Goal: Information Seeking & Learning: Learn about a topic

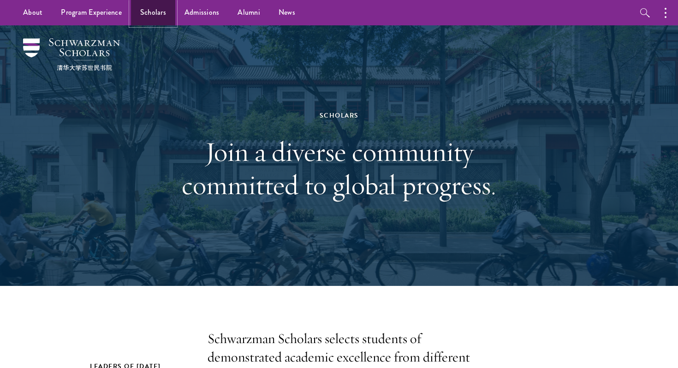
click at [157, 18] on link "Scholars" at bounding box center [153, 12] width 44 height 25
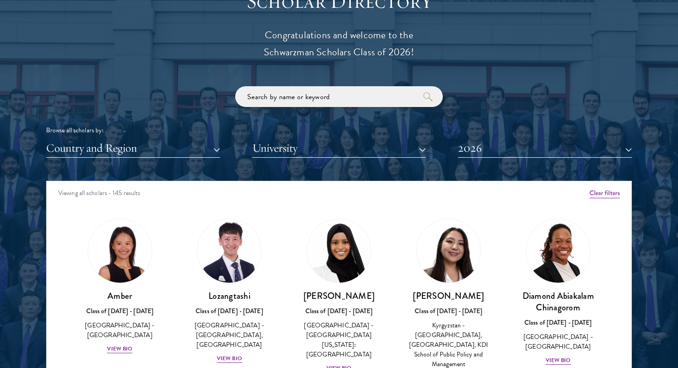
scroll to position [1044, 0]
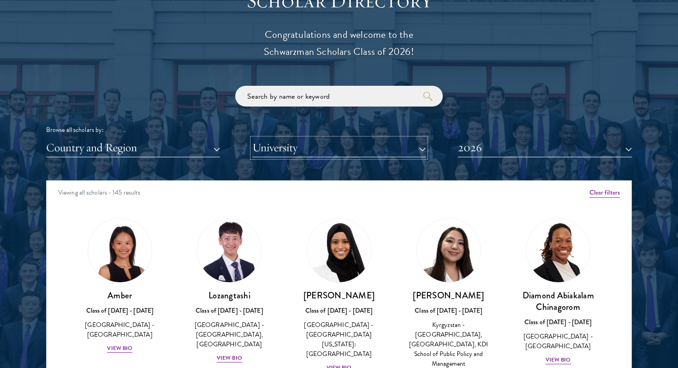
click at [371, 145] on button "University" at bounding box center [339, 147] width 174 height 19
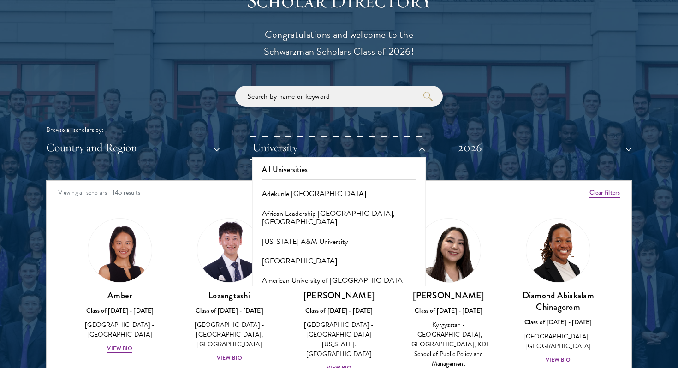
click at [319, 151] on button "University" at bounding box center [339, 147] width 174 height 19
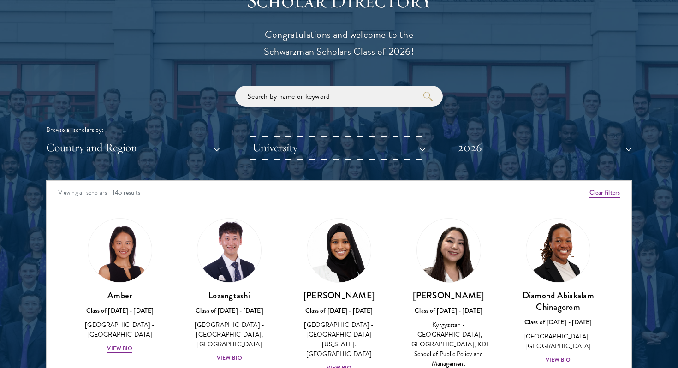
click at [319, 151] on button "University" at bounding box center [339, 147] width 174 height 19
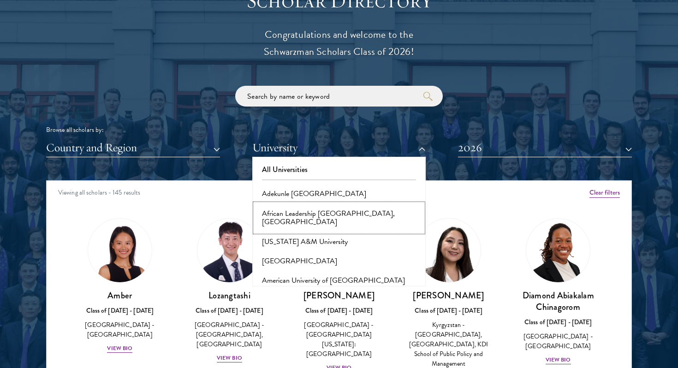
click at [304, 213] on button "African Leadership [GEOGRAPHIC_DATA], [GEOGRAPHIC_DATA]" at bounding box center [339, 218] width 168 height 28
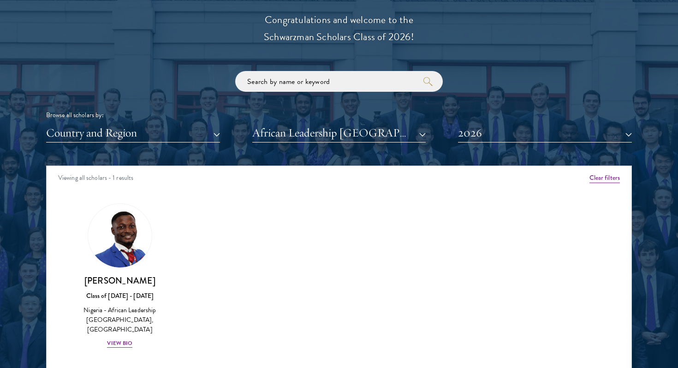
scroll to position [1060, 0]
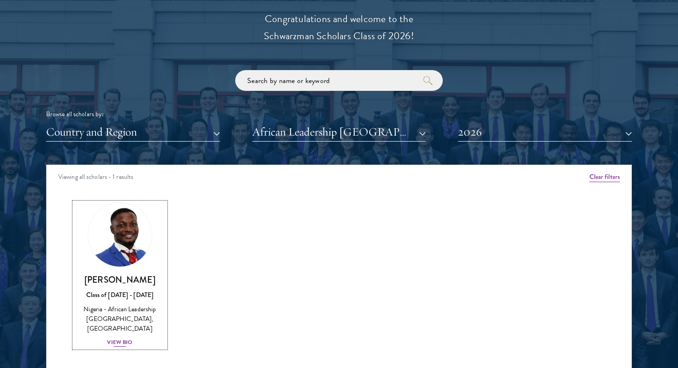
click at [143, 263] on link "[PERSON_NAME] Class of [DATE] - [DATE] [GEOGRAPHIC_DATA] - African Leadership U…" at bounding box center [119, 275] width 91 height 145
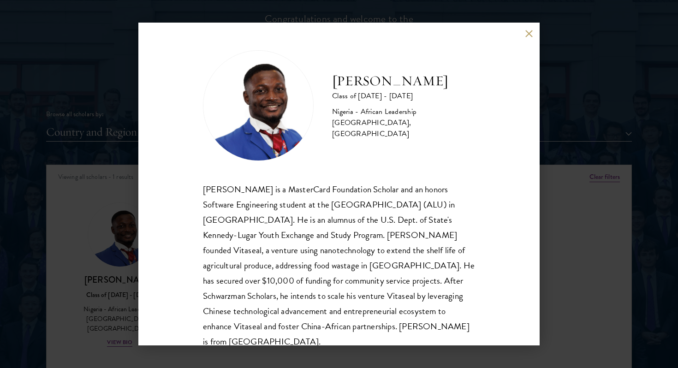
click at [525, 34] on button at bounding box center [529, 34] width 8 height 8
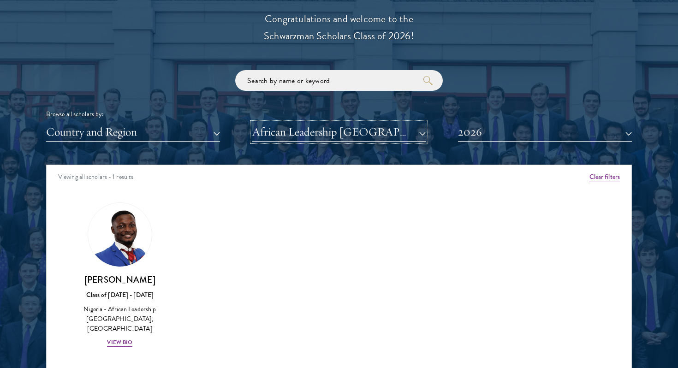
click at [351, 137] on button "African Leadership [GEOGRAPHIC_DATA], [GEOGRAPHIC_DATA]" at bounding box center [339, 132] width 174 height 19
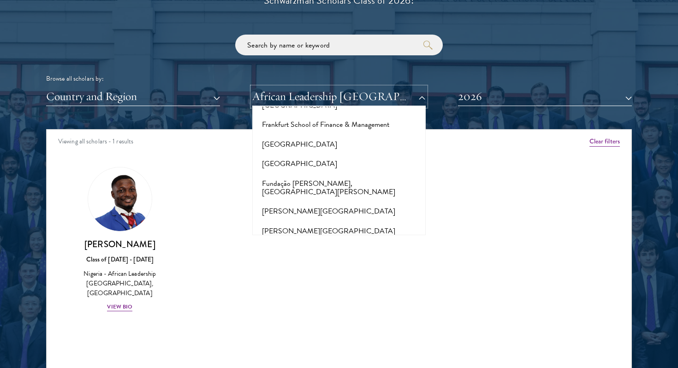
scroll to position [1998, 0]
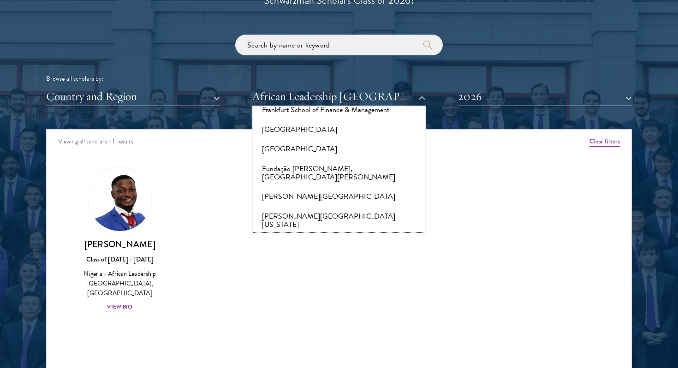
click at [336, 235] on button "[GEOGRAPHIC_DATA]" at bounding box center [339, 244] width 168 height 19
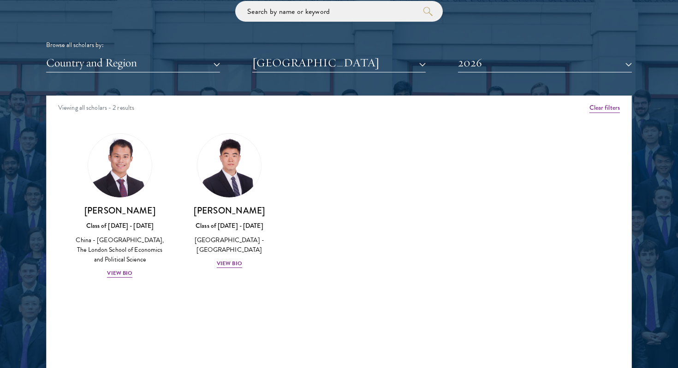
scroll to position [1130, 0]
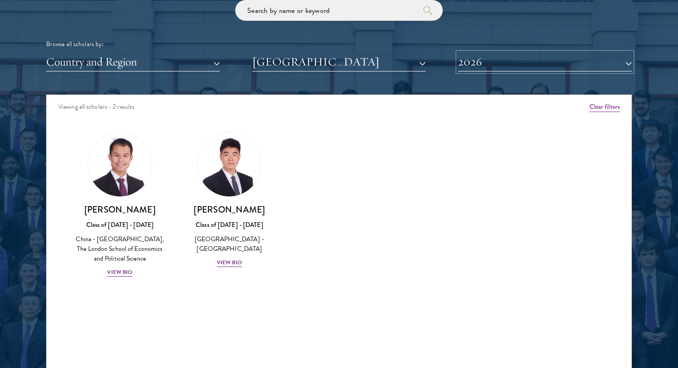
click at [512, 58] on button "2026" at bounding box center [545, 62] width 174 height 19
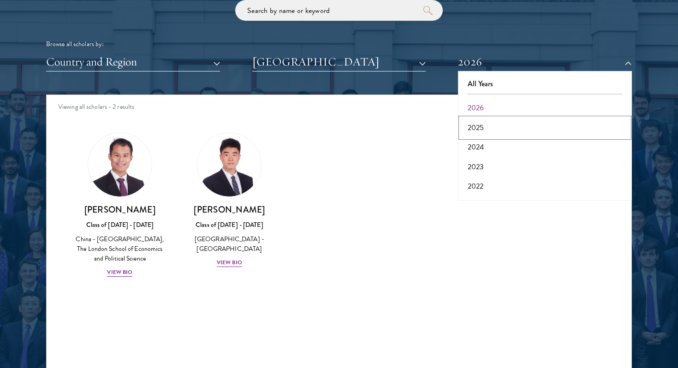
click at [484, 121] on button "2025" at bounding box center [545, 127] width 168 height 19
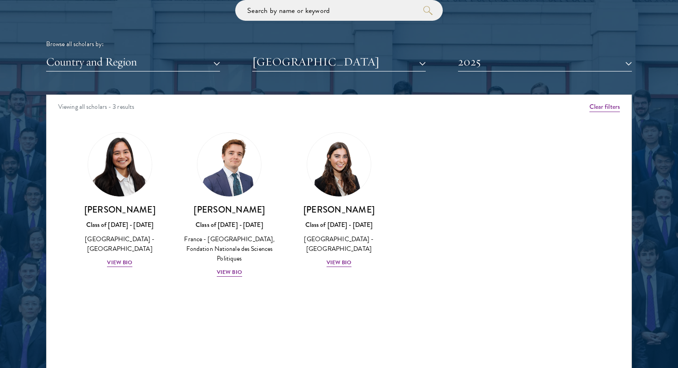
click at [333, 269] on div "[PERSON_NAME] Class of [DATE] - [DATE] [GEOGRAPHIC_DATA] - [GEOGRAPHIC_DATA] Vi…" at bounding box center [339, 200] width 110 height 154
click at [340, 263] on div "View Bio" at bounding box center [339, 262] width 25 height 9
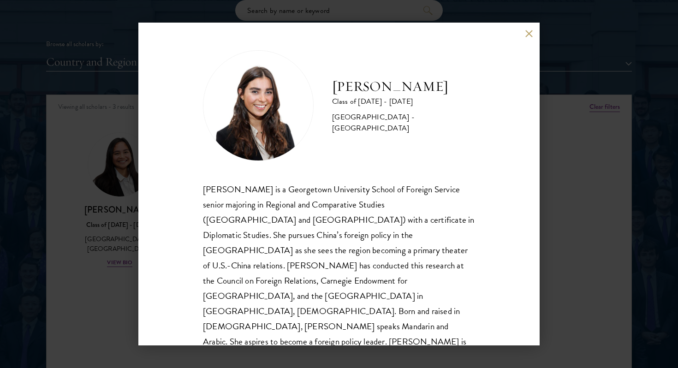
click at [534, 35] on div "[PERSON_NAME] Class of [DATE] - [DATE] [GEOGRAPHIC_DATA] - [GEOGRAPHIC_DATA] [P…" at bounding box center [338, 184] width 401 height 323
click at [529, 35] on button at bounding box center [529, 34] width 8 height 8
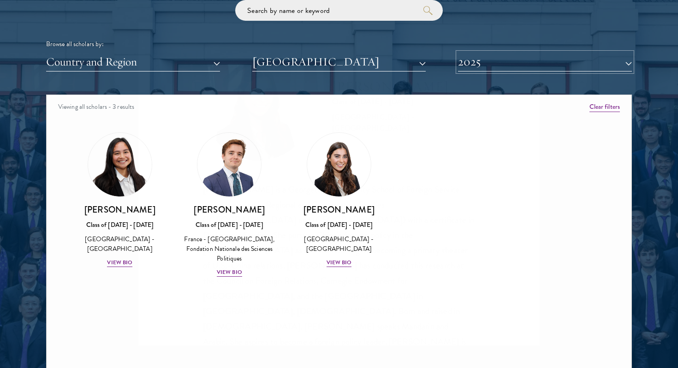
click at [500, 68] on button "2025" at bounding box center [545, 62] width 174 height 19
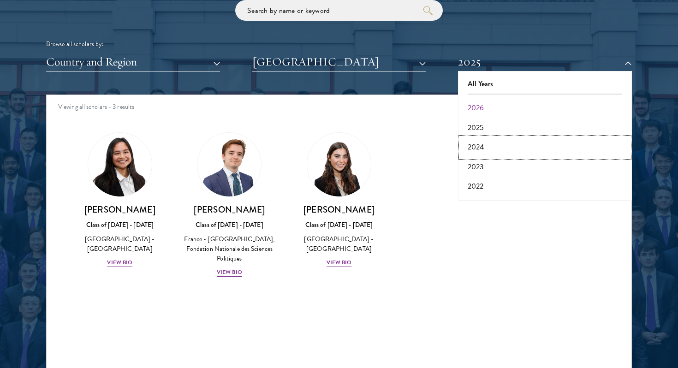
click at [480, 148] on button "2024" at bounding box center [545, 146] width 168 height 19
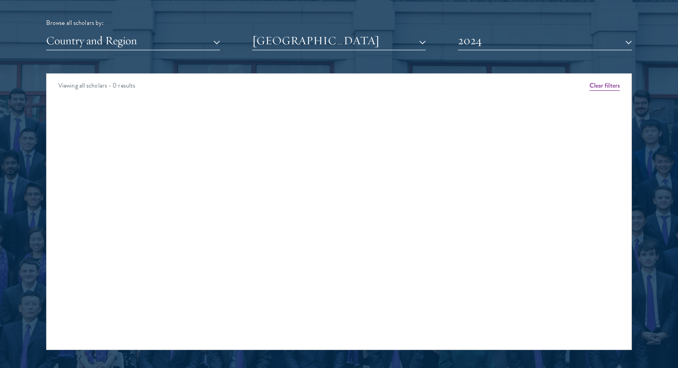
scroll to position [1156, 0]
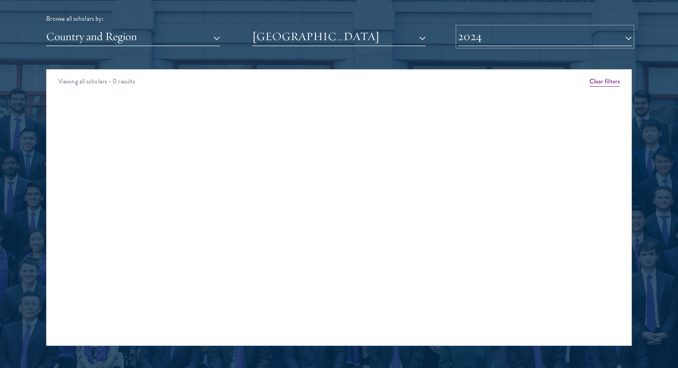
click at [506, 40] on button "2024" at bounding box center [545, 36] width 174 height 19
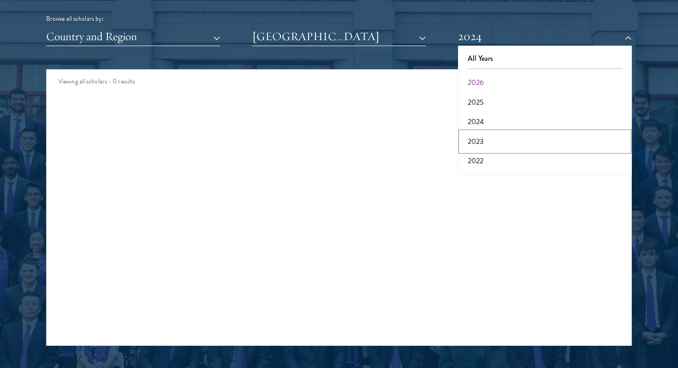
click at [484, 147] on button "2023" at bounding box center [545, 141] width 168 height 19
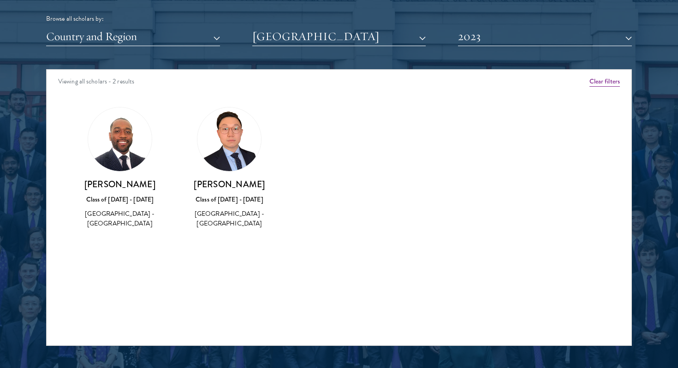
click at [241, 139] on img at bounding box center [229, 139] width 64 height 64
click at [140, 157] on img at bounding box center [120, 139] width 64 height 64
click at [467, 35] on button "2023" at bounding box center [545, 36] width 174 height 19
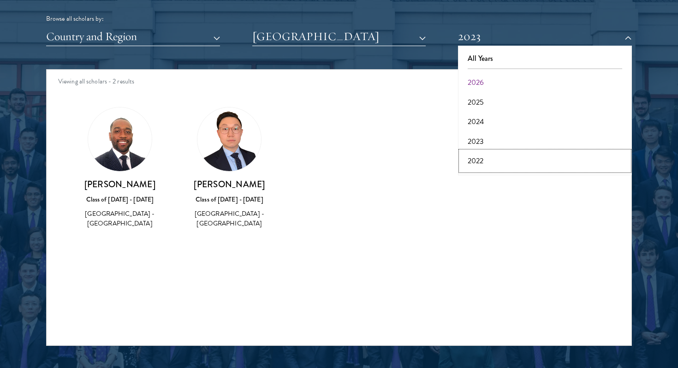
click at [480, 154] on button "2022" at bounding box center [545, 160] width 168 height 19
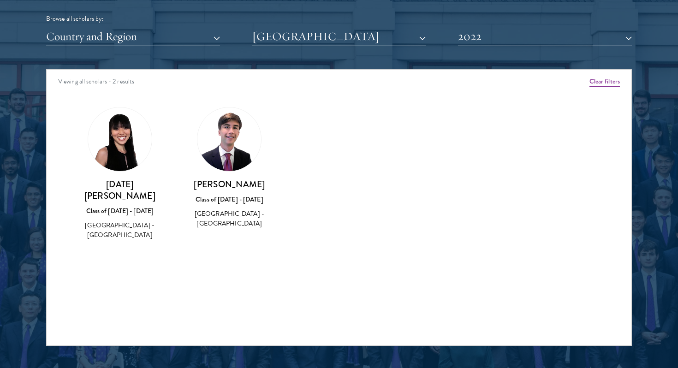
click at [199, 164] on div "[PERSON_NAME] Class of [DATE] - [DATE] [GEOGRAPHIC_DATA] - [GEOGRAPHIC_DATA]" at bounding box center [229, 168] width 91 height 122
click at [173, 207] on div "[DATE] He Class of [DATE] - [DATE] [GEOGRAPHIC_DATA] - [GEOGRAPHIC_DATA]" at bounding box center [120, 174] width 110 height 152
click at [545, 30] on button "2022" at bounding box center [545, 36] width 174 height 19
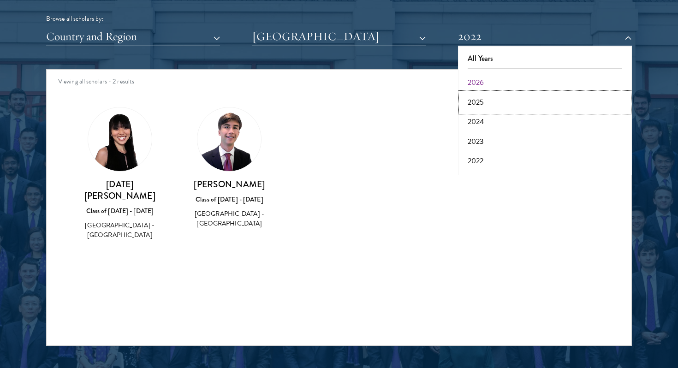
click at [500, 105] on button "2025" at bounding box center [545, 102] width 168 height 19
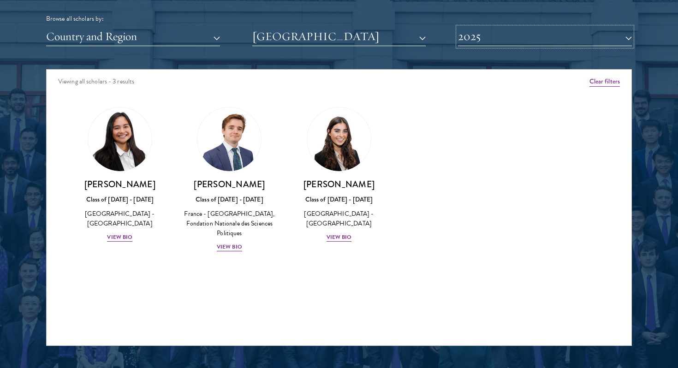
click at [523, 36] on button "2025" at bounding box center [545, 36] width 174 height 19
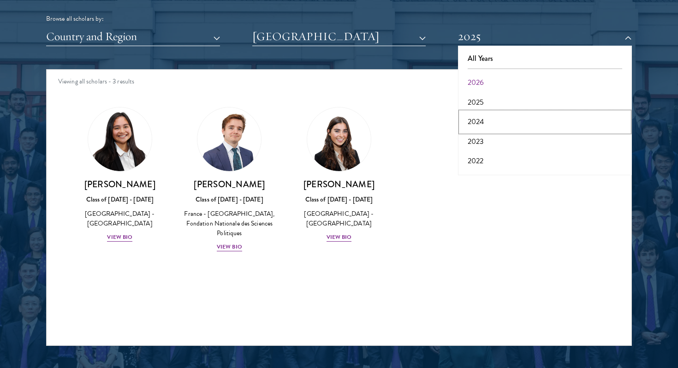
click at [504, 129] on button "2024" at bounding box center [545, 121] width 168 height 19
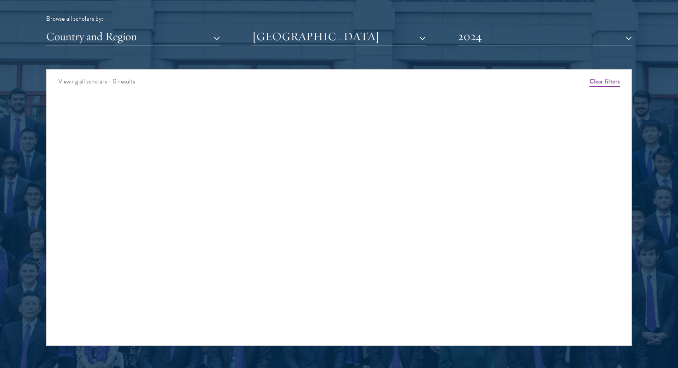
click at [511, 20] on div "Browse all scholars by:" at bounding box center [339, 19] width 586 height 10
click at [502, 37] on button "2024" at bounding box center [545, 36] width 174 height 19
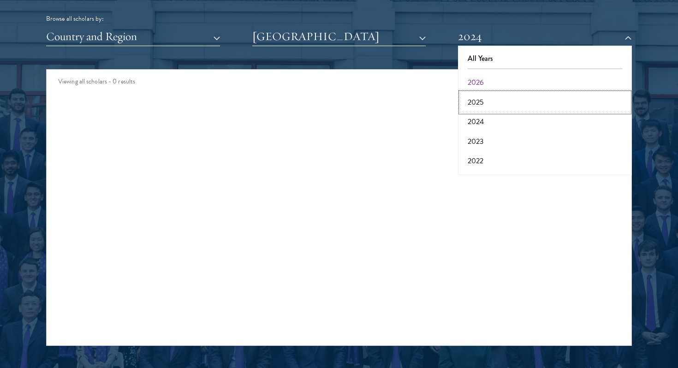
click at [494, 98] on button "2025" at bounding box center [545, 102] width 168 height 19
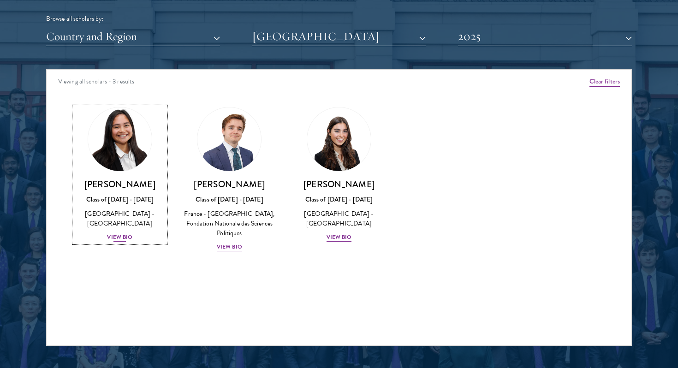
click at [143, 145] on img at bounding box center [120, 139] width 70 height 70
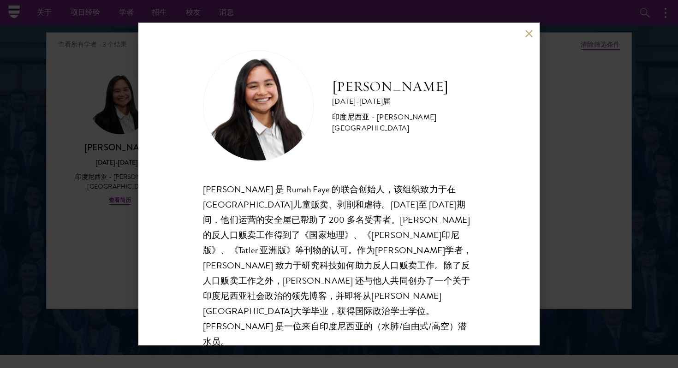
scroll to position [1119, 0]
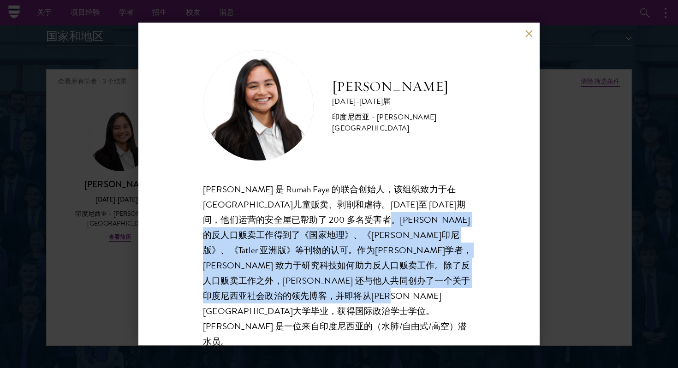
drag, startPoint x: 366, startPoint y: 223, endPoint x: 373, endPoint y: 313, distance: 89.8
click at [373, 312] on div "[PERSON_NAME] 是 Rumah Faye 的联合创始人，该组织致力于在[GEOGRAPHIC_DATA]儿童贩卖、剥削和虐待。[DATE]至 [D…" at bounding box center [339, 266] width 272 height 168
click at [373, 313] on div "[PERSON_NAME] 是 Rumah Faye 的联合创始人，该组织致力于在[GEOGRAPHIC_DATA]儿童贩卖、剥削和虐待。[DATE]至 [D…" at bounding box center [339, 266] width 272 height 168
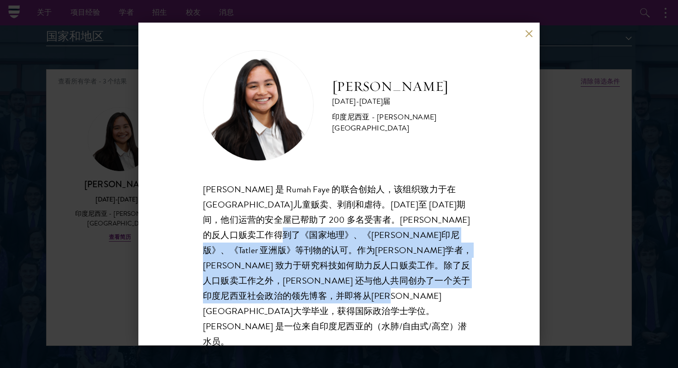
drag, startPoint x: 373, startPoint y: 313, endPoint x: 285, endPoint y: 233, distance: 118.9
click at [286, 233] on div "[PERSON_NAME] 是 Rumah Faye 的联合创始人，该组织致力于在[GEOGRAPHIC_DATA]儿童贩卖、剥削和虐待。[DATE]至 [D…" at bounding box center [339, 266] width 272 height 168
click at [285, 233] on font "[PERSON_NAME] 是 Rumah Faye 的联合创始人，该组织致力于在[GEOGRAPHIC_DATA]儿童贩卖、剥削和虐待。[DATE]至 [D…" at bounding box center [337, 266] width 269 height 166
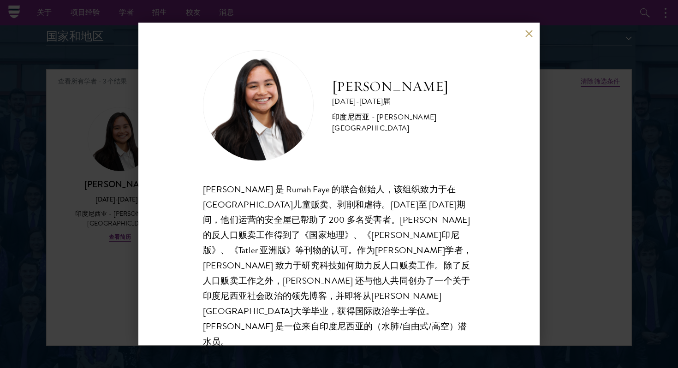
click at [285, 233] on font "[PERSON_NAME] 是 Rumah Faye 的联合创始人，该组织致力于在[GEOGRAPHIC_DATA]儿童贩卖、剥削和虐待。[DATE]至 [D…" at bounding box center [337, 266] width 269 height 166
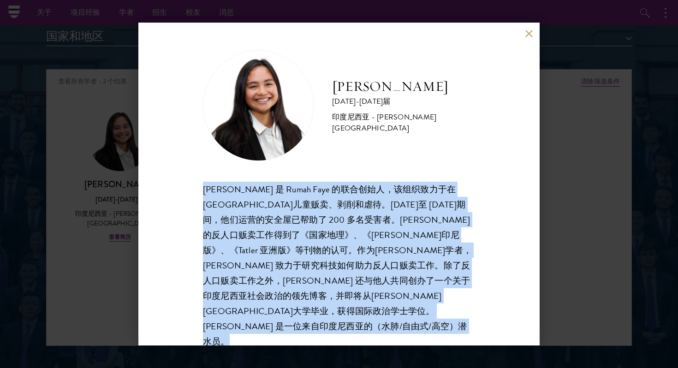
click at [285, 233] on font "[PERSON_NAME] 是 Rumah Faye 的联合创始人，该组织致力于在[GEOGRAPHIC_DATA]儿童贩卖、剥削和虐待。[DATE]至 [D…" at bounding box center [337, 266] width 269 height 166
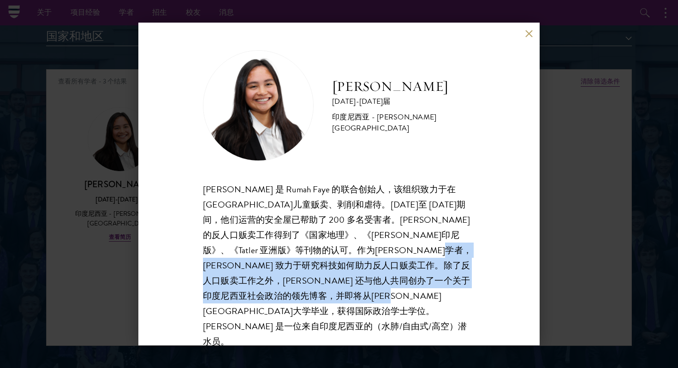
drag, startPoint x: 304, startPoint y: 316, endPoint x: 232, endPoint y: 261, distance: 91.3
click at [232, 261] on div "[PERSON_NAME] 是 Rumah Faye 的联合创始人，该组织致力于在[GEOGRAPHIC_DATA]儿童贩卖、剥削和虐待。[DATE]至 [D…" at bounding box center [339, 266] width 272 height 168
click at [232, 261] on font "[PERSON_NAME] 是 Rumah Faye 的联合创始人，该组织致力于在[GEOGRAPHIC_DATA]儿童贩卖、剥削和虐待。[DATE]至 [D…" at bounding box center [337, 266] width 269 height 166
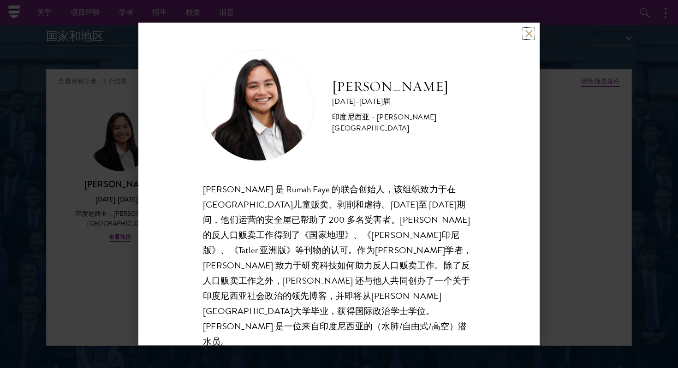
click at [528, 35] on button at bounding box center [529, 34] width 8 height 8
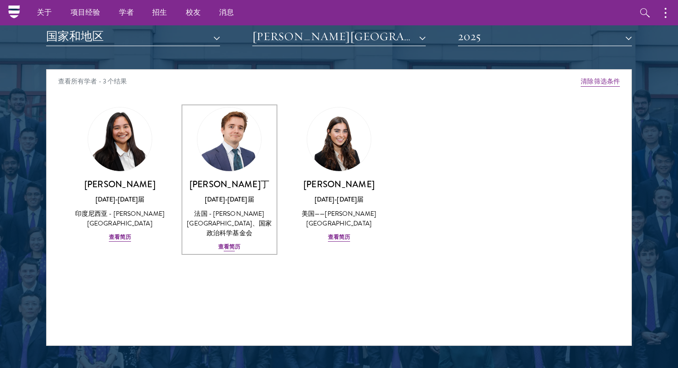
click at [243, 196] on font "[DATE]-[DATE]届" at bounding box center [229, 199] width 49 height 9
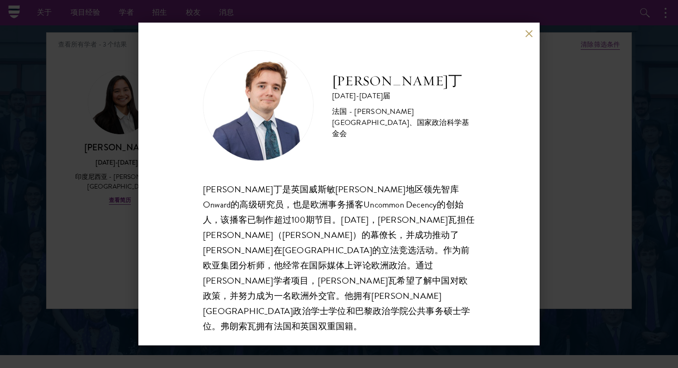
scroll to position [1119, 0]
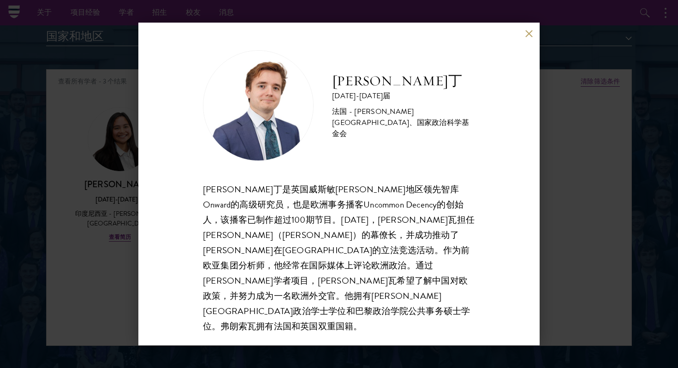
click at [356, 233] on font "[PERSON_NAME]丁是英国威斯敏[PERSON_NAME]地区领先智库Onward的高级研究员，也是欧洲事务播客Uncommon Decency的创始…" at bounding box center [339, 258] width 272 height 150
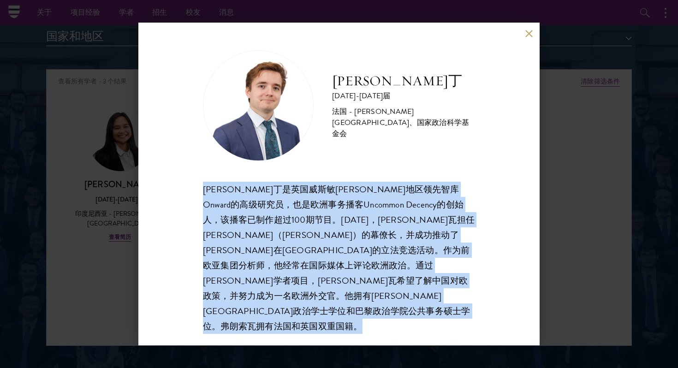
click at [356, 233] on font "[PERSON_NAME]丁是英国威斯敏[PERSON_NAME]地区领先智库Onward的高级研究员，也是欧洲事务播客Uncommon Decency的创始…" at bounding box center [339, 258] width 272 height 150
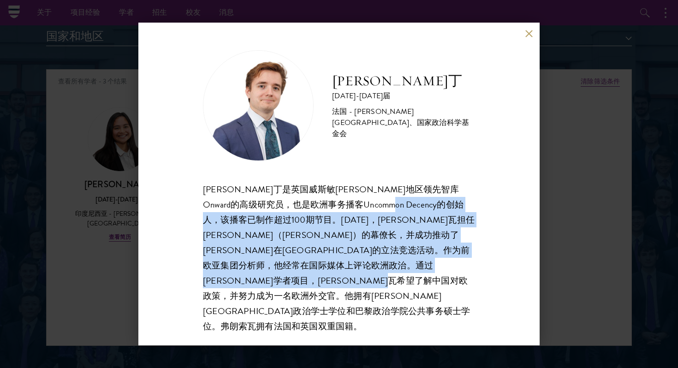
drag, startPoint x: 430, startPoint y: 207, endPoint x: 431, endPoint y: 301, distance: 94.1
click at [431, 301] on font "[PERSON_NAME]丁是英国威斯敏[PERSON_NAME]地区领先智库Onward的高级研究员，也是欧洲事务播客Uncommon Decency的创始…" at bounding box center [339, 258] width 272 height 150
drag, startPoint x: 429, startPoint y: 294, endPoint x: 326, endPoint y: 205, distance: 135.7
click at [326, 205] on div "[PERSON_NAME]丁是英国威斯敏[PERSON_NAME]地区领先智库Onward的高级研究员，也是欧洲事务播客Uncommon Decency的创始…" at bounding box center [339, 258] width 272 height 152
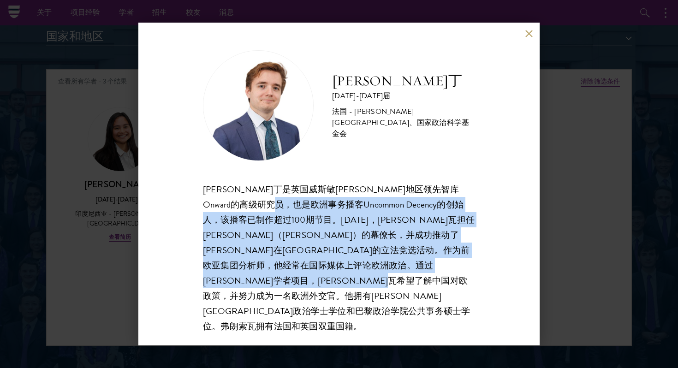
click at [326, 205] on div "[PERSON_NAME]丁是英国威斯敏[PERSON_NAME]地区领先智库Onward的高级研究员，也是欧洲事务播客Uncommon Decency的创始…" at bounding box center [339, 258] width 272 height 152
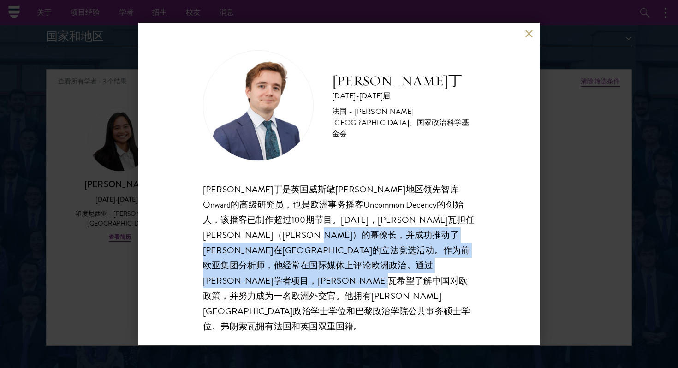
drag, startPoint x: 466, startPoint y: 244, endPoint x: 463, endPoint y: 304, distance: 60.0
click at [463, 304] on div "[PERSON_NAME]丁是英国威斯敏[PERSON_NAME]地区领先智库Onward的高级研究员，也是欧洲事务播客Uncommon Decency的创始…" at bounding box center [339, 258] width 272 height 152
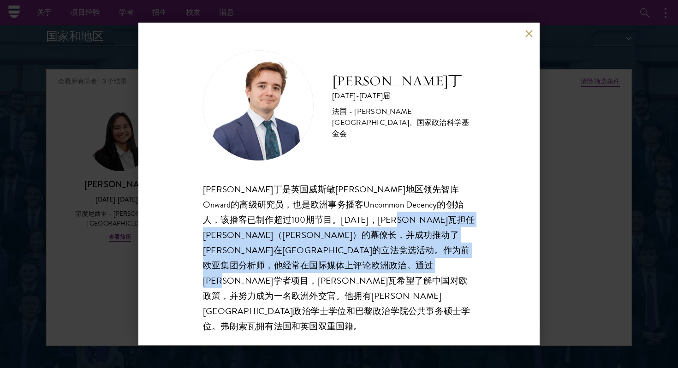
drag, startPoint x: 464, startPoint y: 291, endPoint x: 454, endPoint y: 229, distance: 62.6
click at [454, 229] on div "[PERSON_NAME]丁是英国威斯敏[PERSON_NAME]地区领先智库Onward的高级研究员，也是欧洲事务播客Uncommon Decency的创始…" at bounding box center [339, 258] width 272 height 152
click at [454, 228] on div "[PERSON_NAME]丁是英国威斯敏[PERSON_NAME]地区领先智库Onward的高级研究员，也是欧洲事务播客Uncommon Decency的创始…" at bounding box center [339, 258] width 272 height 152
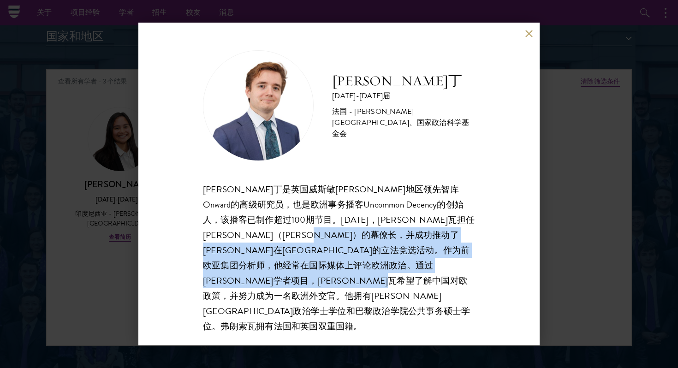
drag, startPoint x: 455, startPoint y: 245, endPoint x: 458, endPoint y: 303, distance: 57.7
click at [459, 303] on div "[PERSON_NAME]丁是英国威斯敏[PERSON_NAME]地区领先智库Onward的高级研究员，也是欧洲事务播客Uncommon Decency的创始…" at bounding box center [339, 258] width 272 height 152
click at [458, 303] on div "[PERSON_NAME]丁是英国威斯敏[PERSON_NAME]地区领先智库Onward的高级研究员，也是欧洲事务播客Uncommon Decency的创始…" at bounding box center [339, 258] width 272 height 152
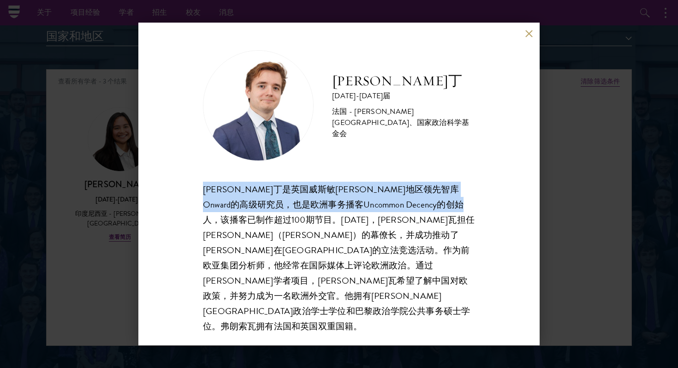
drag, startPoint x: 264, startPoint y: 226, endPoint x: 191, endPoint y: 194, distance: 79.5
click at [191, 194] on div "[PERSON_NAME]丁 [DATE]-[DATE]届 法国 - [PERSON_NAME][GEOGRAPHIC_DATA]、国家政治科学基金会 [PE…" at bounding box center [338, 184] width 401 height 323
drag, startPoint x: 192, startPoint y: 194, endPoint x: 262, endPoint y: 228, distance: 77.6
click at [262, 228] on div "[PERSON_NAME]丁 [DATE]-[DATE]届 法国 - [PERSON_NAME][GEOGRAPHIC_DATA]、国家政治科学基金会 [PE…" at bounding box center [338, 184] width 401 height 323
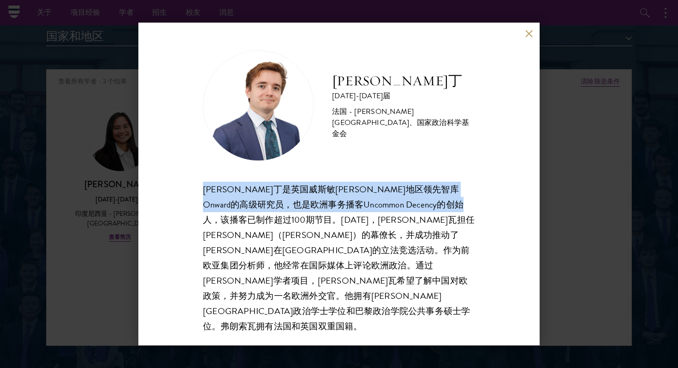
click at [262, 228] on font "[PERSON_NAME]丁是英国威斯敏[PERSON_NAME]地区领先智库Onward的高级研究员，也是欧洲事务播客Uncommon Decency的创始…" at bounding box center [339, 258] width 272 height 150
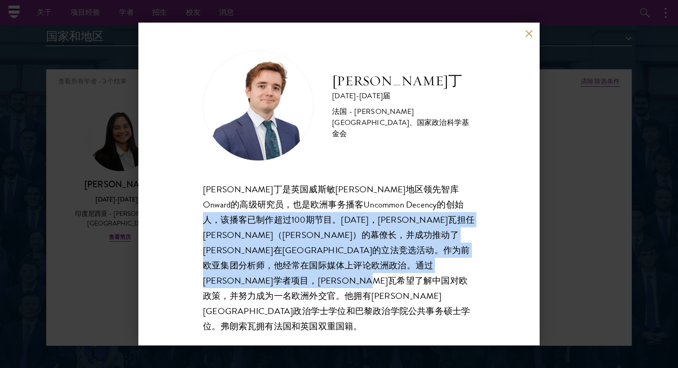
drag, startPoint x: 263, startPoint y: 227, endPoint x: 412, endPoint y: 298, distance: 164.9
click at [412, 297] on font "[PERSON_NAME]丁是英国威斯敏[PERSON_NAME]地区领先智库Onward的高级研究员，也是欧洲事务播客Uncommon Decency的创始…" at bounding box center [339, 258] width 272 height 150
click at [412, 298] on font "[PERSON_NAME]丁是英国威斯敏[PERSON_NAME]地区领先智库Onward的高级研究员，也是欧洲事务播客Uncommon Decency的创始…" at bounding box center [339, 258] width 272 height 150
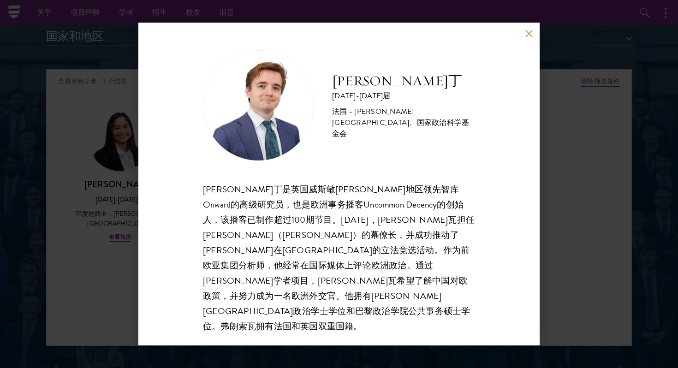
click at [587, 194] on div "[PERSON_NAME]丁 [DATE]-[DATE]届 法国 - [PERSON_NAME][GEOGRAPHIC_DATA]、国家政治科学基金会 [PE…" at bounding box center [339, 184] width 678 height 368
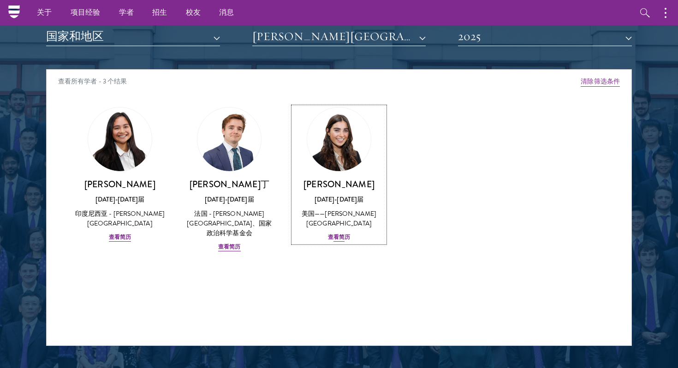
click at [345, 221] on div "[PERSON_NAME]赫 [DATE]-[DATE]届 美国——[PERSON_NAME][GEOGRAPHIC_DATA]大学 查看简历" at bounding box center [338, 211] width 91 height 64
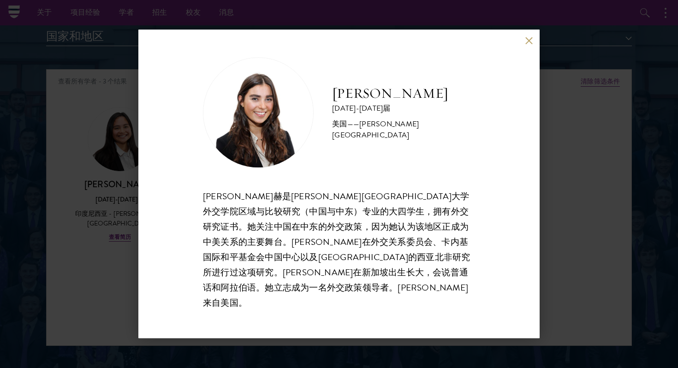
click at [345, 221] on font "[PERSON_NAME]赫是[PERSON_NAME][GEOGRAPHIC_DATA]大学外交学院区域与比较研究（中国与中东）专业的大四学生，拥有外交研究…" at bounding box center [336, 250] width 267 height 120
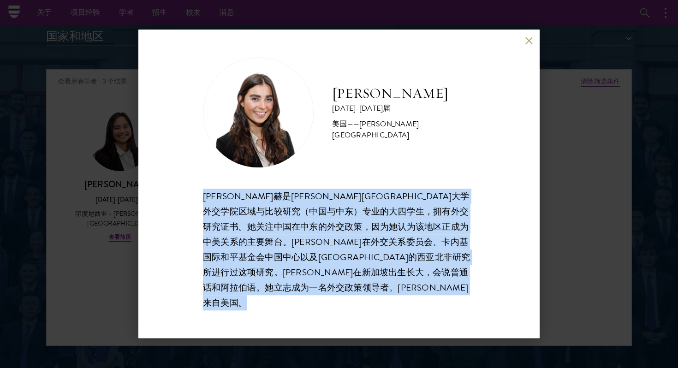
click at [345, 221] on font "[PERSON_NAME]赫是[PERSON_NAME][GEOGRAPHIC_DATA]大学外交学院区域与比较研究（中国与中东）专业的大四学生，拥有外交研究…" at bounding box center [336, 250] width 267 height 120
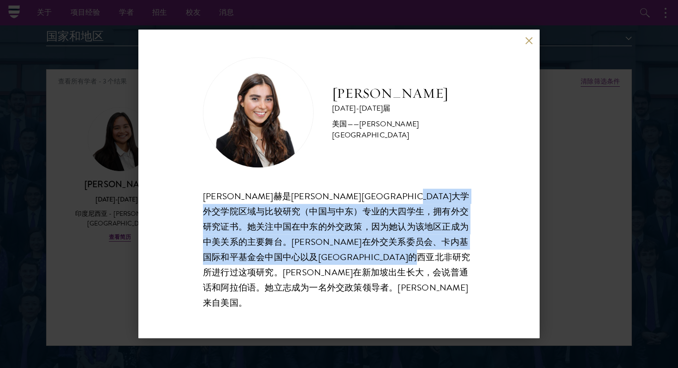
drag, startPoint x: 278, startPoint y: 229, endPoint x: 421, endPoint y: 293, distance: 157.2
click at [421, 293] on div "[PERSON_NAME]赫是[PERSON_NAME][GEOGRAPHIC_DATA]大学外交学院区域与比较研究（中国与中东）专业的大四学生，拥有外交研究…" at bounding box center [339, 250] width 272 height 122
drag, startPoint x: 419, startPoint y: 289, endPoint x: 347, endPoint y: 227, distance: 94.6
click at [347, 228] on div "[PERSON_NAME]赫是[PERSON_NAME][GEOGRAPHIC_DATA]大学外交学院区域与比较研究（中国与中东）专业的大四学生，拥有外交研究…" at bounding box center [339, 250] width 272 height 122
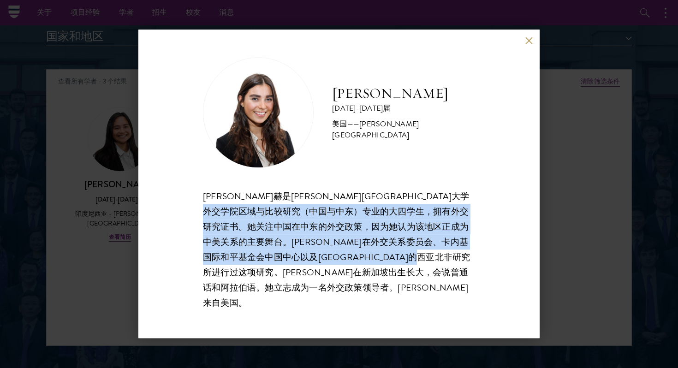
click at [347, 227] on font "[PERSON_NAME]赫是[PERSON_NAME][GEOGRAPHIC_DATA]大学外交学院区域与比较研究（中国与中东）专业的大四学生，拥有外交研究…" at bounding box center [336, 250] width 267 height 120
drag, startPoint x: 415, startPoint y: 225, endPoint x: 465, endPoint y: 288, distance: 80.6
click at [465, 288] on div "[PERSON_NAME]赫是[PERSON_NAME][GEOGRAPHIC_DATA]大学外交学院区域与比较研究（中国与中东）专业的大四学生，拥有外交研究…" at bounding box center [339, 250] width 272 height 122
drag, startPoint x: 352, startPoint y: 223, endPoint x: 423, endPoint y: 283, distance: 93.0
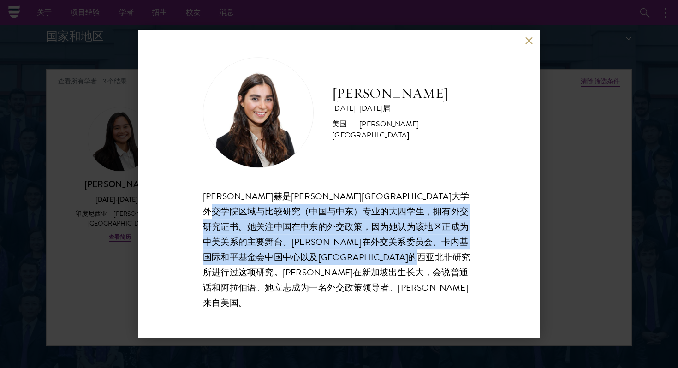
click at [423, 283] on div "[PERSON_NAME]赫是[PERSON_NAME][GEOGRAPHIC_DATA]大学外交学院区域与比较研究（中国与中东）专业的大四学生，拥有外交研究…" at bounding box center [339, 250] width 272 height 122
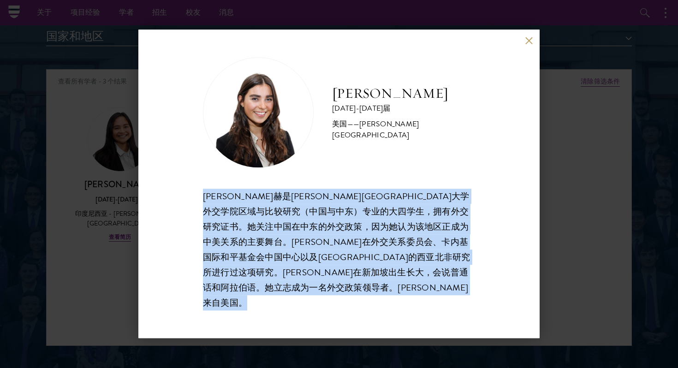
drag, startPoint x: 423, startPoint y: 283, endPoint x: 301, endPoint y: 197, distance: 149.3
click at [301, 197] on div "[PERSON_NAME] [DATE]-[DATE]届 美国——[PERSON_NAME][GEOGRAPHIC_DATA] [PERSON_NAME]赫是…" at bounding box center [339, 183] width 272 height 253
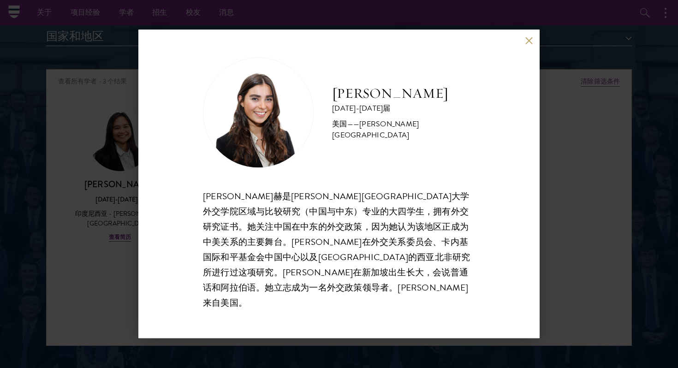
click at [532, 50] on div "[PERSON_NAME] [DATE]-[DATE]届 美国——[PERSON_NAME][GEOGRAPHIC_DATA] [PERSON_NAME]赫是…" at bounding box center [338, 184] width 401 height 309
click at [533, 47] on div "[PERSON_NAME] [DATE]-[DATE]届 美国——[PERSON_NAME][GEOGRAPHIC_DATA] [PERSON_NAME]赫是…" at bounding box center [338, 184] width 401 height 309
click at [533, 51] on div "[PERSON_NAME] [DATE]-[DATE]届 美国——[PERSON_NAME][GEOGRAPHIC_DATA] [PERSON_NAME]赫是…" at bounding box center [338, 184] width 401 height 309
click at [530, 44] on button at bounding box center [529, 40] width 8 height 8
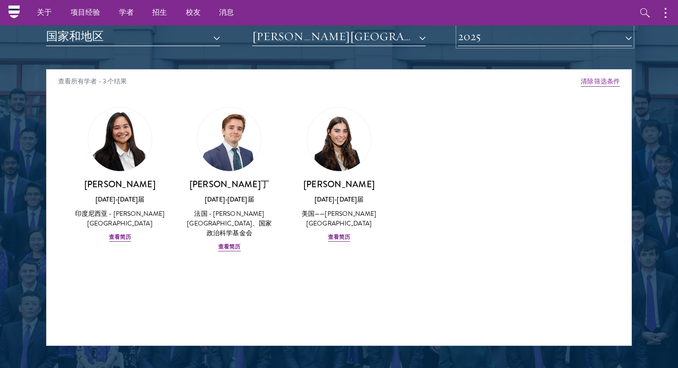
click at [490, 45] on button "2025" at bounding box center [545, 36] width 174 height 19
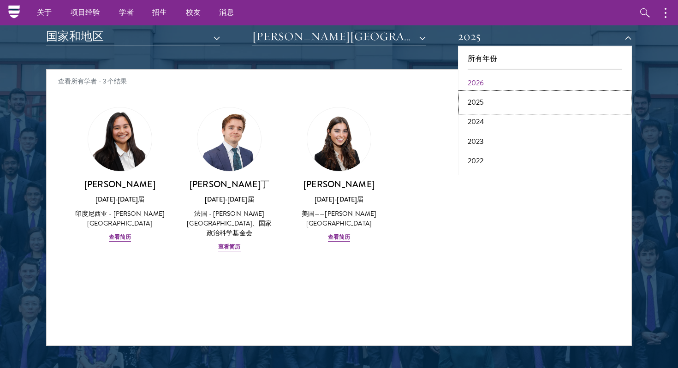
click at [491, 97] on button "2025" at bounding box center [545, 102] width 168 height 19
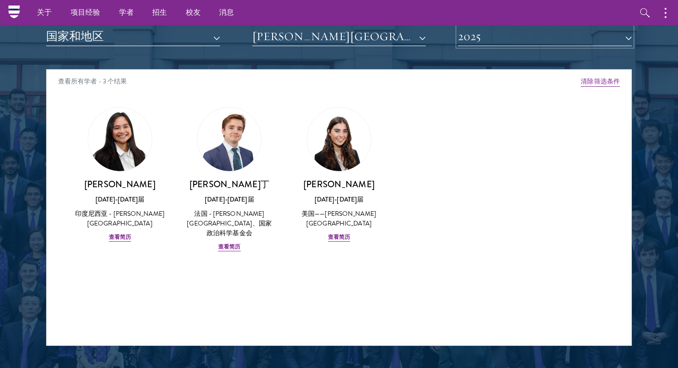
click at [469, 43] on font "2025" at bounding box center [469, 36] width 23 height 14
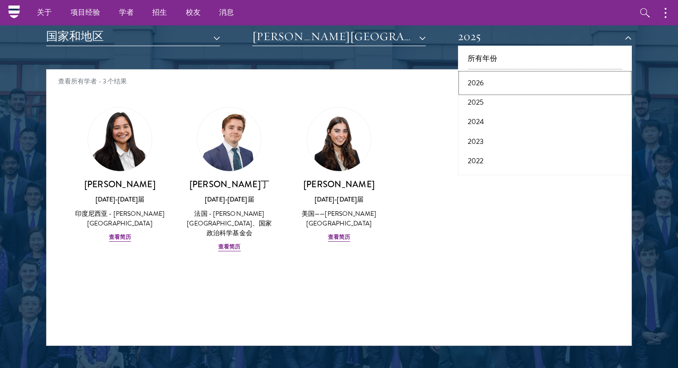
click at [471, 77] on button "2026" at bounding box center [545, 82] width 168 height 19
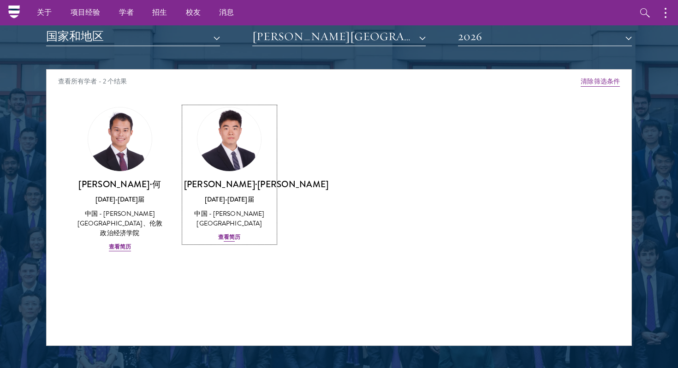
click at [245, 225] on div "[PERSON_NAME]·[PERSON_NAME] [DATE]-[DATE]届 中国 - [PERSON_NAME][GEOGRAPHIC_DATA]大…" at bounding box center [229, 211] width 91 height 64
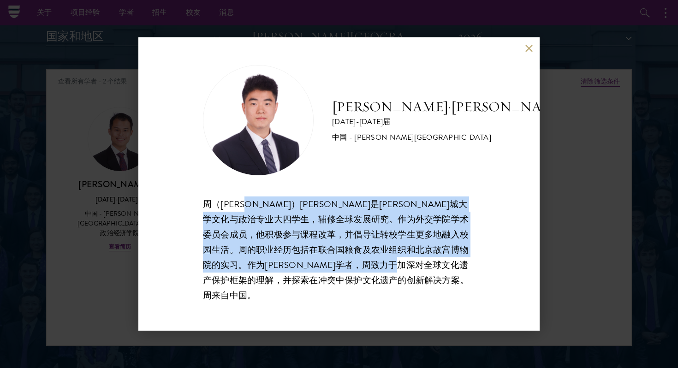
drag, startPoint x: 263, startPoint y: 205, endPoint x: 352, endPoint y: 295, distance: 126.6
click at [352, 295] on div "周（[PERSON_NAME]）[PERSON_NAME]是[PERSON_NAME]城大学文化与政治专业大四学生，辅修全球发展研究。作为外交学院学术委员会成…" at bounding box center [339, 250] width 272 height 107
drag, startPoint x: 347, startPoint y: 292, endPoint x: 234, endPoint y: 220, distance: 133.8
click at [234, 220] on div "周（[PERSON_NAME]）[PERSON_NAME]是[PERSON_NAME]城大学文化与政治专业大四学生，辅修全球发展研究。作为外交学院学术委员会成…" at bounding box center [339, 250] width 272 height 107
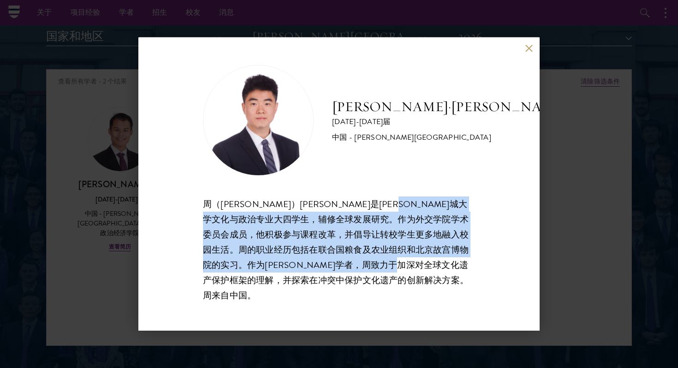
click at [234, 220] on font "周（[PERSON_NAME]）[PERSON_NAME]是[PERSON_NAME]城大学文化与政治专业大四学生，辅修全球发展研究。作为外交学院学术委员会成…" at bounding box center [336, 249] width 266 height 105
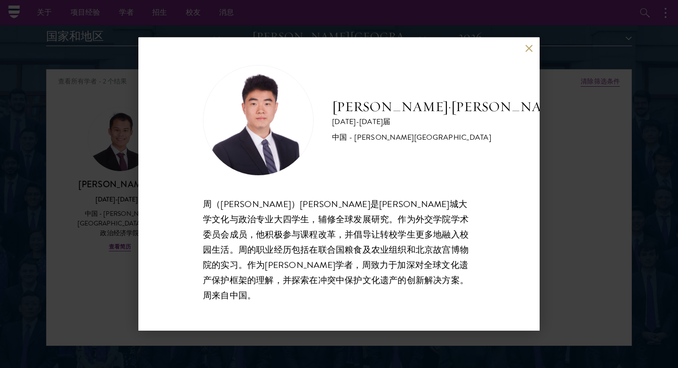
click at [234, 220] on font "周（[PERSON_NAME]）[PERSON_NAME]是[PERSON_NAME]城大学文化与政治专业大四学生，辅修全球发展研究。作为外交学院学术委员会成…" at bounding box center [336, 249] width 266 height 105
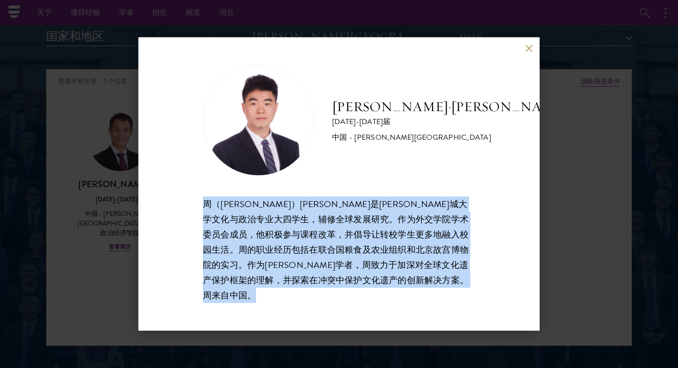
click at [407, 260] on font "周（[PERSON_NAME]）[PERSON_NAME]是[PERSON_NAME]城大学文化与政治专业大四学生，辅修全球发展研究。作为外交学院学术委员会成…" at bounding box center [336, 249] width 266 height 105
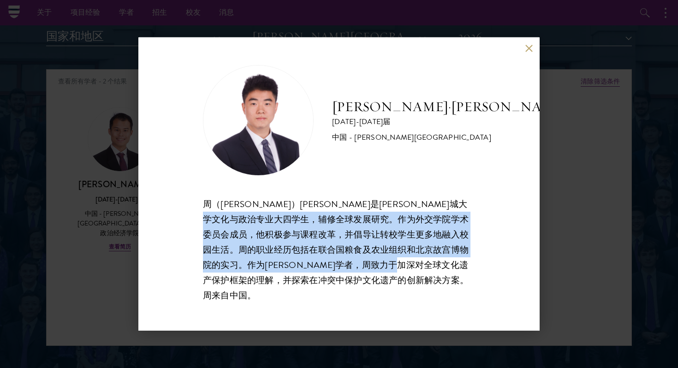
drag, startPoint x: 372, startPoint y: 286, endPoint x: 336, endPoint y: 224, distance: 71.1
click at [336, 224] on div "周（[PERSON_NAME]）[PERSON_NAME]是[PERSON_NAME]城大学文化与政治专业大四学生，辅修全球发展研究。作为外交学院学术委员会成…" at bounding box center [339, 250] width 272 height 107
click at [336, 224] on font "周（[PERSON_NAME]）[PERSON_NAME]是[PERSON_NAME]城大学文化与政治专业大四学生，辅修全球发展研究。作为外交学院学术委员会成…" at bounding box center [336, 249] width 266 height 105
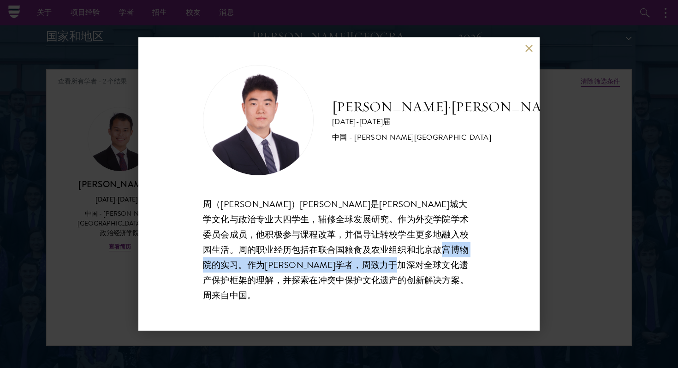
drag, startPoint x: 327, startPoint y: 284, endPoint x: 352, endPoint y: 299, distance: 29.2
click at [352, 299] on div "[PERSON_NAME]·[PERSON_NAME][DATE]-[DATE]届 中国 - [PERSON_NAME][GEOGRAPHIC_DATA] 周…" at bounding box center [338, 183] width 401 height 293
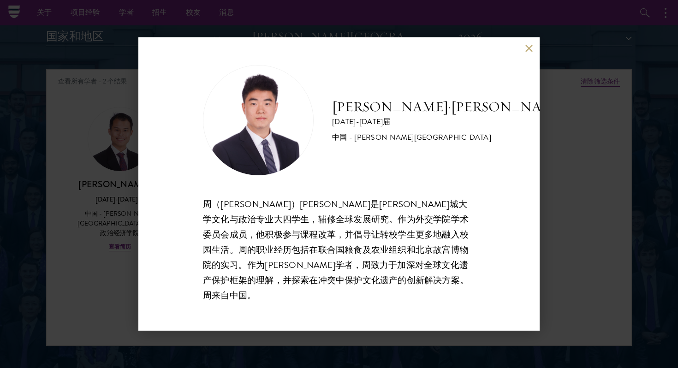
click at [533, 48] on div "[PERSON_NAME]·[PERSON_NAME][DATE]-[DATE]届 中国 - [PERSON_NAME][GEOGRAPHIC_DATA] 周…" at bounding box center [338, 183] width 401 height 293
click at [531, 49] on div "[PERSON_NAME]·[PERSON_NAME][DATE]-[DATE]届 中国 - [PERSON_NAME][GEOGRAPHIC_DATA] 周…" at bounding box center [338, 183] width 401 height 293
click at [531, 52] on button at bounding box center [529, 48] width 8 height 8
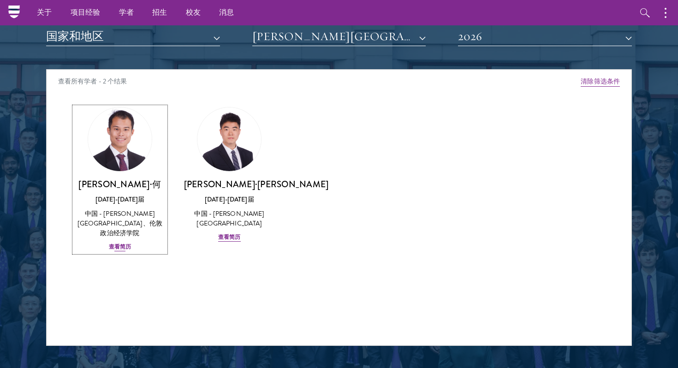
click at [107, 222] on div "中国 - [PERSON_NAME][GEOGRAPHIC_DATA]、伦敦政治经济学院" at bounding box center [119, 223] width 91 height 29
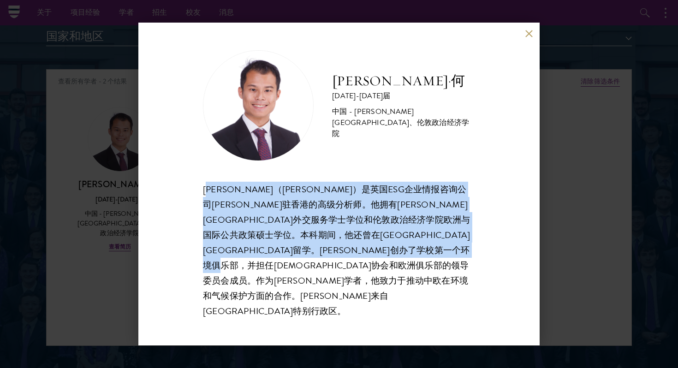
drag, startPoint x: 323, startPoint y: 295, endPoint x: 214, endPoint y: 197, distance: 147.4
click at [214, 197] on div "[PERSON_NAME]（[PERSON_NAME]）是英国ESG企业情报咨询公司[PERSON_NAME]驻香港的高级分析师。他拥有[PERSON_NAM…" at bounding box center [339, 250] width 272 height 137
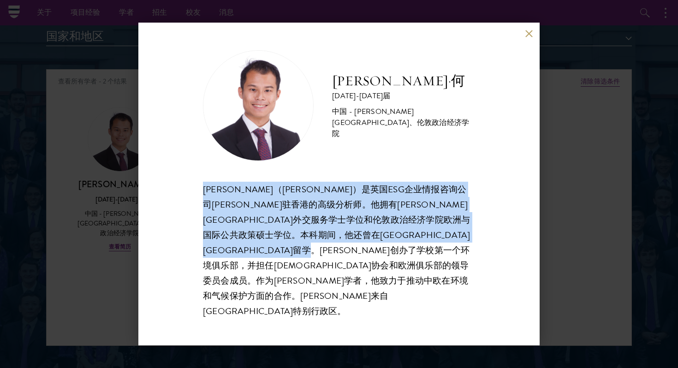
drag, startPoint x: 195, startPoint y: 197, endPoint x: 333, endPoint y: 288, distance: 164.9
click at [332, 287] on div "[PERSON_NAME] [DATE]-[DATE]届 中国 - [PERSON_NAME][GEOGRAPHIC_DATA]大学、伦敦政治经济学院 [PE…" at bounding box center [338, 184] width 401 height 323
click at [333, 288] on div "[PERSON_NAME]（[PERSON_NAME]）是英国ESG企业情报咨询公司[PERSON_NAME]驻香港的高级分析师。他拥有[PERSON_NAM…" at bounding box center [339, 250] width 272 height 137
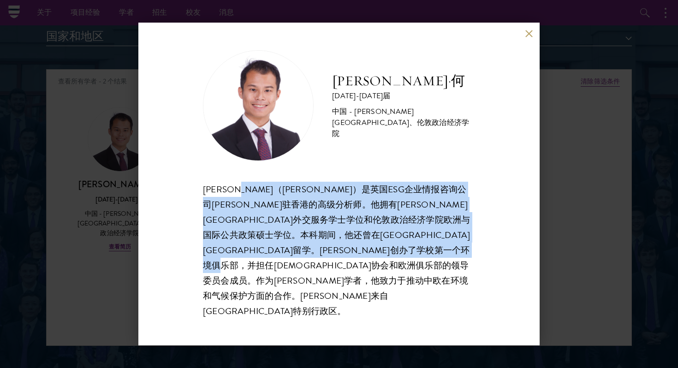
drag, startPoint x: 320, startPoint y: 298, endPoint x: 252, endPoint y: 205, distance: 115.3
click at [252, 205] on div "[PERSON_NAME]（[PERSON_NAME]）是英国ESG企业情报咨询公司[PERSON_NAME]驻香港的高级分析师。他拥有[PERSON_NAM…" at bounding box center [339, 250] width 272 height 137
click at [252, 205] on font "[PERSON_NAME]（[PERSON_NAME]）是英国ESG企业情报咨询公司[PERSON_NAME]驻香港的高级分析师。他拥有[PERSON_NAM…" at bounding box center [336, 250] width 267 height 135
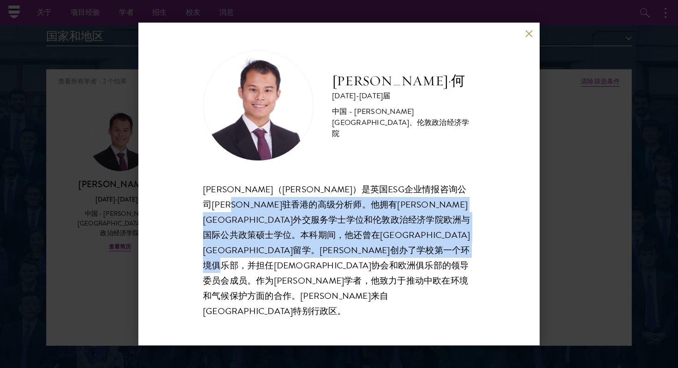
drag, startPoint x: 267, startPoint y: 226, endPoint x: 346, endPoint y: 304, distance: 111.6
click at [346, 304] on div "[PERSON_NAME] [DATE]-[DATE]届 中国 - [PERSON_NAME][GEOGRAPHIC_DATA]大学、伦敦政治经济学院 [PE…" at bounding box center [338, 184] width 401 height 323
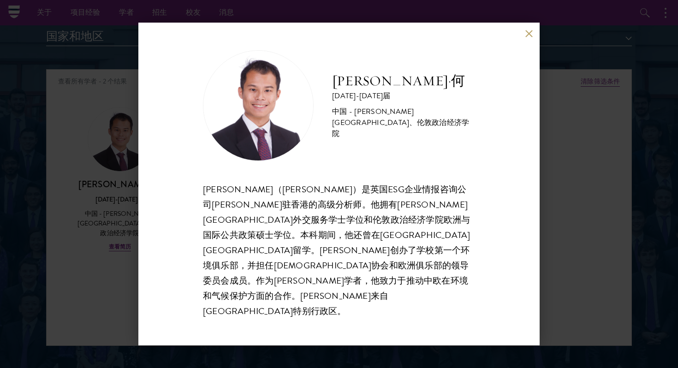
click at [346, 304] on div "[PERSON_NAME] [DATE]-[DATE]届 中国 - [PERSON_NAME][GEOGRAPHIC_DATA]大学、伦敦政治经济学院 [PE…" at bounding box center [338, 184] width 401 height 323
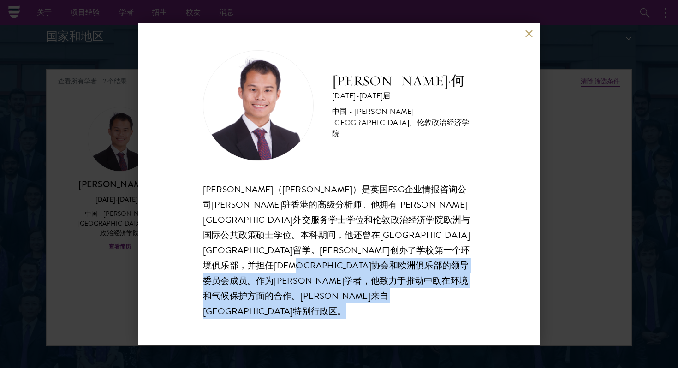
click at [346, 304] on div "[PERSON_NAME] [DATE]-[DATE]届 中国 - [PERSON_NAME][GEOGRAPHIC_DATA]大学、伦敦政治经济学院 [PE…" at bounding box center [338, 184] width 401 height 323
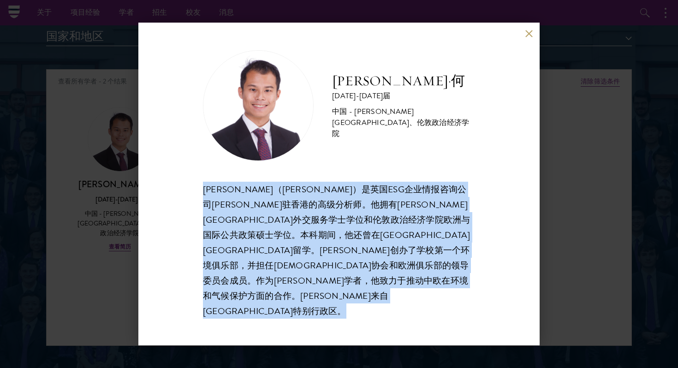
click at [346, 304] on div "[PERSON_NAME] [DATE]-[DATE]届 中国 - [PERSON_NAME][GEOGRAPHIC_DATA]大学、伦敦政治经济学院 [PE…" at bounding box center [338, 184] width 401 height 323
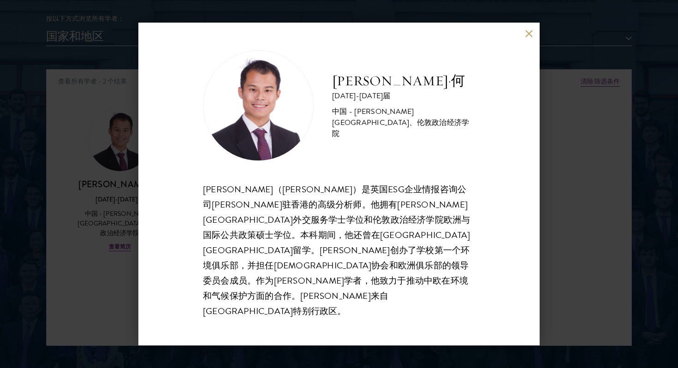
scroll to position [1125, 0]
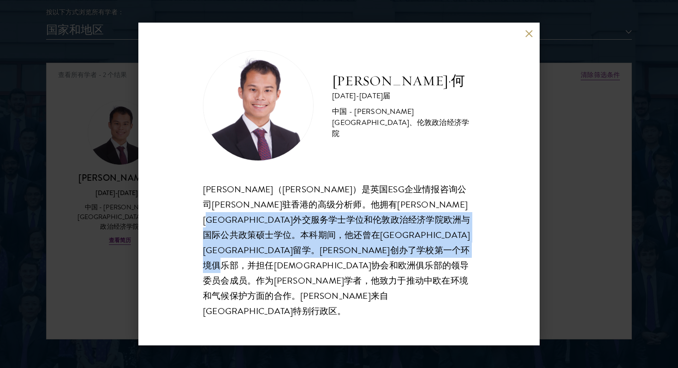
drag, startPoint x: 342, startPoint y: 293, endPoint x: 308, endPoint y: 238, distance: 64.4
click at [308, 238] on div "[PERSON_NAME]（[PERSON_NAME]）是英国ESG企业情报咨询公司[PERSON_NAME]驻香港的高级分析师。他拥有[PERSON_NAM…" at bounding box center [339, 250] width 272 height 137
click at [308, 238] on font "[PERSON_NAME]（[PERSON_NAME]）是英国ESG企业情报咨询公司[PERSON_NAME]驻香港的高级分析师。他拥有[PERSON_NAM…" at bounding box center [336, 250] width 267 height 135
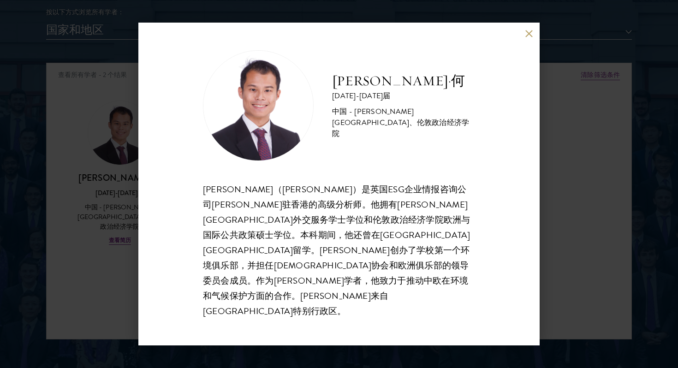
click at [414, 200] on font "[PERSON_NAME]（[PERSON_NAME]）是英国ESG企业情报咨询公司[PERSON_NAME]驻香港的高级分析师。他拥有[PERSON_NAM…" at bounding box center [336, 250] width 267 height 135
click at [414, 202] on font "[PERSON_NAME]（[PERSON_NAME]）是英国ESG企业情报咨询公司[PERSON_NAME]驻香港的高级分析师。他拥有[PERSON_NAM…" at bounding box center [336, 250] width 267 height 135
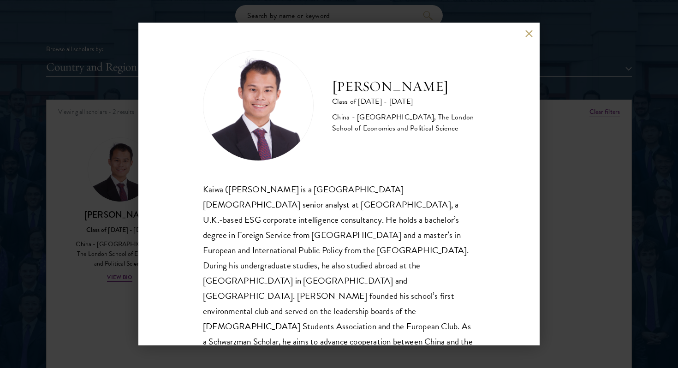
scroll to position [1162, 0]
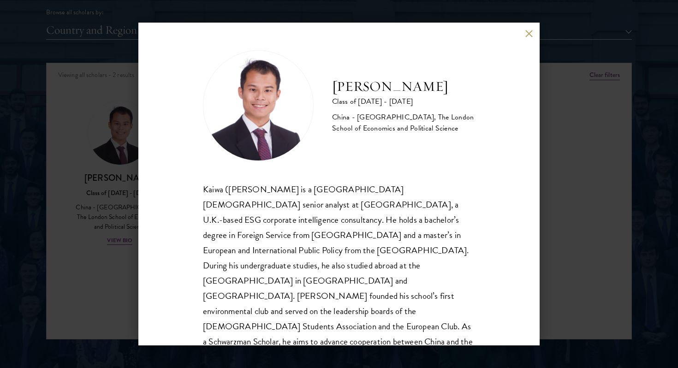
click at [389, 82] on h2 "[PERSON_NAME]" at bounding box center [403, 87] width 143 height 18
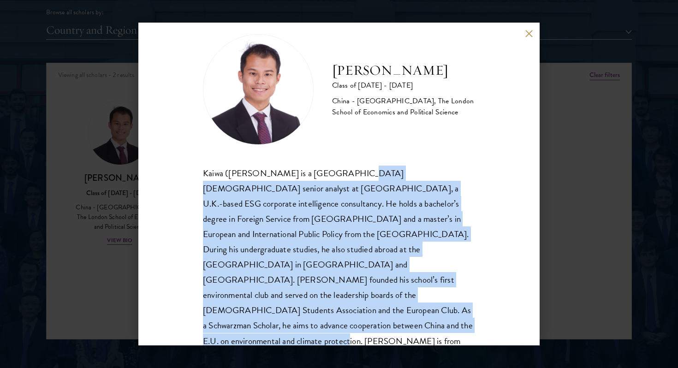
drag, startPoint x: 347, startPoint y: 180, endPoint x: 456, endPoint y: 348, distance: 200.4
click at [456, 348] on div "[PERSON_NAME] Class of [DATE] - [DATE] [GEOGRAPHIC_DATA] - [GEOGRAPHIC_DATA], T…" at bounding box center [339, 184] width 678 height 368
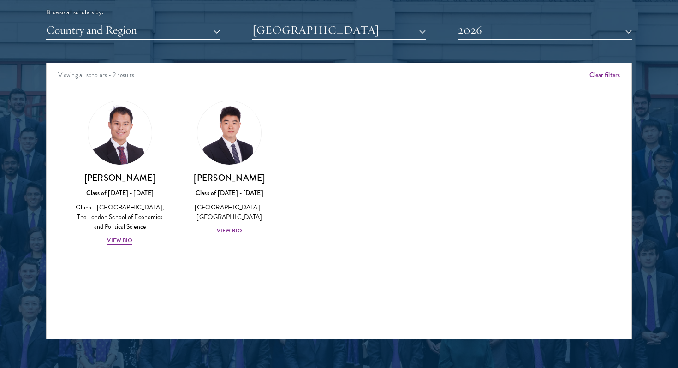
click at [420, 290] on div "Viewing all scholars - 2 results Clear filters Amber Class of [DATE] - [DATE] […" at bounding box center [339, 201] width 586 height 277
click at [137, 241] on div "[PERSON_NAME] Class of [DATE] - [DATE] [GEOGRAPHIC_DATA] - [GEOGRAPHIC_DATA], T…" at bounding box center [119, 209] width 91 height 74
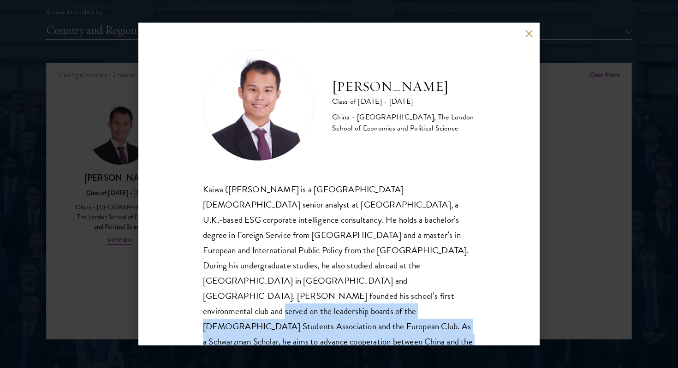
drag, startPoint x: 379, startPoint y: 280, endPoint x: 450, endPoint y: 336, distance: 90.6
click at [450, 336] on div "[PERSON_NAME] Class of [DATE] - [DATE] [GEOGRAPHIC_DATA] - [GEOGRAPHIC_DATA], T…" at bounding box center [338, 184] width 401 height 323
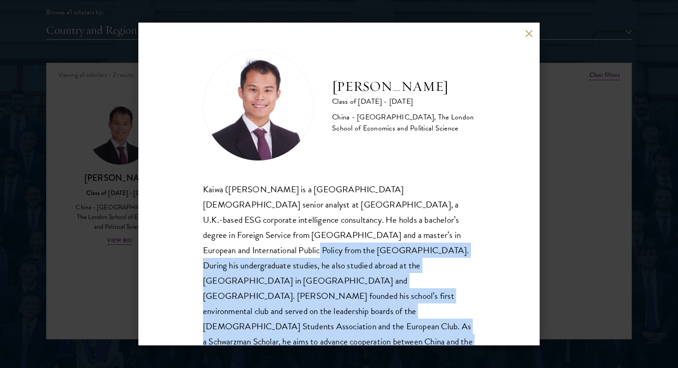
drag, startPoint x: 451, startPoint y: 328, endPoint x: 371, endPoint y: 231, distance: 125.6
click at [371, 231] on div "Kaiwa ([PERSON_NAME] is a [GEOGRAPHIC_DATA][DEMOGRAPHIC_DATA] senior analyst at…" at bounding box center [339, 281] width 272 height 198
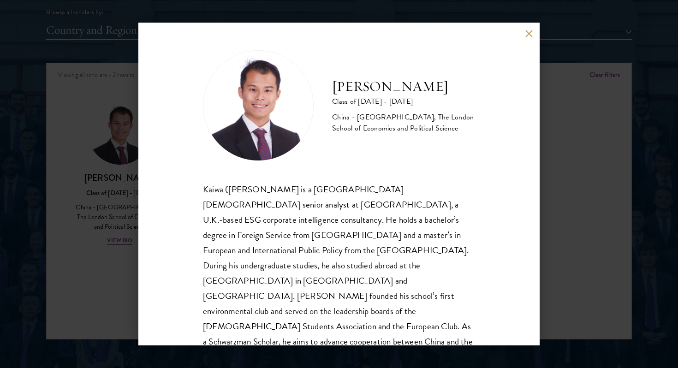
click at [371, 231] on div "Kaiwa ([PERSON_NAME] is a [GEOGRAPHIC_DATA][DEMOGRAPHIC_DATA] senior analyst at…" at bounding box center [339, 281] width 272 height 198
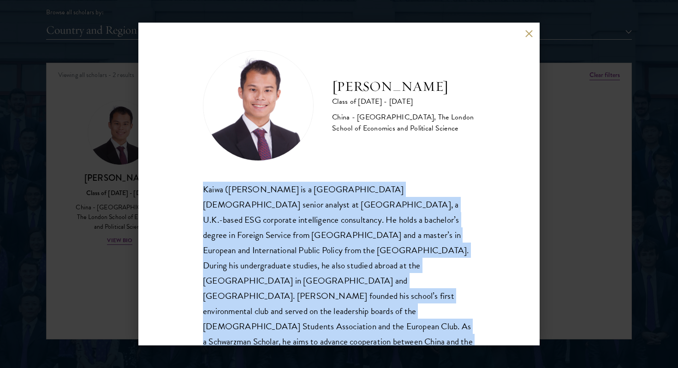
click at [371, 231] on div "Kaiwa ([PERSON_NAME] is a [GEOGRAPHIC_DATA][DEMOGRAPHIC_DATA] senior analyst at…" at bounding box center [339, 281] width 272 height 198
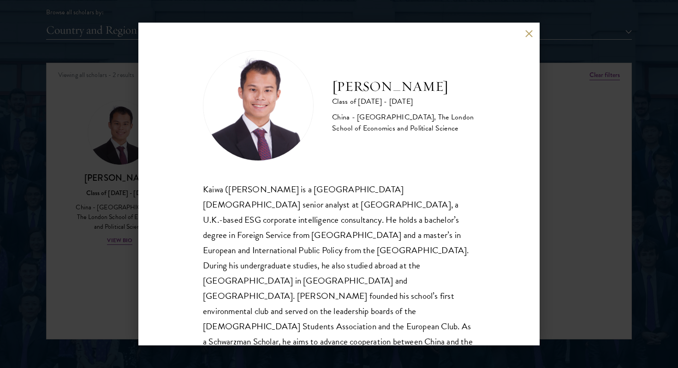
click at [560, 107] on div "[PERSON_NAME] Class of [DATE] - [DATE] [GEOGRAPHIC_DATA] - [GEOGRAPHIC_DATA], T…" at bounding box center [339, 184] width 678 height 368
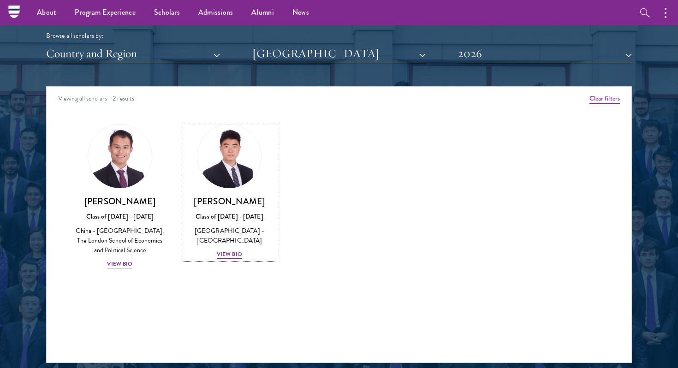
scroll to position [1133, 0]
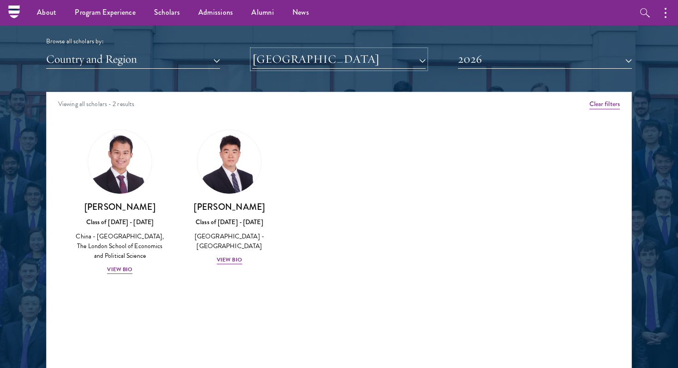
click at [370, 60] on button "[GEOGRAPHIC_DATA]" at bounding box center [339, 59] width 174 height 19
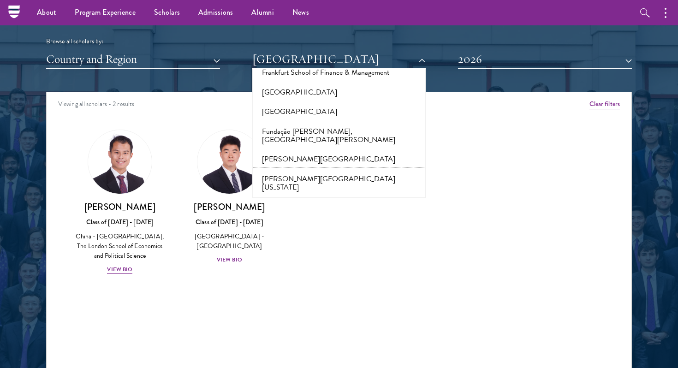
click at [350, 169] on button "[PERSON_NAME][GEOGRAPHIC_DATA][US_STATE]" at bounding box center [339, 183] width 168 height 28
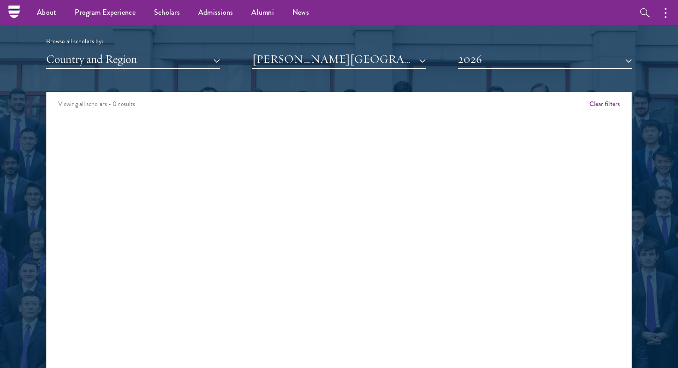
click at [487, 69] on div "Scholar Directory Congratulations and welcome to the Schwarzman Scholars Class …" at bounding box center [339, 133] width 586 height 469
click at [491, 64] on button "2026" at bounding box center [545, 59] width 174 height 19
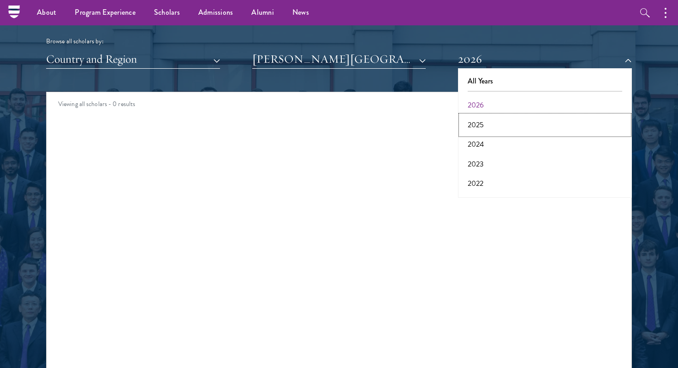
click at [478, 120] on button "2025" at bounding box center [545, 124] width 168 height 19
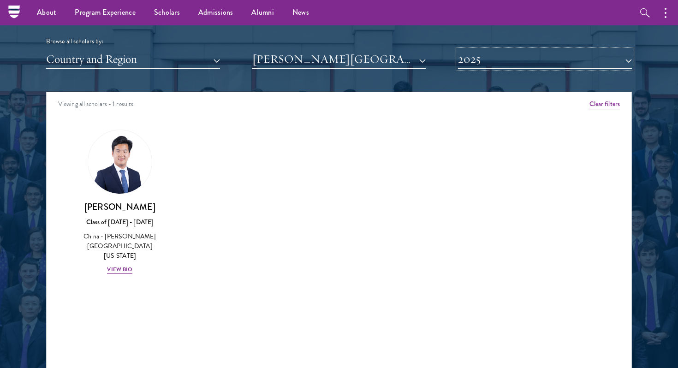
click at [493, 60] on button "2025" at bounding box center [545, 59] width 174 height 19
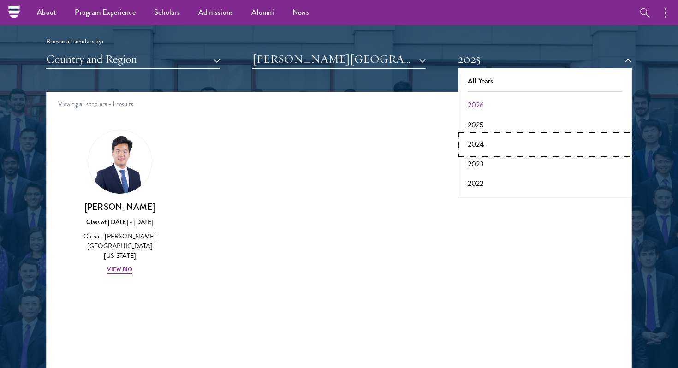
click at [485, 148] on button "2024" at bounding box center [545, 144] width 168 height 19
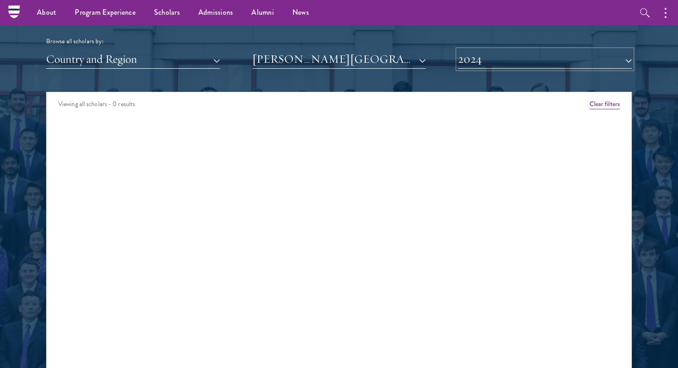
click at [505, 52] on button "2024" at bounding box center [545, 59] width 174 height 19
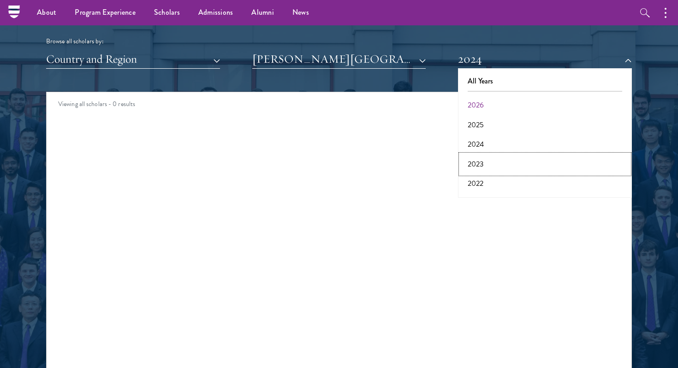
click at [482, 165] on button "2023" at bounding box center [545, 164] width 168 height 19
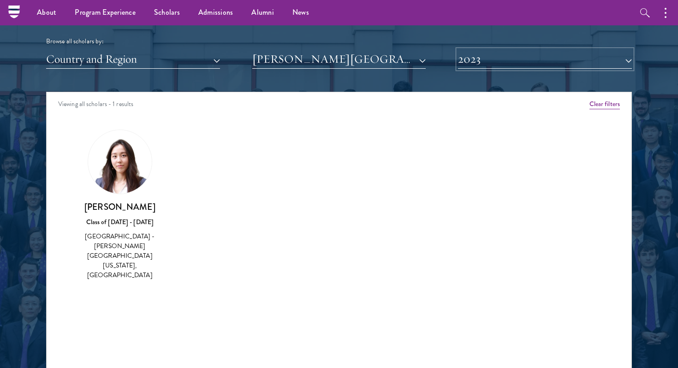
click at [503, 61] on button "2023" at bounding box center [545, 59] width 174 height 19
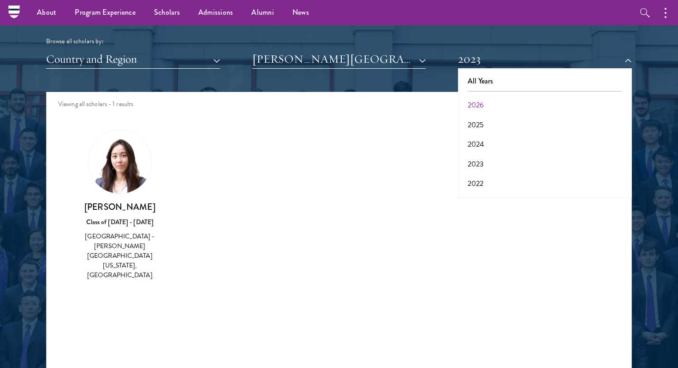
click at [251, 154] on div "Amber Class of [DATE] - [DATE] [GEOGRAPHIC_DATA] - [GEOGRAPHIC_DATA] View Bio C…" at bounding box center [339, 213] width 585 height 191
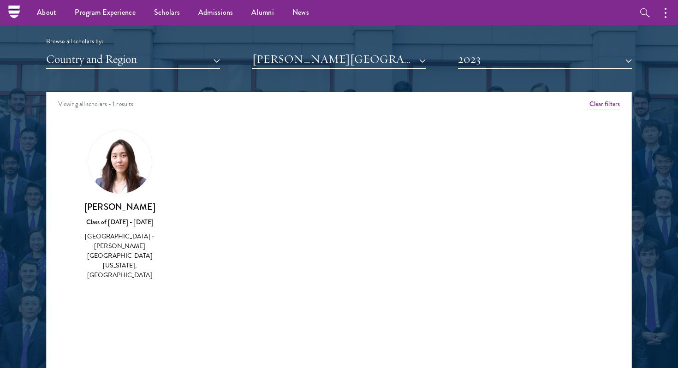
click at [134, 160] on img at bounding box center [120, 162] width 64 height 64
click at [124, 196] on div "[PERSON_NAME] Class of [DATE] - [DATE] [GEOGRAPHIC_DATA] - [PERSON_NAME][GEOGRA…" at bounding box center [119, 205] width 91 height 151
click at [552, 48] on div "Browse all scholars by: Country and Region All Countries and Regions [GEOGRAPHI…" at bounding box center [339, 33] width 586 height 72
click at [543, 52] on button "2023" at bounding box center [545, 59] width 174 height 19
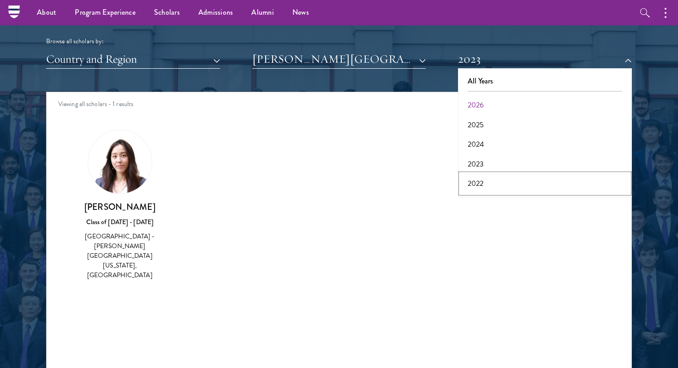
click at [516, 189] on button "2022" at bounding box center [545, 183] width 168 height 19
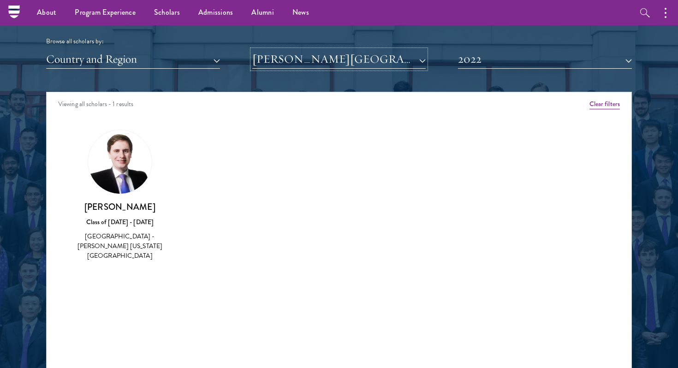
click at [382, 63] on button "[PERSON_NAME][GEOGRAPHIC_DATA][US_STATE]" at bounding box center [339, 59] width 174 height 19
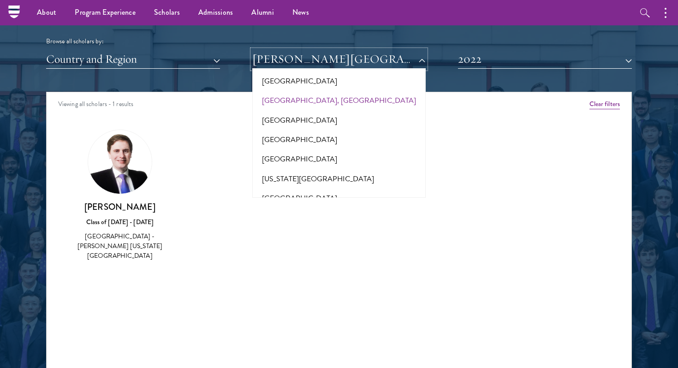
scroll to position [4008, 0]
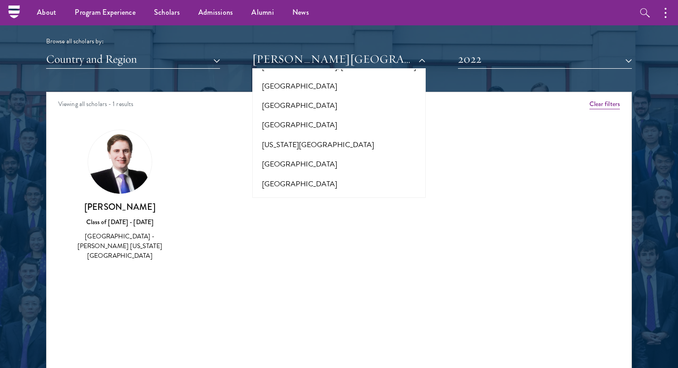
click at [369, 233] on button "[GEOGRAPHIC_DATA]" at bounding box center [339, 242] width 168 height 19
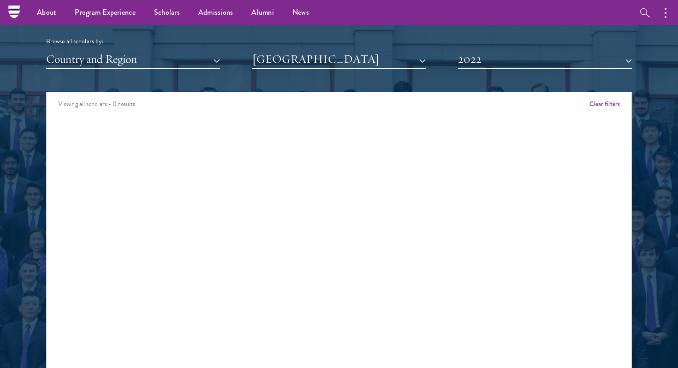
click at [468, 69] on div "Scholar Directory Congratulations and welcome to the Schwarzman Scholars Class …" at bounding box center [339, 133] width 586 height 469
click at [470, 66] on button "2022" at bounding box center [545, 59] width 174 height 19
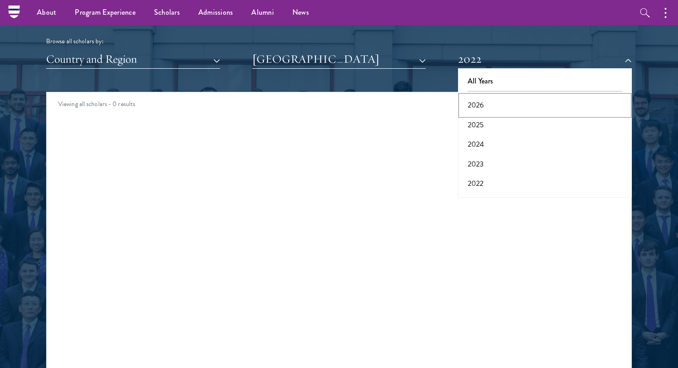
click at [474, 101] on button "2026" at bounding box center [545, 104] width 168 height 19
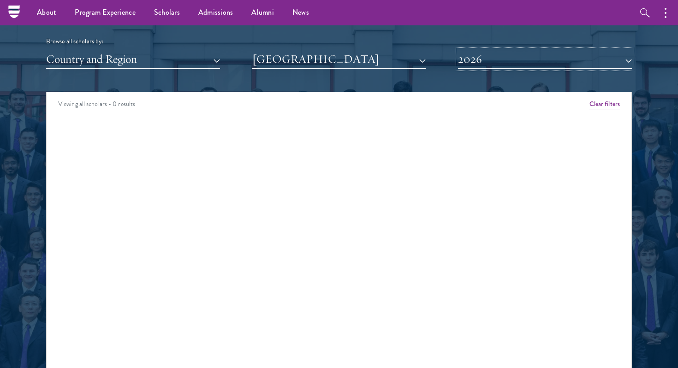
click at [492, 59] on button "2026" at bounding box center [545, 59] width 174 height 19
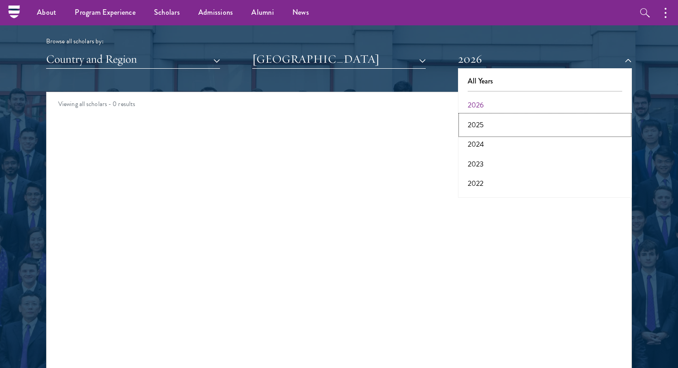
click at [483, 124] on button "2025" at bounding box center [545, 124] width 168 height 19
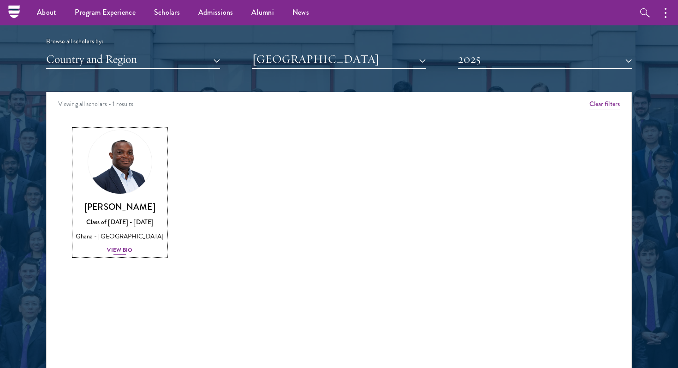
click at [127, 255] on div "[PERSON_NAME] Class of [DATE] - [DATE] [GEOGRAPHIC_DATA] - [GEOGRAPHIC_DATA] Vi…" at bounding box center [119, 228] width 91 height 54
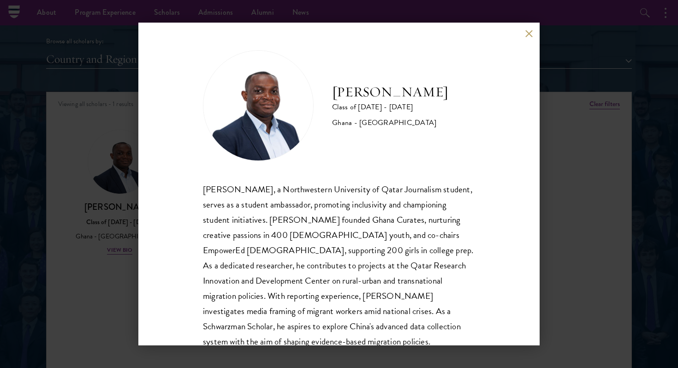
click at [420, 220] on div "[PERSON_NAME], a Northwestern University of Qatar Journalism student, serves as…" at bounding box center [339, 273] width 272 height 183
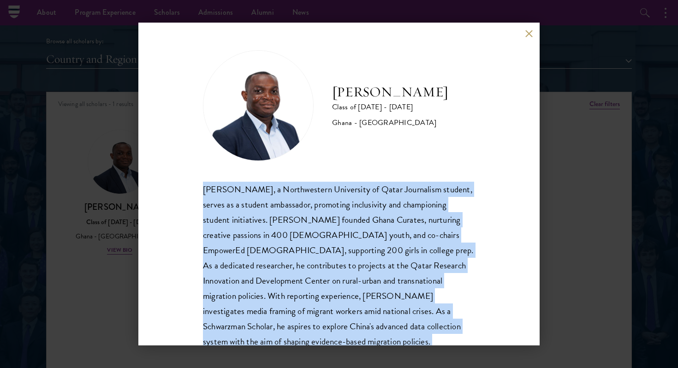
click at [420, 220] on div "[PERSON_NAME], a Northwestern University of Qatar Journalism student, serves as…" at bounding box center [339, 273] width 272 height 183
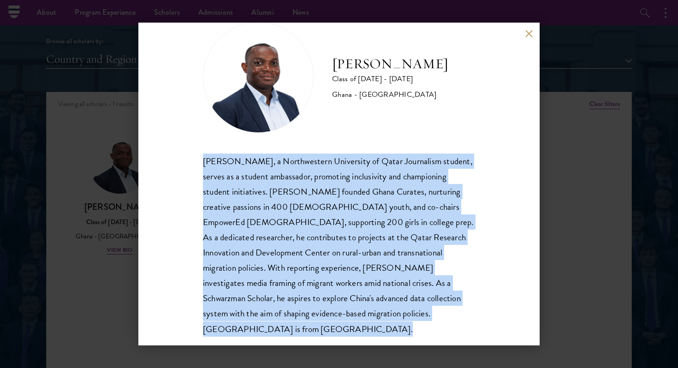
scroll to position [29, 0]
click at [477, 65] on div "[PERSON_NAME] Class of [DATE] - [DATE] [GEOGRAPHIC_DATA] - [GEOGRAPHIC_DATA] [P…" at bounding box center [338, 184] width 401 height 323
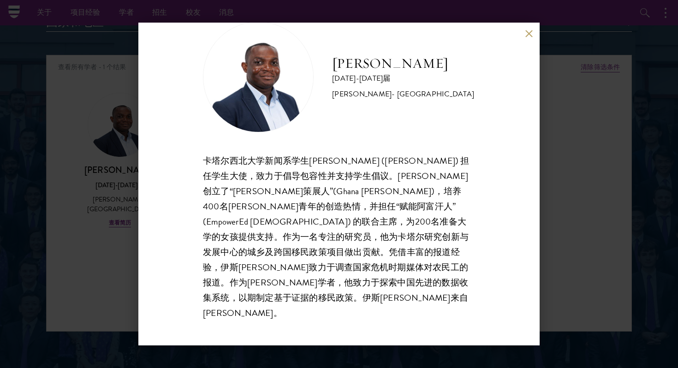
scroll to position [1, 0]
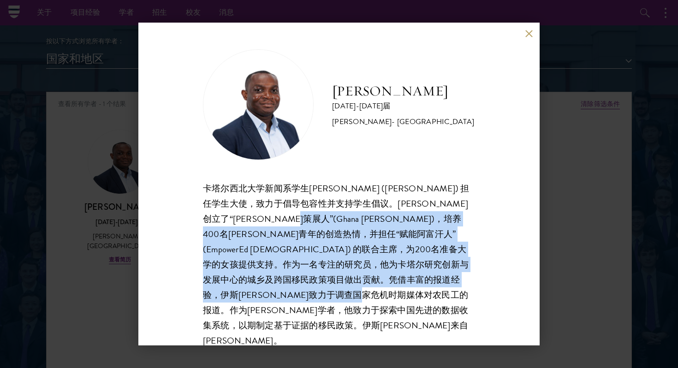
drag, startPoint x: 312, startPoint y: 222, endPoint x: 346, endPoint y: 316, distance: 100.1
click at [347, 317] on div "卡塔尔西北大学新闻系学生[PERSON_NAME] ([PERSON_NAME]) 担任学生大使，致力于倡导包容性并支持学生倡议。[PERSON_NAME]创…" at bounding box center [339, 265] width 272 height 168
click at [346, 316] on div "卡塔尔西北大学新闻系学生[PERSON_NAME] ([PERSON_NAME]) 担任学生大使，致力于倡导包容性并支持学生倡议。[PERSON_NAME]创…" at bounding box center [339, 265] width 272 height 168
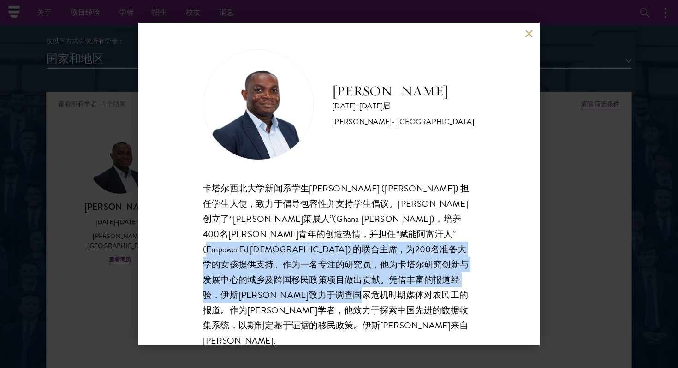
drag, startPoint x: 236, startPoint y: 246, endPoint x: 345, endPoint y: 315, distance: 128.5
click at [343, 314] on div "卡塔尔西北大学新闻系学生[PERSON_NAME] ([PERSON_NAME]) 担任学生大使，致力于倡导包容性并支持学生倡议。[PERSON_NAME]创…" at bounding box center [339, 265] width 272 height 168
click at [345, 315] on div "卡塔尔西北大学新闻系学生[PERSON_NAME] ([PERSON_NAME]) 担任学生大使，致力于倡导包容性并支持学生倡议。[PERSON_NAME]创…" at bounding box center [339, 265] width 272 height 168
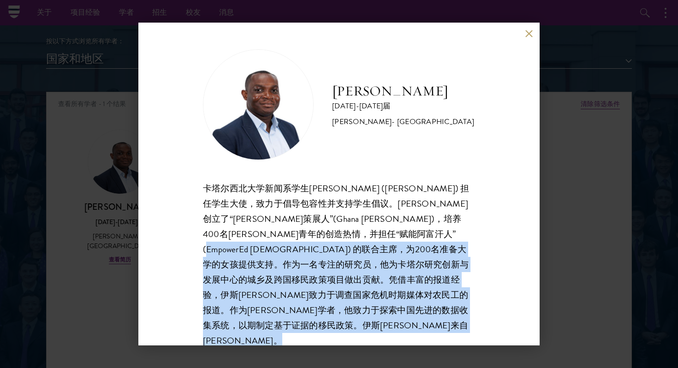
drag, startPoint x: 345, startPoint y: 315, endPoint x: 243, endPoint y: 246, distance: 122.6
click at [243, 246] on div "卡塔尔西北大学新闻系学生[PERSON_NAME] ([PERSON_NAME]) 担任学生大使，致力于倡导包容性并支持学生倡议。[PERSON_NAME]创…" at bounding box center [339, 265] width 272 height 168
click at [243, 246] on font "卡塔尔西北大学新闻系学生[PERSON_NAME] ([PERSON_NAME]) 担任学生大使，致力于倡导包容性并支持学生倡议。[PERSON_NAME]创…" at bounding box center [336, 265] width 267 height 166
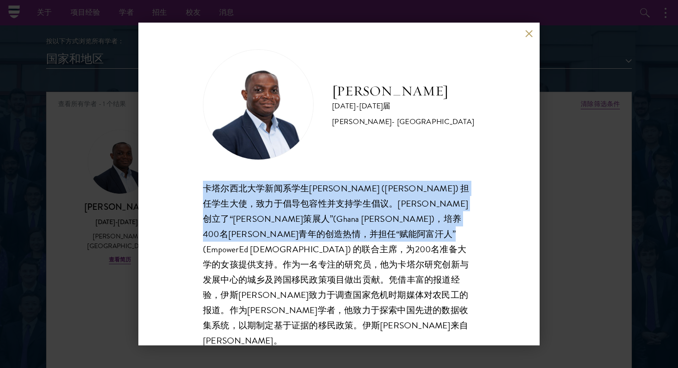
drag, startPoint x: 233, startPoint y: 246, endPoint x: 204, endPoint y: 187, distance: 65.4
click at [204, 187] on font "卡塔尔西北大学新闻系学生[PERSON_NAME] ([PERSON_NAME]) 担任学生大使，致力于倡导包容性并支持学生倡议。[PERSON_NAME]创…" at bounding box center [336, 265] width 267 height 166
drag, startPoint x: 201, startPoint y: 183, endPoint x: 239, endPoint y: 253, distance: 79.7
click at [239, 253] on div "[PERSON_NAME][GEOGRAPHIC_DATA] [DATE]-[DATE]届 [PERSON_NAME] - [GEOGRAPHIC_DATA]…" at bounding box center [338, 184] width 401 height 323
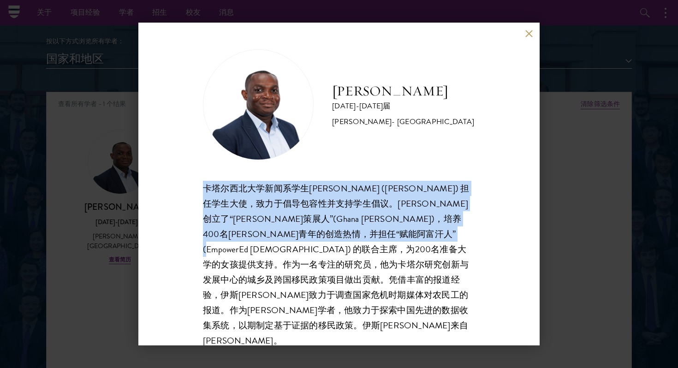
click at [239, 253] on font "卡塔尔西北大学新闻系学生[PERSON_NAME] ([PERSON_NAME]) 担任学生大使，致力于倡导包容性并支持学生倡议。[PERSON_NAME]创…" at bounding box center [336, 265] width 267 height 166
drag, startPoint x: 239, startPoint y: 252, endPoint x: 196, endPoint y: 188, distance: 76.8
click at [197, 189] on div "[PERSON_NAME][GEOGRAPHIC_DATA] [DATE]-[DATE]届 [PERSON_NAME] - [GEOGRAPHIC_DATA]…" at bounding box center [338, 184] width 401 height 323
click at [196, 188] on div "[PERSON_NAME][GEOGRAPHIC_DATA] [DATE]-[DATE]届 [PERSON_NAME] - [GEOGRAPHIC_DATA]…" at bounding box center [338, 184] width 401 height 323
drag, startPoint x: 197, startPoint y: 188, endPoint x: 232, endPoint y: 250, distance: 70.8
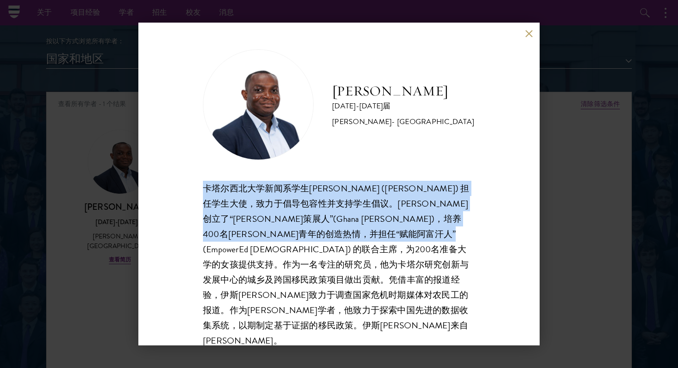
click at [232, 250] on div "[PERSON_NAME][GEOGRAPHIC_DATA] [DATE]-[DATE]届 [PERSON_NAME] - [GEOGRAPHIC_DATA]…" at bounding box center [338, 184] width 401 height 323
click at [232, 250] on font "卡塔尔西北大学新闻系学生[PERSON_NAME] ([PERSON_NAME]) 担任学生大使，致力于倡导包容性并支持学生倡议。[PERSON_NAME]创…" at bounding box center [336, 265] width 267 height 166
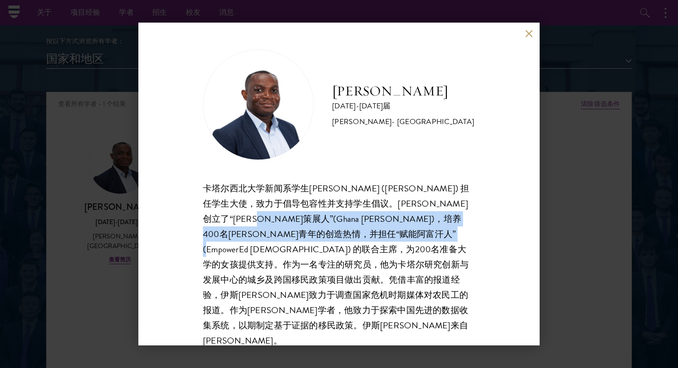
drag, startPoint x: 269, startPoint y: 223, endPoint x: 235, endPoint y: 254, distance: 46.0
click at [235, 254] on font "卡塔尔西北大学新闻系学生[PERSON_NAME] ([PERSON_NAME]) 担任学生大使，致力于倡导包容性并支持学生倡议。[PERSON_NAME]创…" at bounding box center [336, 265] width 267 height 166
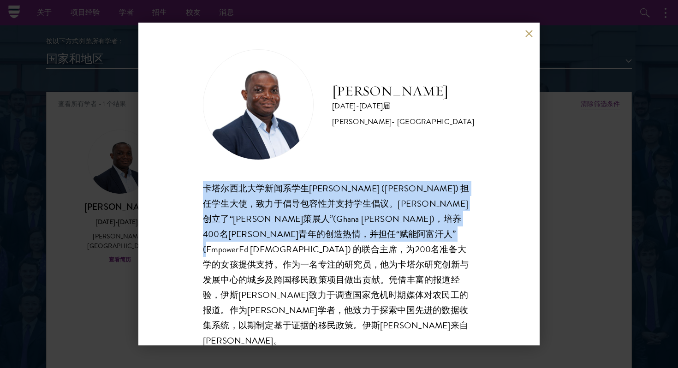
drag, startPoint x: 233, startPoint y: 244, endPoint x: 203, endPoint y: 179, distance: 71.4
click at [203, 179] on div "[PERSON_NAME][GEOGRAPHIC_DATA] [DATE]-[DATE]届 [PERSON_NAME] - [GEOGRAPHIC_DATA]…" at bounding box center [338, 184] width 401 height 323
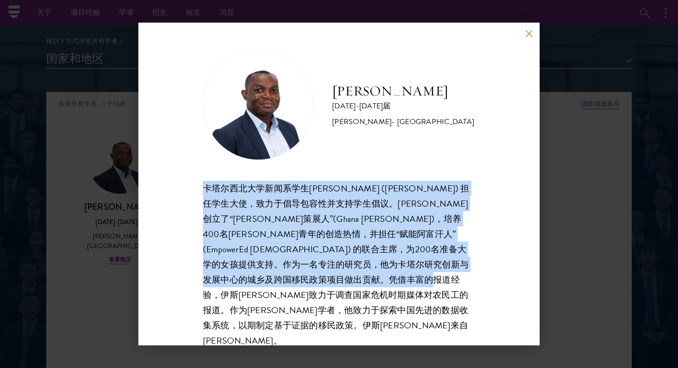
drag, startPoint x: 203, startPoint y: 179, endPoint x: 322, endPoint y: 294, distance: 165.8
click at [322, 294] on div "[PERSON_NAME][GEOGRAPHIC_DATA] [DATE]-[DATE]届 [PERSON_NAME] - [GEOGRAPHIC_DATA]…" at bounding box center [338, 184] width 401 height 323
click at [322, 294] on font "卡塔尔西北大学新闻系学生[PERSON_NAME] ([PERSON_NAME]) 担任学生大使，致力于倡导包容性并支持学生倡议。[PERSON_NAME]创…" at bounding box center [336, 265] width 267 height 166
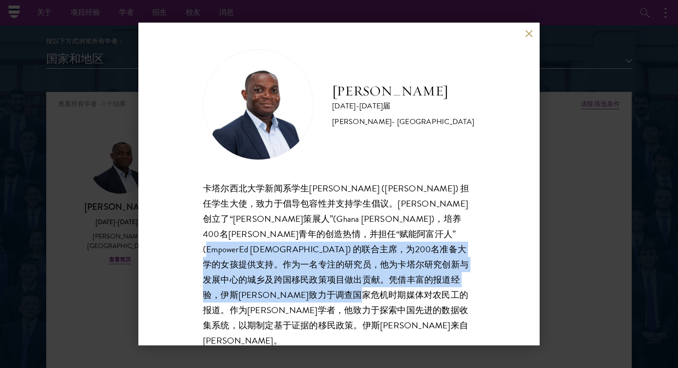
drag, startPoint x: 309, startPoint y: 303, endPoint x: 241, endPoint y: 249, distance: 86.6
click at [241, 249] on div "卡塔尔西北大学新闻系学生[PERSON_NAME] ([PERSON_NAME]) 担任学生大使，致力于倡导包容性并支持学生倡议。[PERSON_NAME]创…" at bounding box center [339, 265] width 272 height 168
click at [241, 249] on font "卡塔尔西北大学新闻系学生[PERSON_NAME] ([PERSON_NAME]) 担任学生大使，致力于倡导包容性并支持学生倡议。[PERSON_NAME]创…" at bounding box center [336, 265] width 267 height 166
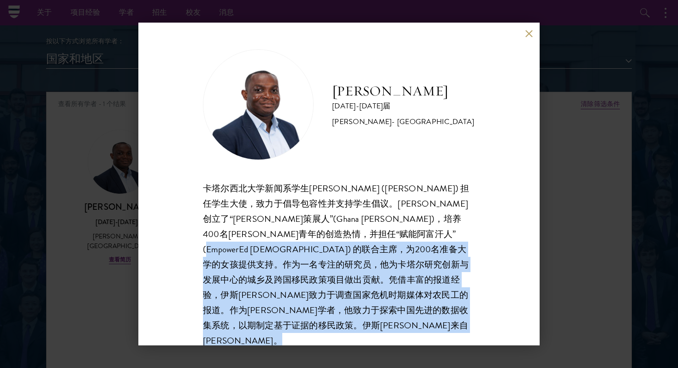
drag, startPoint x: 241, startPoint y: 249, endPoint x: 309, endPoint y: 321, distance: 98.6
click at [309, 321] on div "[PERSON_NAME][GEOGRAPHIC_DATA] [DATE]-[DATE]届 [PERSON_NAME] - [GEOGRAPHIC_DATA]…" at bounding box center [338, 184] width 401 height 323
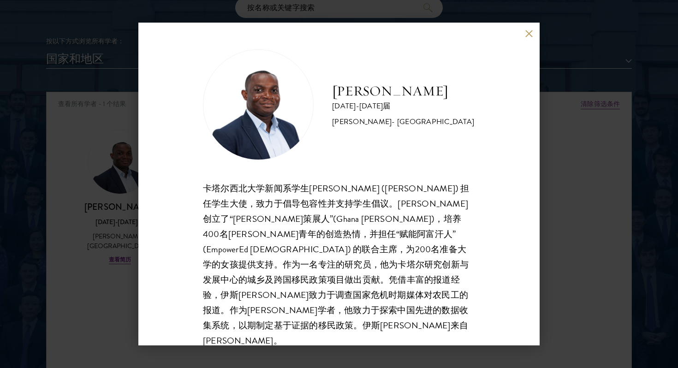
scroll to position [1113, 0]
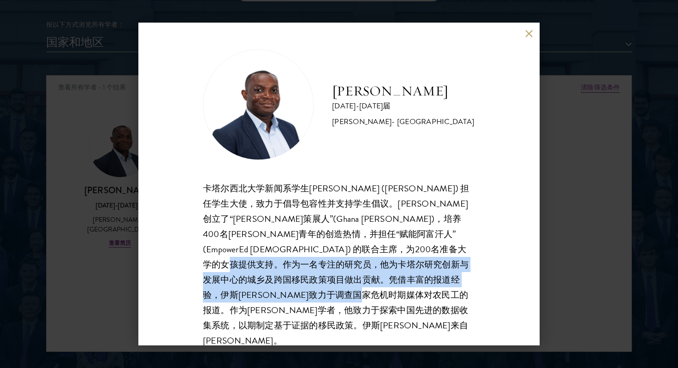
drag, startPoint x: 424, startPoint y: 314, endPoint x: 383, endPoint y: 260, distance: 68.2
click at [383, 260] on div "卡塔尔西北大学新闻系学生[PERSON_NAME] ([PERSON_NAME]) 担任学生大使，致力于倡导包容性并支持学生倡议。[PERSON_NAME]创…" at bounding box center [339, 265] width 272 height 168
click at [383, 260] on font "卡塔尔西北大学新闻系学生[PERSON_NAME] ([PERSON_NAME]) 担任学生大使，致力于倡导包容性并支持学生倡议。[PERSON_NAME]创…" at bounding box center [336, 265] width 267 height 166
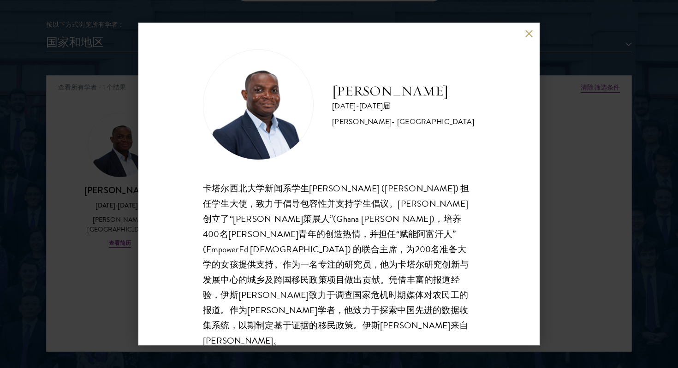
click at [383, 260] on font "卡塔尔西北大学新闻系学生[PERSON_NAME] ([PERSON_NAME]) 担任学生大使，致力于倡导包容性并支持学生倡议。[PERSON_NAME]创…" at bounding box center [336, 265] width 267 height 166
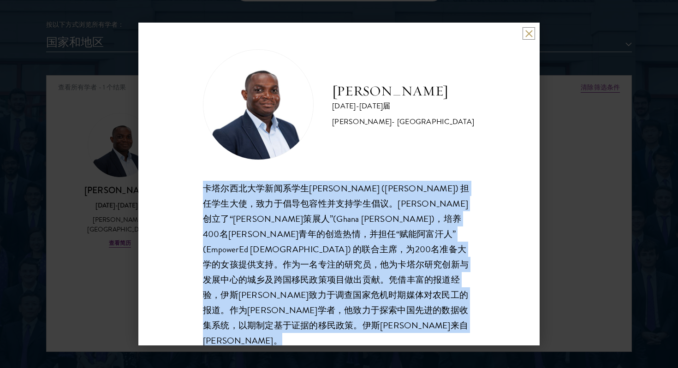
click at [530, 35] on button at bounding box center [529, 34] width 8 height 8
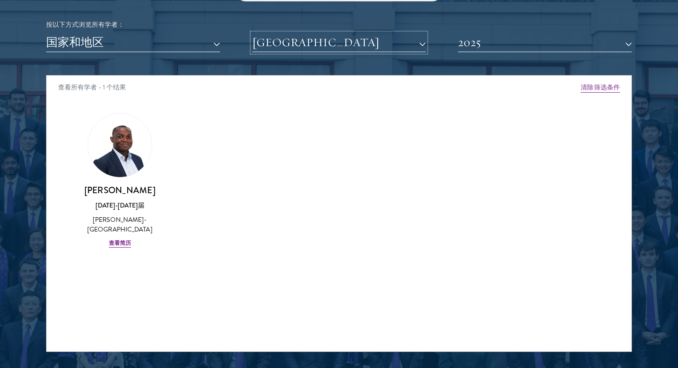
click at [410, 47] on button "[GEOGRAPHIC_DATA]" at bounding box center [339, 42] width 174 height 19
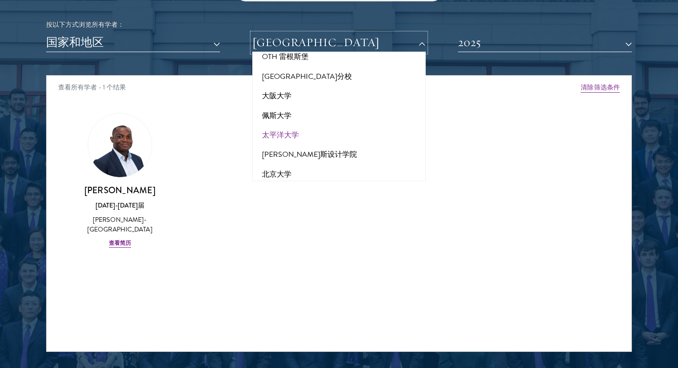
scroll to position [4155, 0]
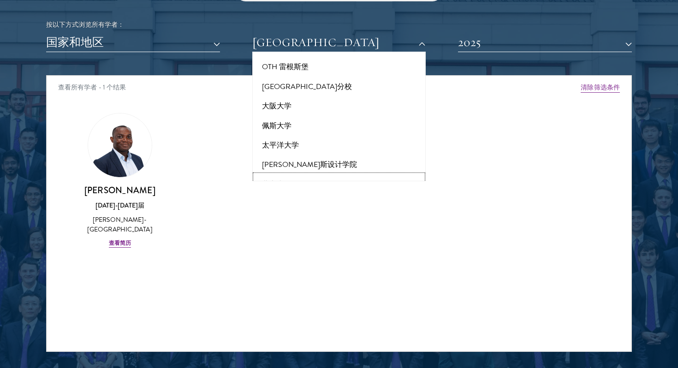
click at [350, 175] on button "北京大学" at bounding box center [339, 184] width 168 height 19
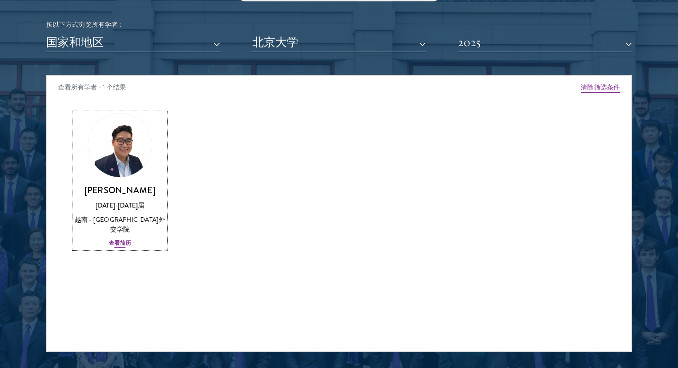
click at [140, 147] on img at bounding box center [120, 145] width 70 height 70
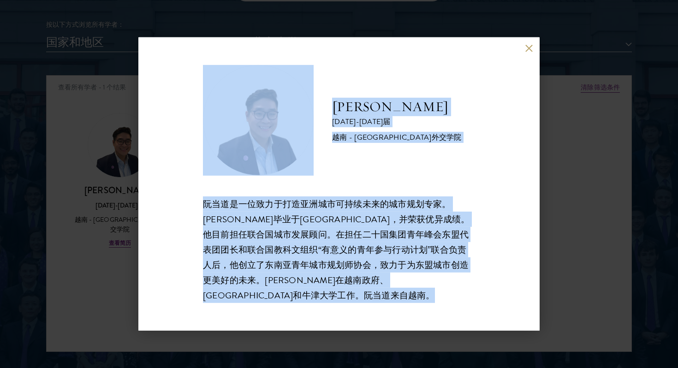
click at [400, 176] on div "[PERSON_NAME] [DATE]-[DATE]届 越南 - [GEOGRAPHIC_DATA]外交学院" at bounding box center [339, 120] width 272 height 111
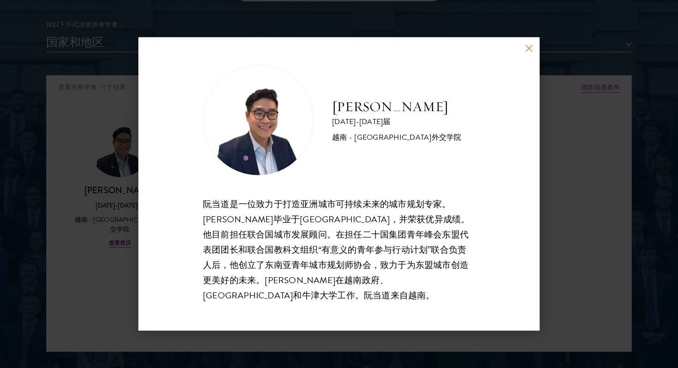
click at [420, 234] on div "阮当道是一位致力于打造亚洲城市可持续未来的城市规划专家。[PERSON_NAME]毕业于[GEOGRAPHIC_DATA]，并荣获优异成绩。他目前担任联合国城…" at bounding box center [339, 250] width 272 height 107
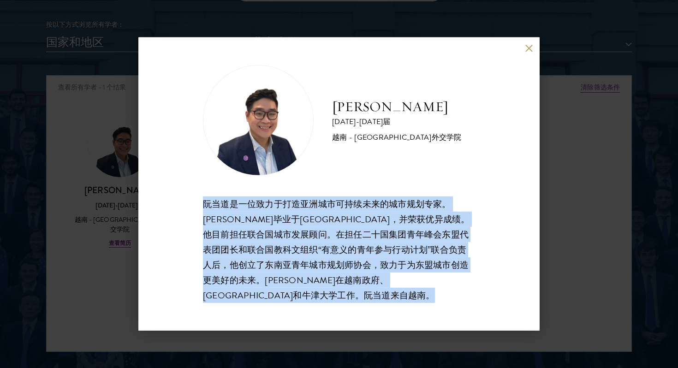
click at [390, 217] on font "阮当道是一位致力于打造亚洲城市可持续未来的城市规划专家。[PERSON_NAME]毕业于[GEOGRAPHIC_DATA]，并荣获优异成绩。他目前担任联合国城…" at bounding box center [336, 249] width 267 height 105
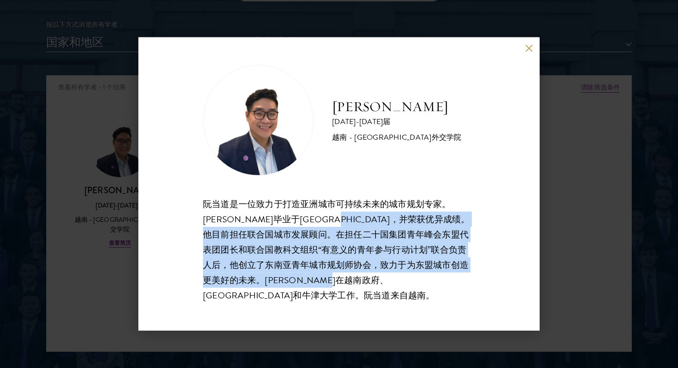
drag, startPoint x: 465, startPoint y: 288, endPoint x: 383, endPoint y: 227, distance: 102.1
click at [383, 227] on div "阮当道是一位致力于打造亚洲城市可持续未来的城市规划专家。[PERSON_NAME]毕业于[GEOGRAPHIC_DATA]，并荣获优异成绩。他目前担任联合国城…" at bounding box center [339, 250] width 272 height 107
click at [383, 227] on font "阮当道是一位致力于打造亚洲城市可持续未来的城市规划专家。[PERSON_NAME]毕业于[GEOGRAPHIC_DATA]，并荣获优异成绩。他目前担任联合国城…" at bounding box center [336, 249] width 267 height 105
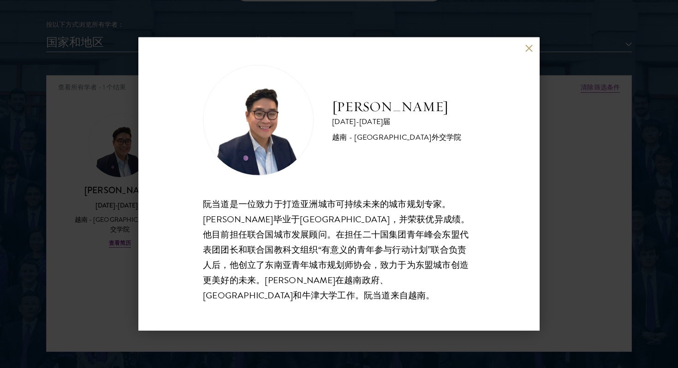
click at [383, 227] on font "阮当道是一位致力于打造亚洲城市可持续未来的城市规划专家。[PERSON_NAME]毕业于[GEOGRAPHIC_DATA]，并荣获优异成绩。他目前担任联合国城…" at bounding box center [336, 249] width 267 height 105
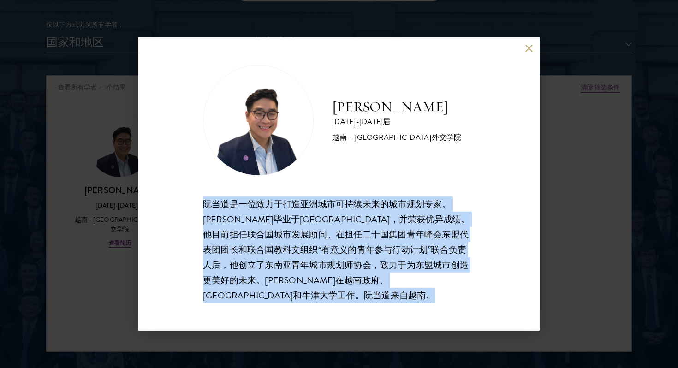
click at [383, 227] on font "阮当道是一位致力于打造亚洲城市可持续未来的城市规划专家。[PERSON_NAME]毕业于[GEOGRAPHIC_DATA]，并荣获优异成绩。他目前担任联合国城…" at bounding box center [336, 249] width 267 height 105
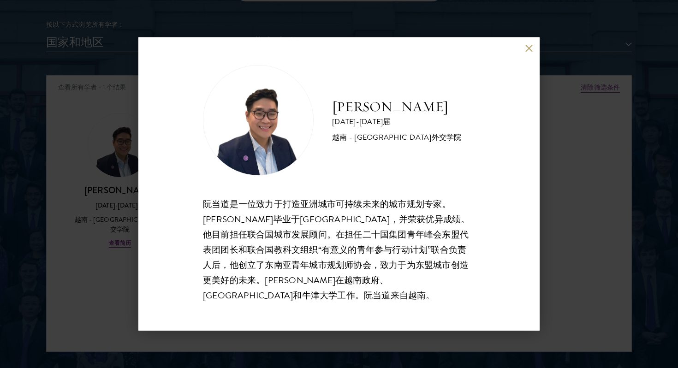
click at [385, 167] on div "[PERSON_NAME] [DATE]-[DATE]届 越南 - [GEOGRAPHIC_DATA]外交学院" at bounding box center [339, 120] width 272 height 111
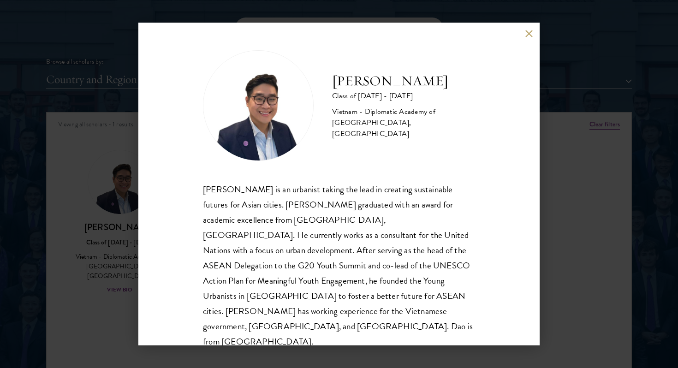
scroll to position [1149, 0]
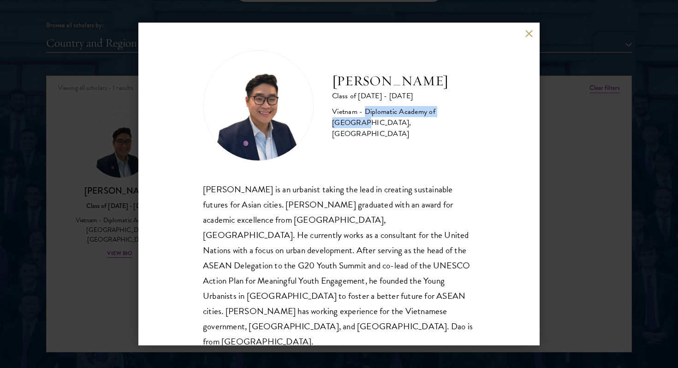
drag, startPoint x: 365, startPoint y: 118, endPoint x: 463, endPoint y: 113, distance: 97.9
click at [463, 113] on div "Vietnam - Diplomatic Academy of [GEOGRAPHIC_DATA], [GEOGRAPHIC_DATA]" at bounding box center [403, 122] width 143 height 33
click at [442, 116] on div "Vietnam - Diplomatic Academy of [GEOGRAPHIC_DATA], [GEOGRAPHIC_DATA]" at bounding box center [403, 122] width 143 height 33
drag, startPoint x: 365, startPoint y: 115, endPoint x: 462, endPoint y: 113, distance: 96.9
click at [462, 113] on div "Vietnam - Diplomatic Academy of [GEOGRAPHIC_DATA], [GEOGRAPHIC_DATA]" at bounding box center [403, 122] width 143 height 33
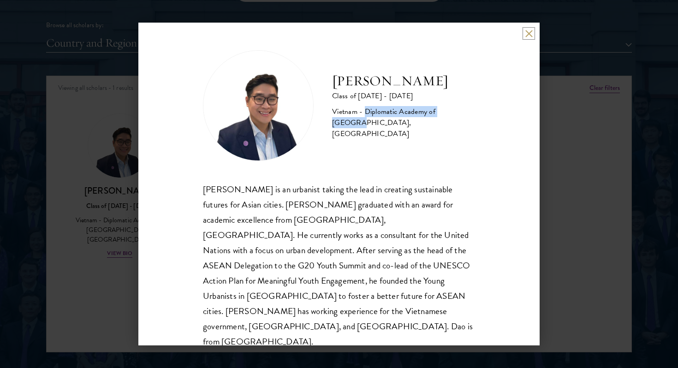
click at [527, 36] on button at bounding box center [529, 34] width 8 height 8
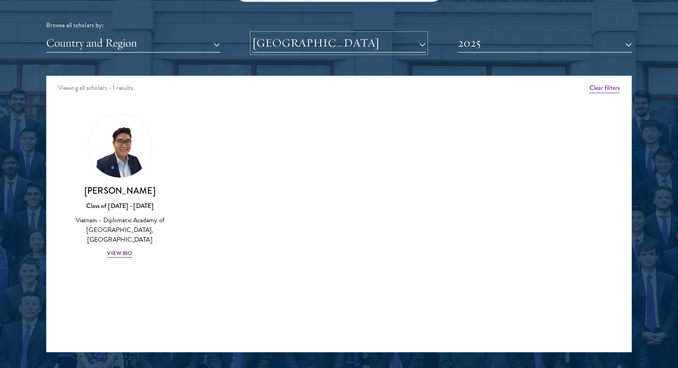
click at [401, 46] on button "[GEOGRAPHIC_DATA]" at bounding box center [339, 43] width 174 height 19
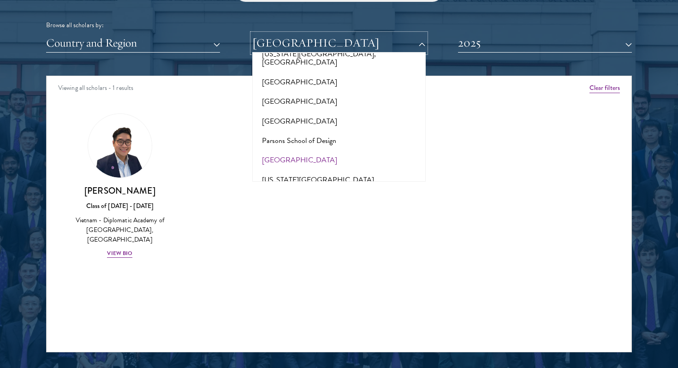
scroll to position [4241, 0]
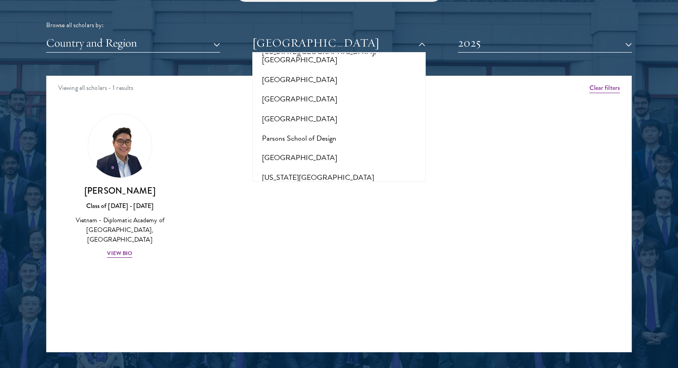
click at [374, 215] on button "[GEOGRAPHIC_DATA]" at bounding box center [339, 224] width 168 height 19
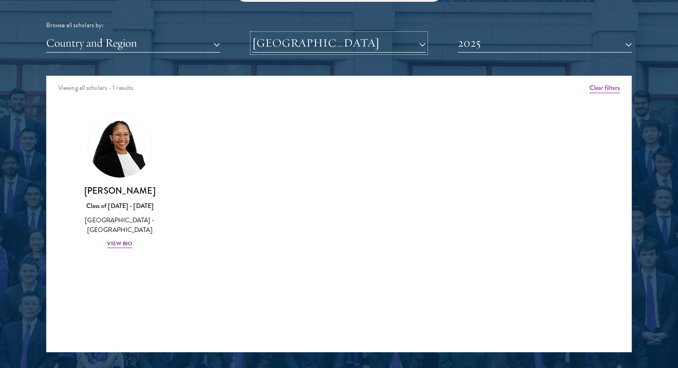
click at [362, 35] on button "[GEOGRAPHIC_DATA]" at bounding box center [339, 43] width 174 height 19
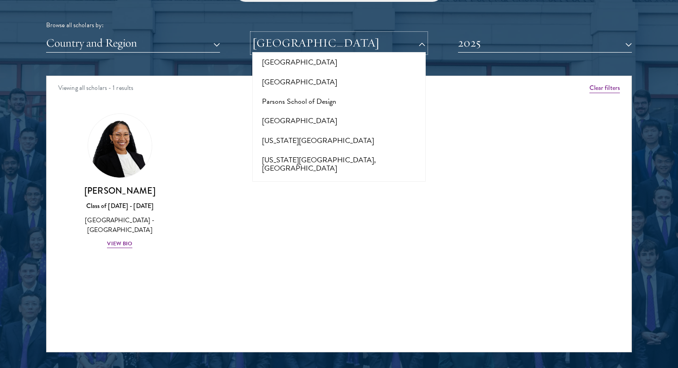
scroll to position [4289, 0]
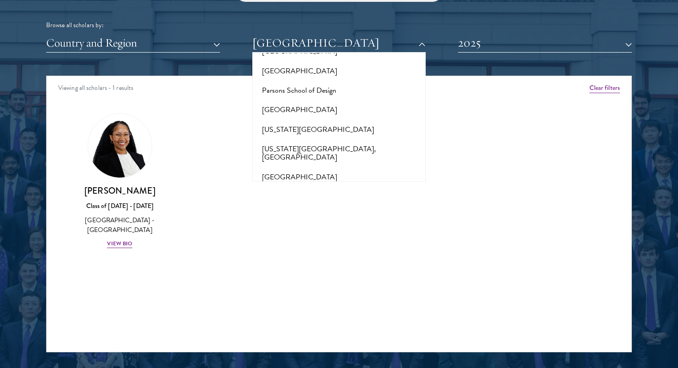
click at [331, 226] on button "[GEOGRAPHIC_DATA]" at bounding box center [339, 235] width 168 height 19
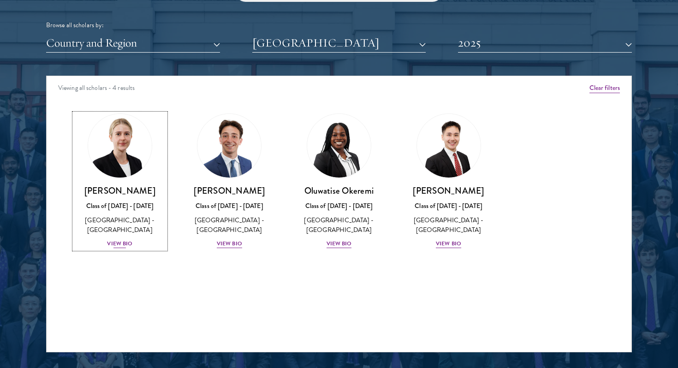
click at [123, 241] on div "View Bio" at bounding box center [119, 243] width 25 height 9
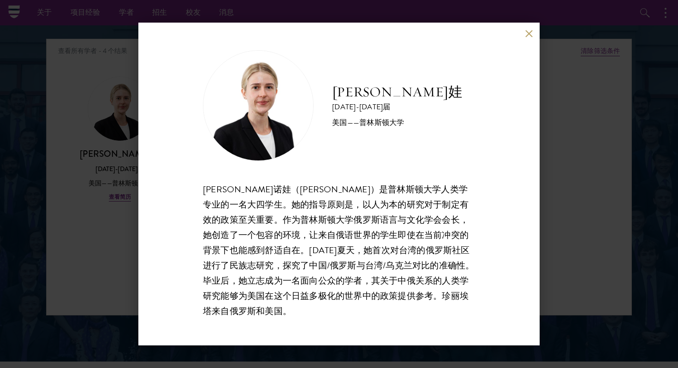
scroll to position [1113, 0]
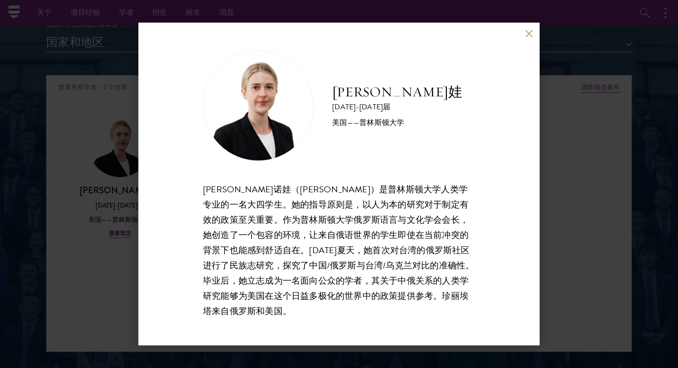
click at [340, 249] on font "[PERSON_NAME]诺娃（[PERSON_NAME]）是普林斯顿大学人类学专业的一名大四学生。她的指导原则是，以人为本的研究对于制定有效的政策至关重要。…" at bounding box center [338, 250] width 271 height 135
drag, startPoint x: 295, startPoint y: 206, endPoint x: 320, endPoint y: 314, distance: 110.4
click at [320, 314] on div "[PERSON_NAME]诺娃（[PERSON_NAME]）是普林斯顿大学人类学专业的一名大四学生。她的指导原则是，以人为本的研究对于制定有效的政策至关重要。…" at bounding box center [339, 250] width 272 height 137
drag, startPoint x: 320, startPoint y: 311, endPoint x: 282, endPoint y: 235, distance: 85.4
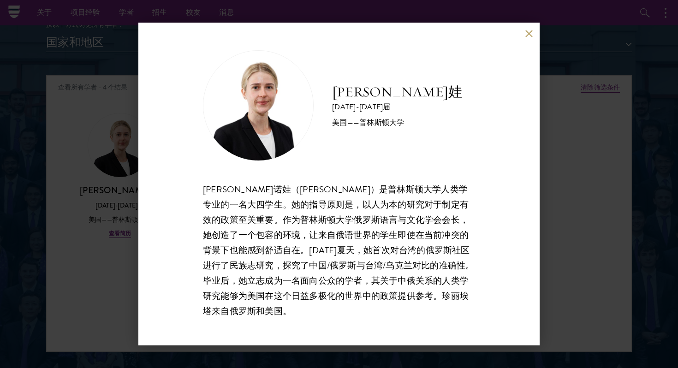
click at [282, 235] on div "[PERSON_NAME]诺娃（[PERSON_NAME]）是普林斯顿大学人类学专业的一名大四学生。她的指导原则是，以人为本的研究对于制定有效的政策至关重要。…" at bounding box center [339, 250] width 272 height 137
click at [282, 235] on font "[PERSON_NAME]诺娃（[PERSON_NAME]）是普林斯顿大学人类学专业的一名大四学生。她的指导原则是，以人为本的研究对于制定有效的政策至关重要。…" at bounding box center [338, 250] width 271 height 135
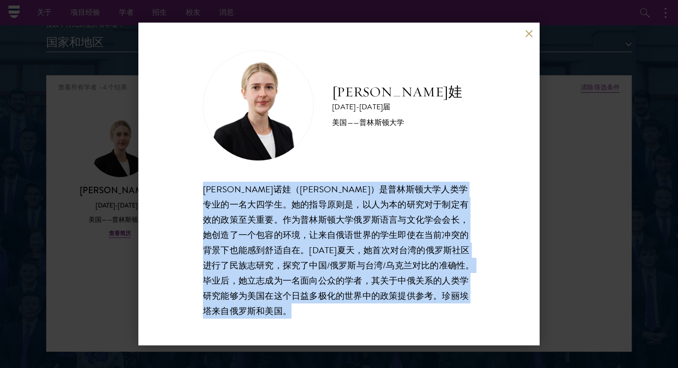
click at [282, 235] on font "[PERSON_NAME]诺娃（[PERSON_NAME]）是普林斯顿大学人类学专业的一名大四学生。她的指导原则是，以人为本的研究对于制定有效的政策至关重要。…" at bounding box center [338, 250] width 271 height 135
drag, startPoint x: 291, startPoint y: 255, endPoint x: 324, endPoint y: 320, distance: 73.3
click at [324, 320] on div "[PERSON_NAME]诺娃 [DATE]-[DATE]届 美国——普林斯顿大学 [PERSON_NAME]诺娃（[PERSON_NAME]）是普林斯顿大学…" at bounding box center [338, 184] width 401 height 323
drag, startPoint x: 328, startPoint y: 314, endPoint x: 307, endPoint y: 256, distance: 62.5
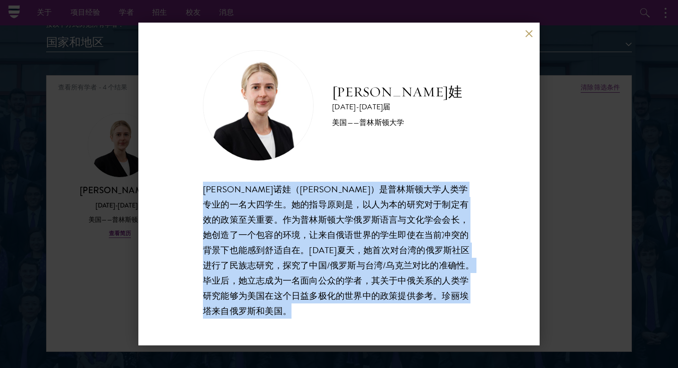
click at [307, 256] on div "[PERSON_NAME]诺娃（[PERSON_NAME]）是普林斯顿大学人类学专业的一名大四学生。她的指导原则是，以人为本的研究对于制定有效的政策至关重要。…" at bounding box center [339, 250] width 272 height 137
click at [307, 256] on font "[PERSON_NAME]诺娃（[PERSON_NAME]）是普林斯顿大学人类学专业的一名大四学生。她的指导原则是，以人为本的研究对于制定有效的政策至关重要。…" at bounding box center [338, 250] width 271 height 135
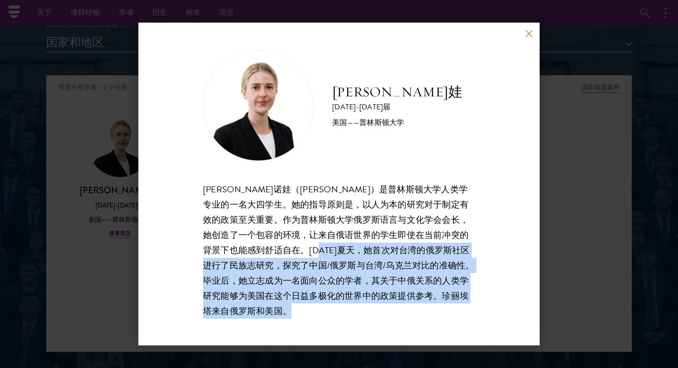
drag, startPoint x: 307, startPoint y: 256, endPoint x: 310, endPoint y: 314, distance: 58.2
click at [310, 314] on div "[PERSON_NAME]诺娃（[PERSON_NAME]）是普林斯顿大学人类学专业的一名大四学生。她的指导原则是，以人为本的研究对于制定有效的政策至关重要。…" at bounding box center [339, 250] width 272 height 137
click at [309, 313] on div "[PERSON_NAME]诺娃（[PERSON_NAME]）是普林斯顿大学人类学专业的一名大四学生。她的指导原则是，以人为本的研究对于制定有效的政策至关重要。…" at bounding box center [339, 250] width 272 height 137
drag, startPoint x: 309, startPoint y: 313, endPoint x: 277, endPoint y: 245, distance: 75.9
click at [277, 245] on div "[PERSON_NAME]诺娃（[PERSON_NAME]）是普林斯顿大学人类学专业的一名大四学生。她的指导原则是，以人为本的研究对于制定有效的政策至关重要。…" at bounding box center [339, 250] width 272 height 137
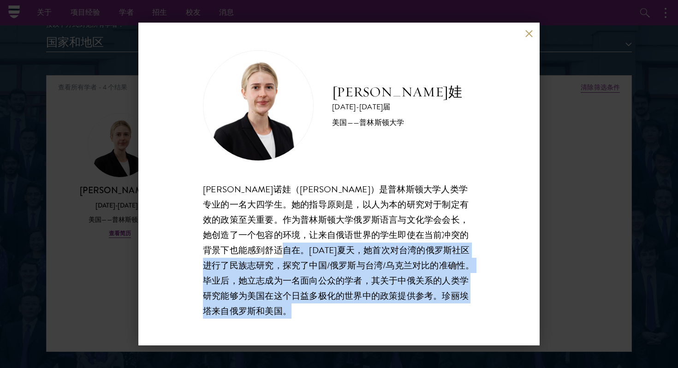
click at [277, 245] on font "[PERSON_NAME]诺娃（[PERSON_NAME]）是普林斯顿大学人类学专业的一名大四学生。她的指导原则是，以人为本的研究对于制定有效的政策至关重要。…" at bounding box center [338, 250] width 271 height 135
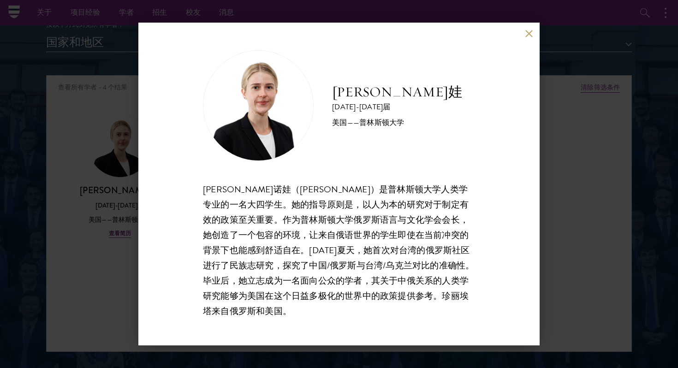
click at [569, 183] on div "[PERSON_NAME]诺娃 [DATE]-[DATE]届 美国——普林斯顿大学 [PERSON_NAME]诺娃（[PERSON_NAME]）是普林斯顿大学…" at bounding box center [339, 184] width 678 height 368
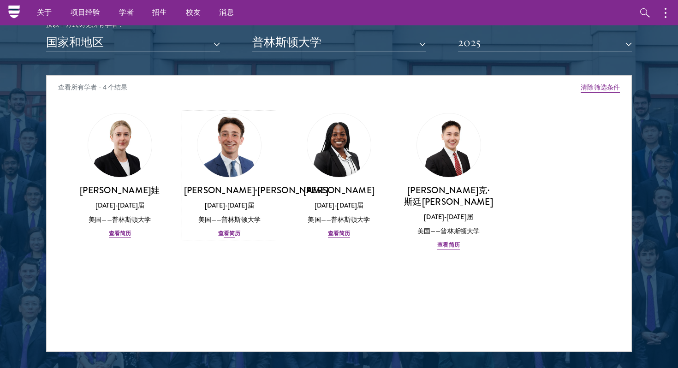
click at [244, 158] on img at bounding box center [229, 145] width 70 height 70
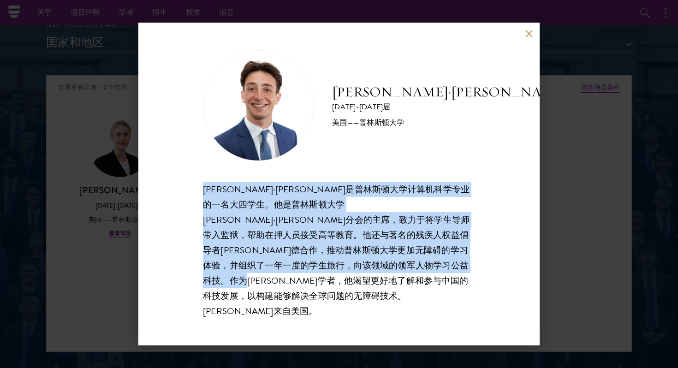
drag, startPoint x: 315, startPoint y: 178, endPoint x: 357, endPoint y: 303, distance: 131.9
click at [357, 303] on div "[PERSON_NAME]·[PERSON_NAME] [DATE]-[DATE]届 美国——普林斯顿大学 [PERSON_NAME]·[PERSON_NAM…" at bounding box center [339, 184] width 272 height 269
click at [357, 303] on div "[PERSON_NAME]·[PERSON_NAME]是普林斯顿大学计算机科学专业的一名大四学生。他是普林斯顿大学[PERSON_NAME]·[PERSON_…" at bounding box center [339, 250] width 272 height 137
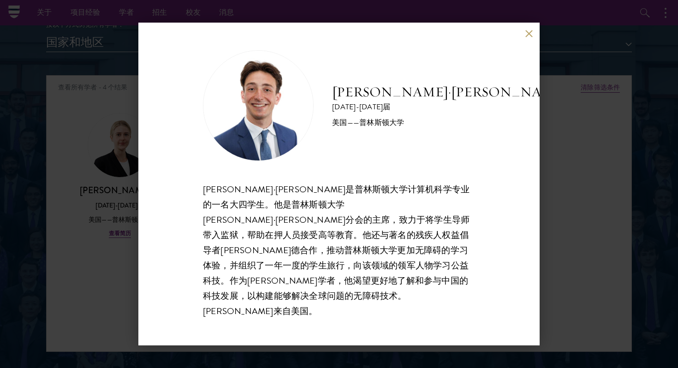
click at [357, 303] on div "[PERSON_NAME]·[PERSON_NAME]是普林斯顿大学计算机科学专业的一名大四学生。他是普林斯顿大学[PERSON_NAME]·[PERSON_…" at bounding box center [339, 250] width 272 height 137
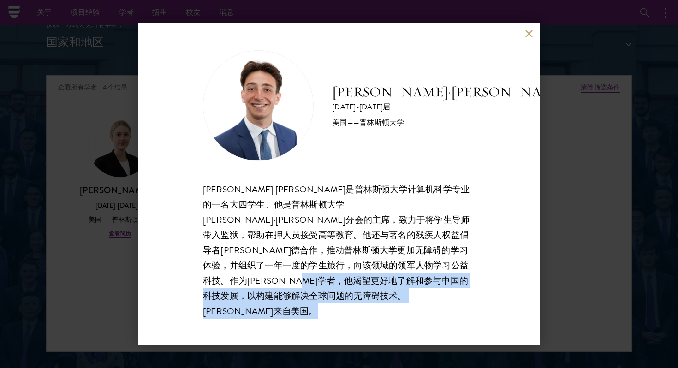
click at [357, 303] on div "[PERSON_NAME]·[PERSON_NAME]是普林斯顿大学计算机科学专业的一名大四学生。他是普林斯顿大学[PERSON_NAME]·[PERSON_…" at bounding box center [339, 250] width 272 height 137
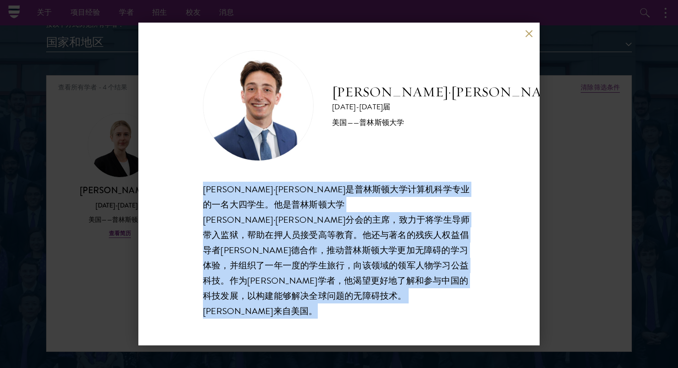
click at [357, 303] on div "[PERSON_NAME]·[PERSON_NAME]是普林斯顿大学计算机科学专业的一名大四学生。他是普林斯顿大学[PERSON_NAME]·[PERSON_…" at bounding box center [339, 250] width 272 height 137
click at [368, 267] on font "[PERSON_NAME]·[PERSON_NAME]是普林斯顿大学计算机科学专业的一名大四学生。他是普林斯顿大学[PERSON_NAME]·[PERSON_…" at bounding box center [336, 250] width 267 height 135
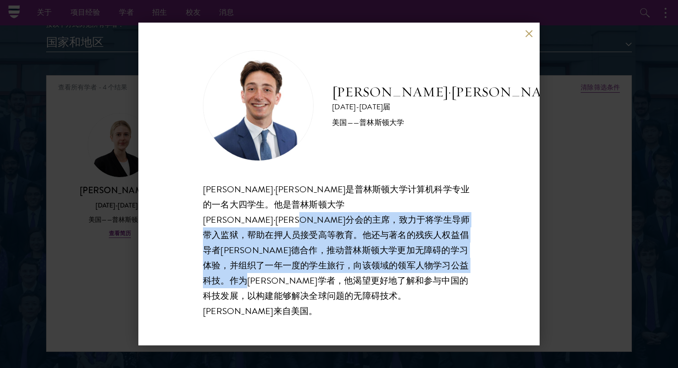
drag, startPoint x: 330, startPoint y: 239, endPoint x: 365, endPoint y: 304, distance: 74.5
click at [365, 304] on div "[PERSON_NAME]·[PERSON_NAME] [DATE]-[DATE]届 美国——普林斯顿大学 [PERSON_NAME]·[PERSON_NAM…" at bounding box center [338, 184] width 401 height 323
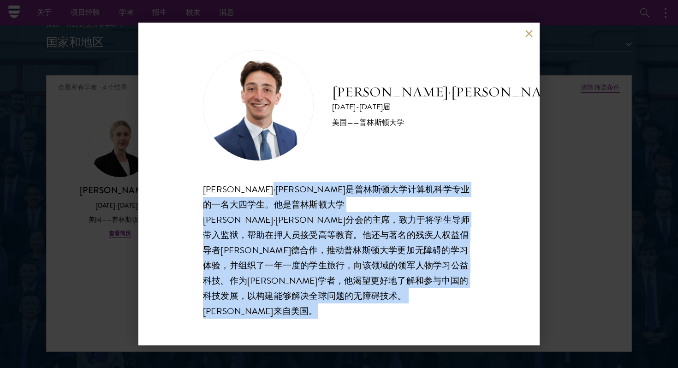
drag, startPoint x: 365, startPoint y: 304, endPoint x: 311, endPoint y: 206, distance: 112.1
click at [311, 206] on div "[PERSON_NAME]·[PERSON_NAME] [DATE]-[DATE]届 美国——普林斯顿大学 [PERSON_NAME]·[PERSON_NAM…" at bounding box center [338, 184] width 401 height 323
click at [311, 206] on font "[PERSON_NAME]·[PERSON_NAME]是普林斯顿大学计算机科学专业的一名大四学生。他是普林斯顿大学[PERSON_NAME]·[PERSON_…" at bounding box center [336, 250] width 267 height 135
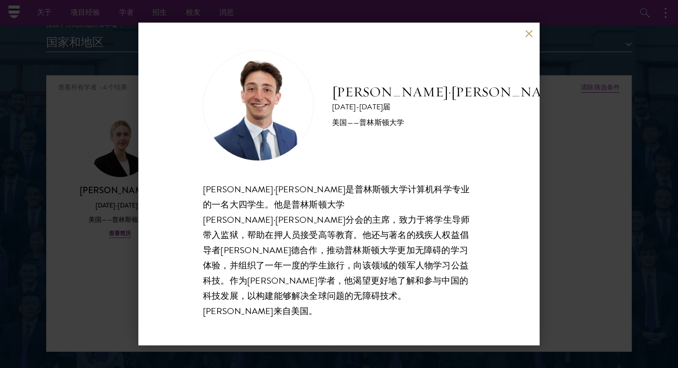
click at [311, 206] on font "[PERSON_NAME]·[PERSON_NAME]是普林斯顿大学计算机科学专业的一名大四学生。他是普林斯顿大学[PERSON_NAME]·[PERSON_…" at bounding box center [336, 250] width 267 height 135
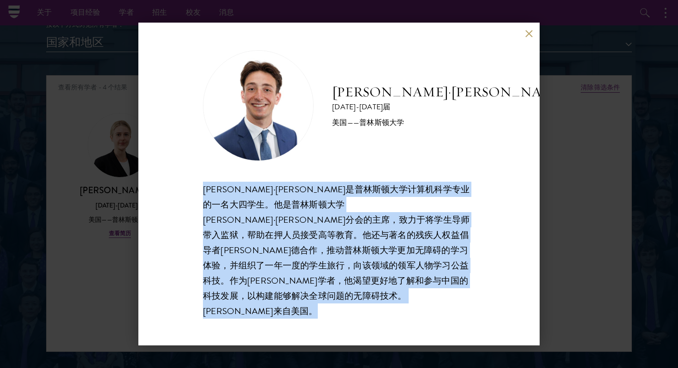
click at [385, 161] on div "[PERSON_NAME]·[PERSON_NAME] [DATE]-[DATE]届 美国——普林斯顿大学" at bounding box center [339, 105] width 272 height 111
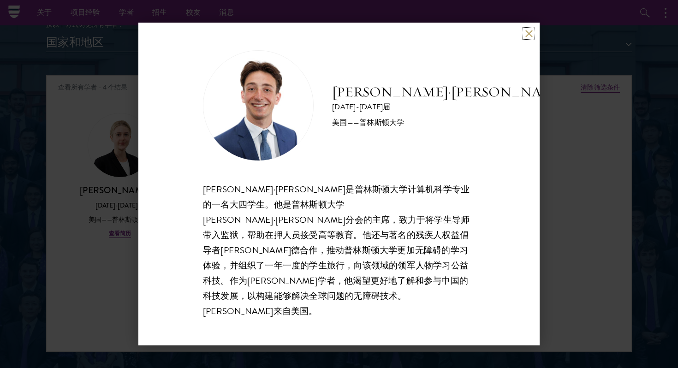
click at [525, 37] on button at bounding box center [529, 34] width 8 height 8
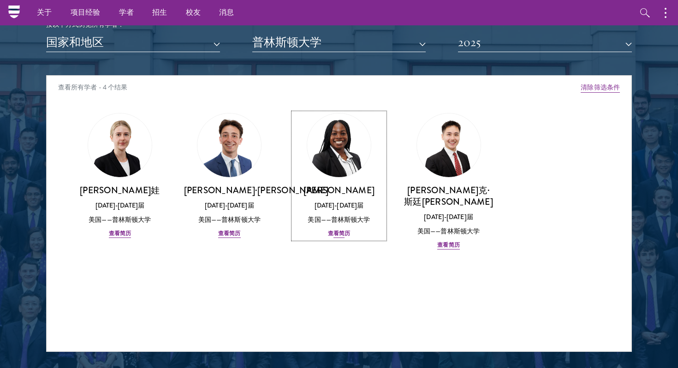
click at [354, 161] on img at bounding box center [339, 145] width 70 height 70
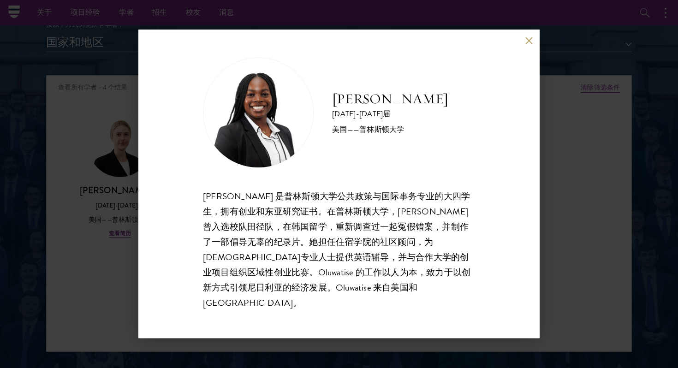
click at [527, 53] on div "[PERSON_NAME]克雷米 [DATE]-[DATE]届 美国——普林斯顿大学 [PERSON_NAME] 是普林斯顿大学公共政策与国际事务专业的大四学…" at bounding box center [338, 184] width 401 height 309
click at [530, 44] on button at bounding box center [529, 40] width 8 height 8
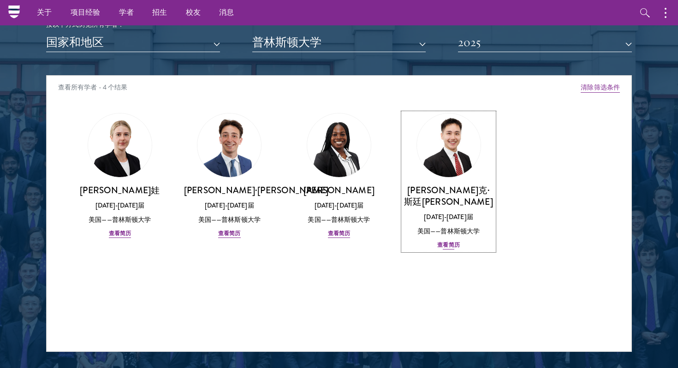
click at [455, 194] on font "[PERSON_NAME]克·斯廷[PERSON_NAME]" at bounding box center [448, 196] width 89 height 24
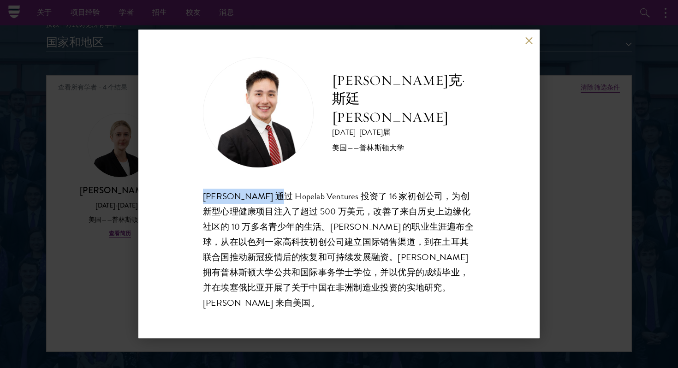
drag, startPoint x: 200, startPoint y: 203, endPoint x: 256, endPoint y: 205, distance: 56.3
click at [256, 205] on div "[PERSON_NAME]克·斯廷[PERSON_NAME] [DATE]-[DATE]届 美国——普林斯顿大学 [PERSON_NAME] 通过 Hopel…" at bounding box center [338, 184] width 401 height 309
click at [533, 41] on div "[PERSON_NAME]克·斯廷[PERSON_NAME] [DATE]-[DATE]届 美国——普林斯顿大学 [PERSON_NAME] 通过 Hopel…" at bounding box center [338, 184] width 401 height 309
click at [526, 44] on button at bounding box center [529, 40] width 8 height 8
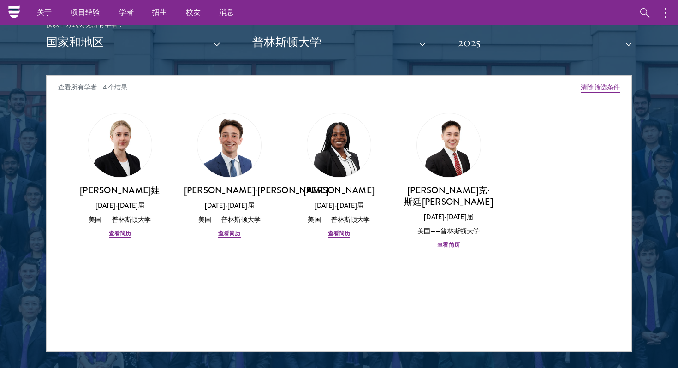
click at [370, 44] on button "普林斯顿大学" at bounding box center [339, 42] width 174 height 19
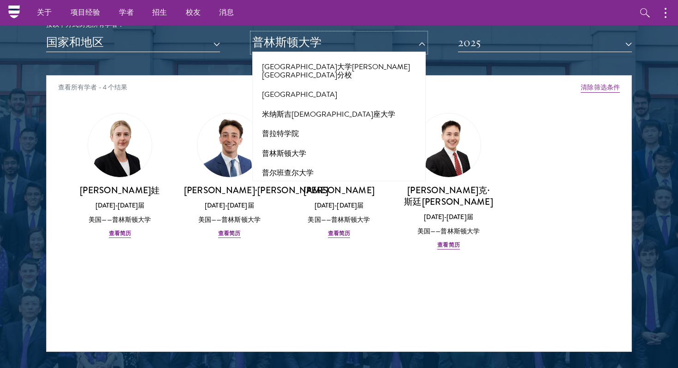
scroll to position [4315, 0]
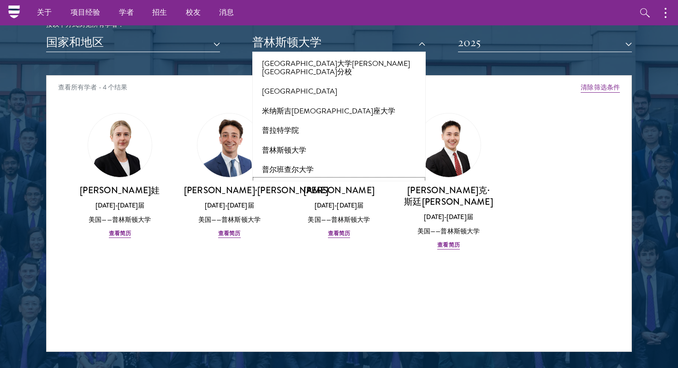
click at [363, 179] on button "普渡大学" at bounding box center [339, 188] width 168 height 19
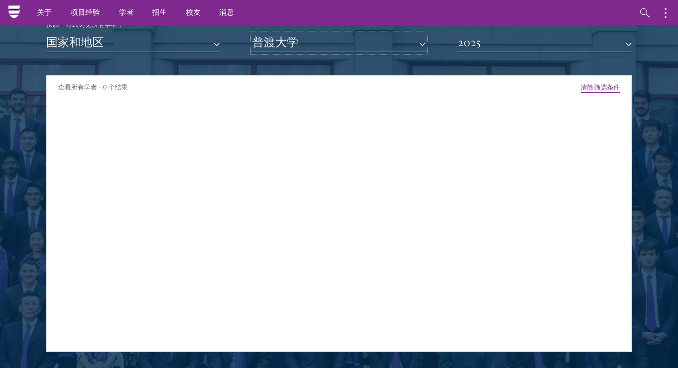
click at [342, 44] on button "普渡大学" at bounding box center [339, 42] width 174 height 19
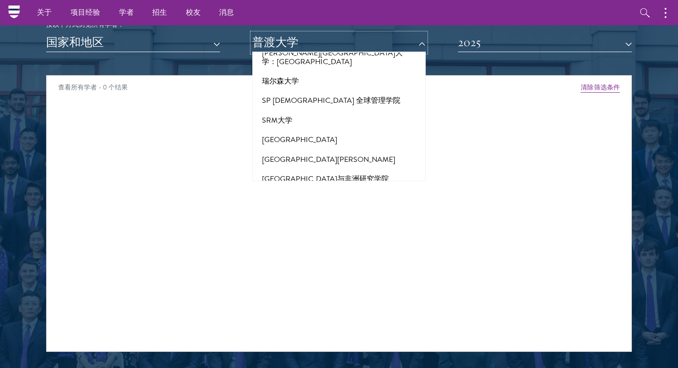
scroll to position [4770, 0]
click at [315, 227] on button "山东大学" at bounding box center [339, 236] width 168 height 19
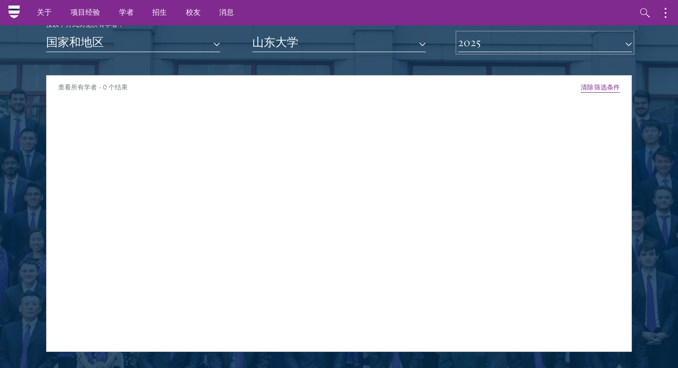
click at [497, 42] on button "2025" at bounding box center [545, 42] width 174 height 19
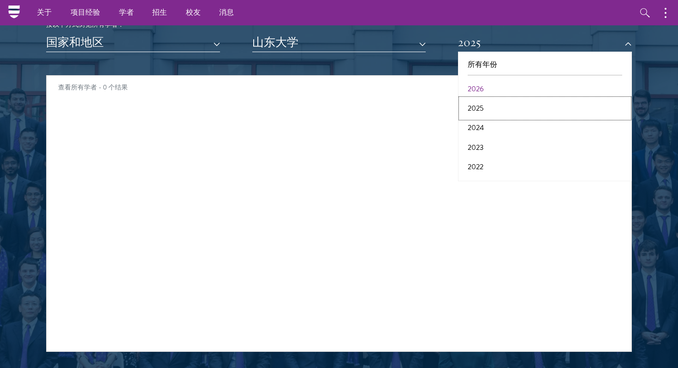
click at [485, 116] on button "2025" at bounding box center [545, 108] width 168 height 19
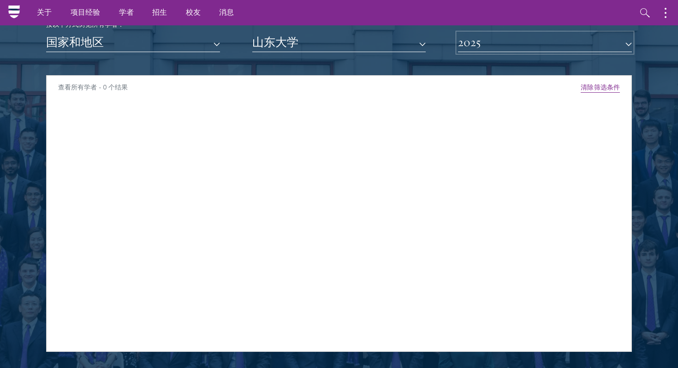
click at [500, 42] on button "2025" at bounding box center [545, 42] width 174 height 19
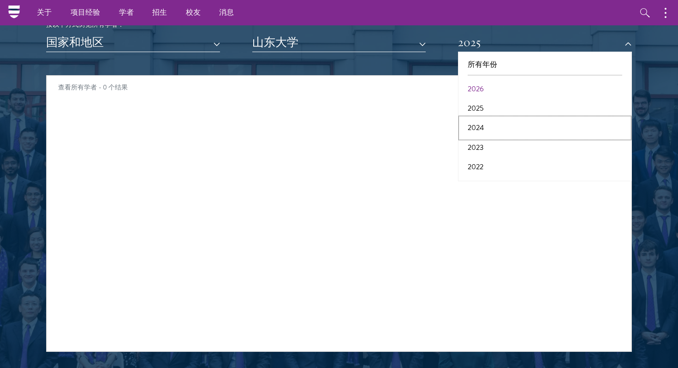
click at [490, 123] on button "2024" at bounding box center [545, 127] width 168 height 19
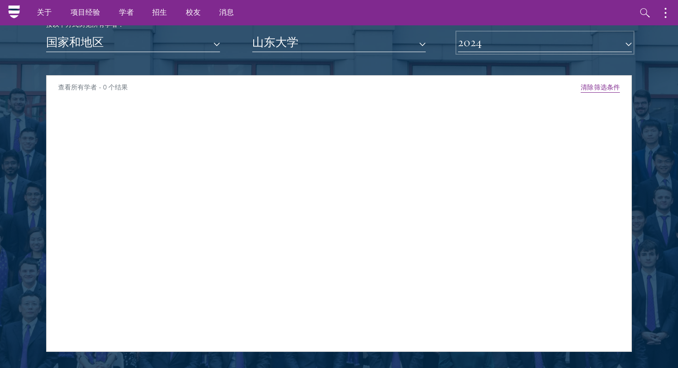
click at [509, 45] on button "2024" at bounding box center [545, 42] width 174 height 19
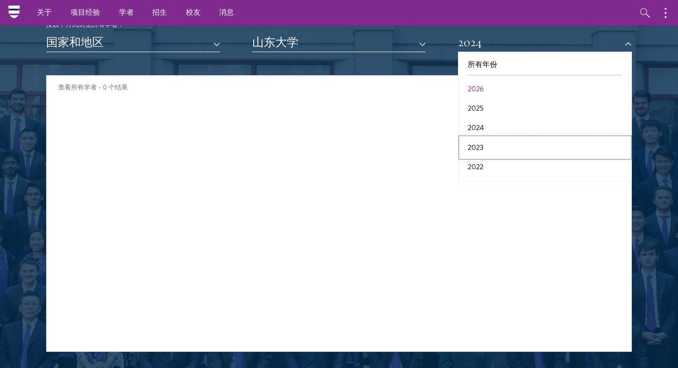
click at [490, 154] on button "2023" at bounding box center [545, 147] width 168 height 19
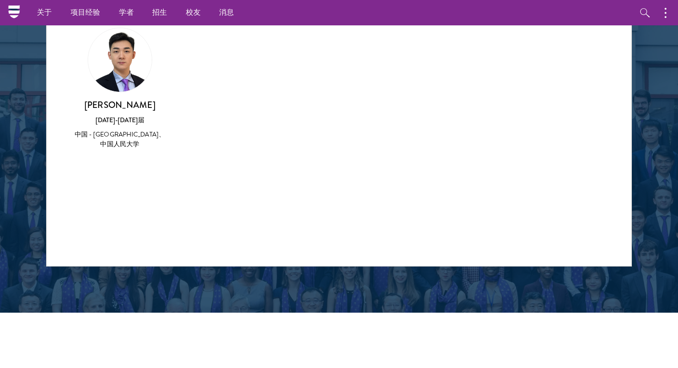
scroll to position [1122, 0]
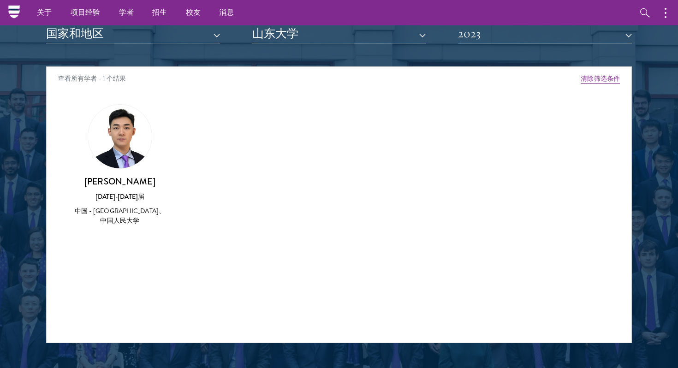
click at [128, 152] on img at bounding box center [120, 137] width 64 height 64
click at [103, 182] on h3 "[PERSON_NAME]" at bounding box center [119, 182] width 91 height 12
click at [297, 36] on font "山东大学" at bounding box center [275, 33] width 46 height 14
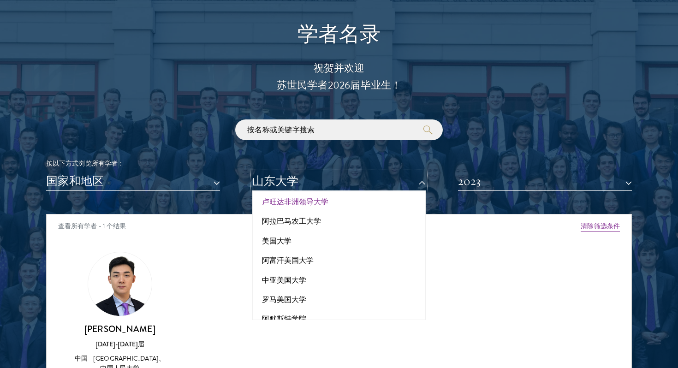
scroll to position [0, 0]
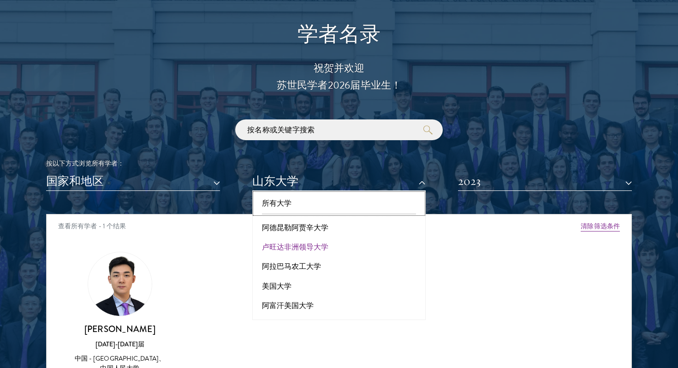
click at [301, 212] on button "所有大学" at bounding box center [339, 203] width 168 height 19
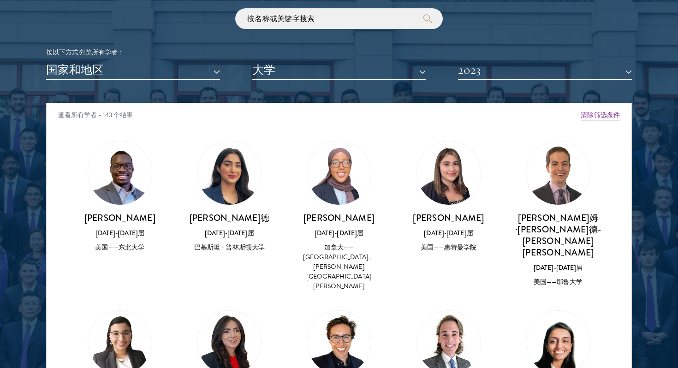
scroll to position [76, 0]
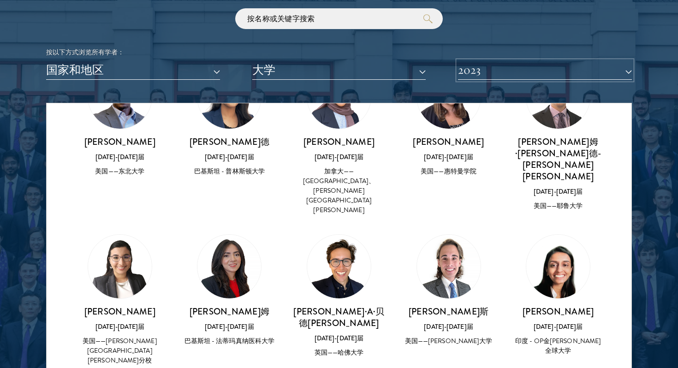
click at [480, 73] on button "2023" at bounding box center [545, 70] width 174 height 19
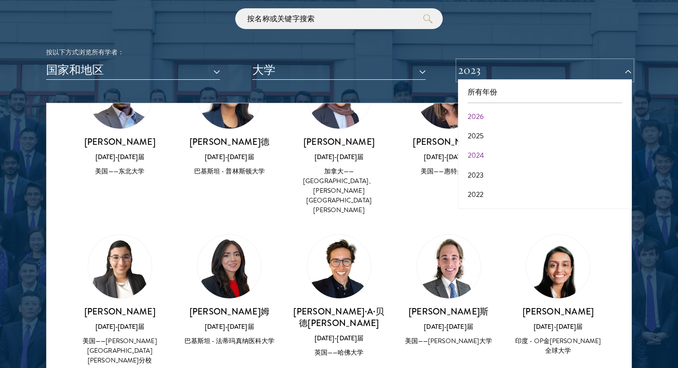
scroll to position [96, 0]
click at [490, 194] on button "2017" at bounding box center [545, 196] width 168 height 19
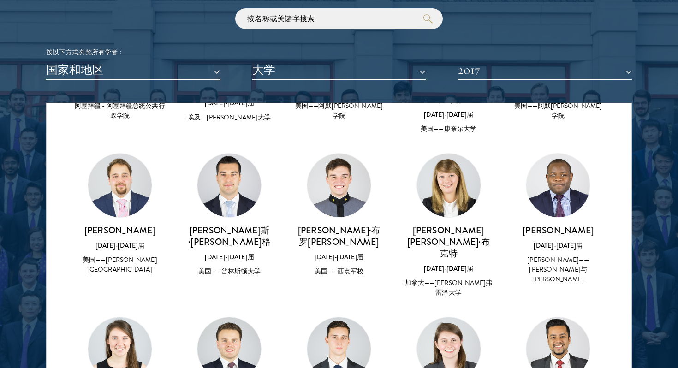
click at [455, 189] on img at bounding box center [449, 186] width 64 height 64
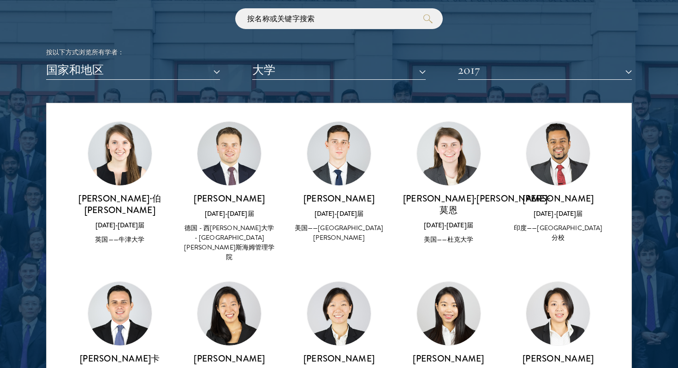
scroll to position [342, 0]
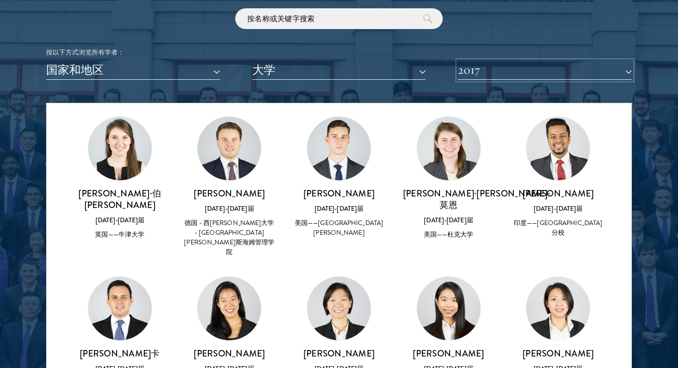
click at [530, 78] on button "2017" at bounding box center [545, 70] width 174 height 19
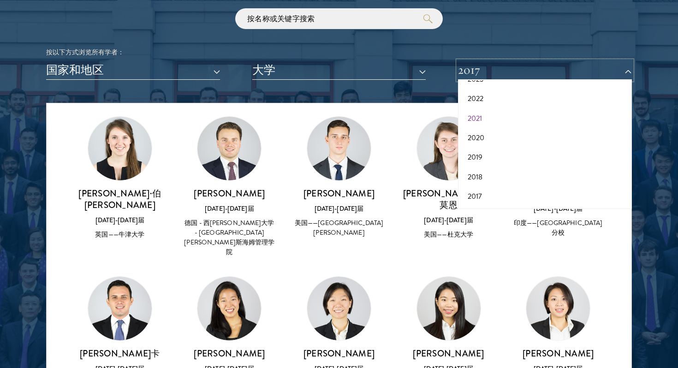
scroll to position [0, 0]
click at [519, 113] on button "2026" at bounding box center [545, 116] width 168 height 19
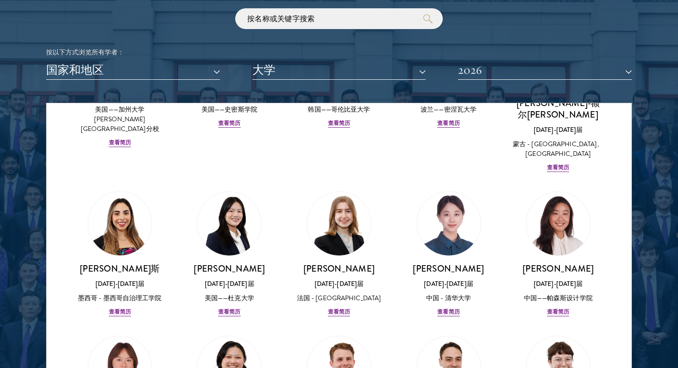
scroll to position [632, 0]
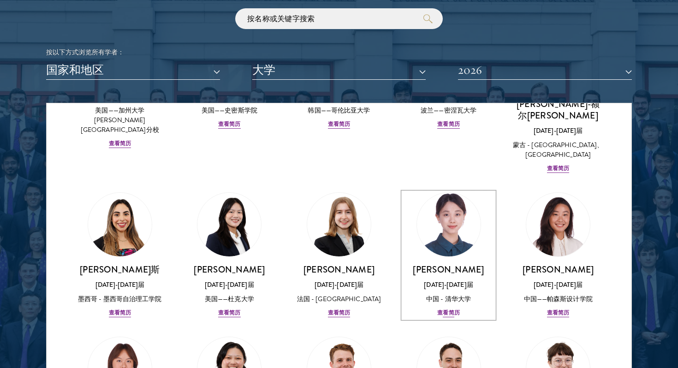
click at [450, 275] on div "[PERSON_NAME] [DATE]-[DATE]届 中国 - 清华大学 查看简历" at bounding box center [448, 291] width 91 height 54
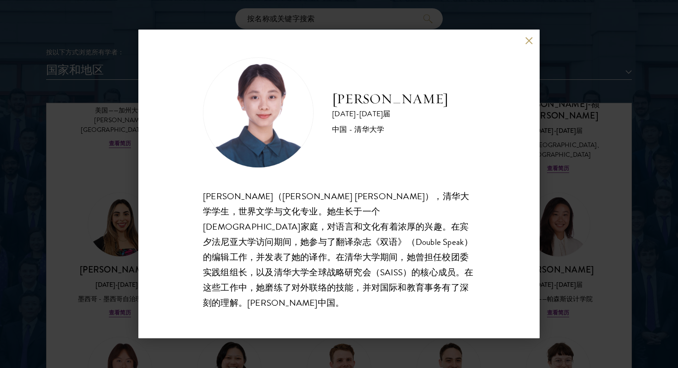
scroll to position [1104, 0]
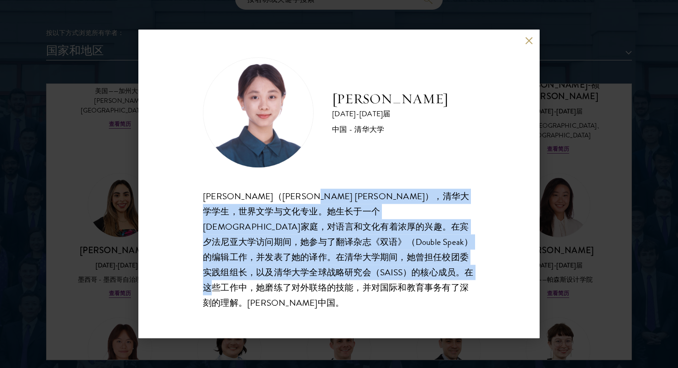
drag, startPoint x: 330, startPoint y: 201, endPoint x: 346, endPoint y: 299, distance: 99.5
click at [346, 299] on div "[PERSON_NAME]（[PERSON_NAME] [PERSON_NAME]），清华大学学生，世界文学与文化专业。她生长于一个[DEMOGRAPHIC_…" at bounding box center [339, 250] width 272 height 122
drag, startPoint x: 346, startPoint y: 299, endPoint x: 273, endPoint y: 219, distance: 108.8
click at [273, 219] on div "[PERSON_NAME]（[PERSON_NAME] [PERSON_NAME]），清华大学学生，世界文学与文化专业。她生长于一个[DEMOGRAPHIC_…" at bounding box center [339, 250] width 272 height 122
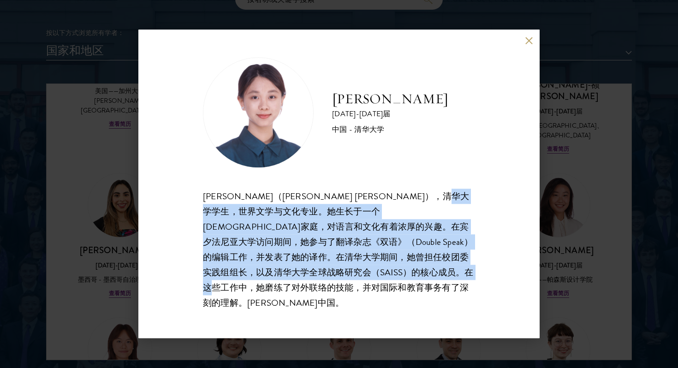
click at [273, 219] on font "[PERSON_NAME]（[PERSON_NAME] [PERSON_NAME]），清华大学学生，世界文学与文化专业。她生长于一个[DEMOGRAPHIC_…" at bounding box center [338, 250] width 271 height 120
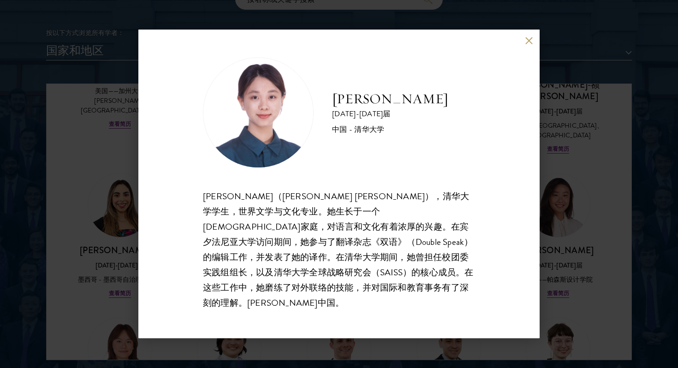
click at [273, 219] on font "[PERSON_NAME]（[PERSON_NAME] [PERSON_NAME]），清华大学学生，世界文学与文化专业。她生长于一个[DEMOGRAPHIC_…" at bounding box center [338, 250] width 271 height 120
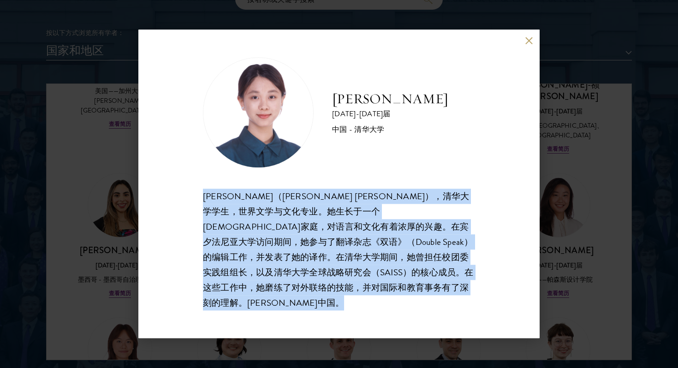
click at [273, 219] on font "[PERSON_NAME]（[PERSON_NAME] [PERSON_NAME]），清华大学学生，世界文学与文化专业。她生长于一个[DEMOGRAPHIC_…" at bounding box center [338, 250] width 271 height 120
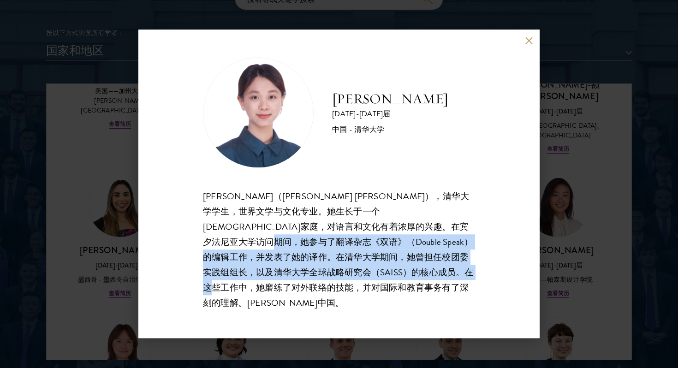
drag, startPoint x: 295, startPoint y: 263, endPoint x: 344, endPoint y: 310, distance: 67.2
click at [344, 310] on div "[PERSON_NAME] [DATE]-[DATE]届 中国 - 清华大学 [PERSON_NAME]（[PERSON_NAME] [PERSON_NAME…" at bounding box center [338, 184] width 401 height 309
click at [589, 272] on div "[PERSON_NAME] [DATE]-[DATE]届 中国 - 清华大学 [PERSON_NAME]（[PERSON_NAME] [PERSON_NAME…" at bounding box center [339, 184] width 678 height 368
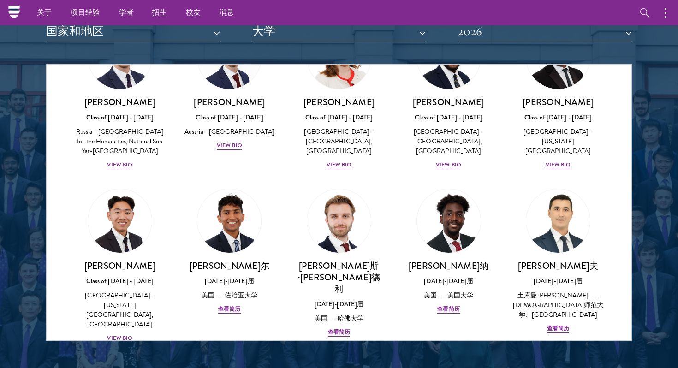
scroll to position [3906, 0]
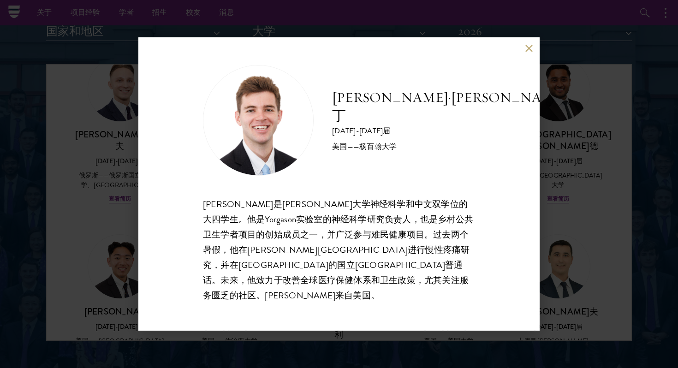
click at [307, 203] on div "[PERSON_NAME]·[PERSON_NAME]丁 [DATE]-[DATE]届 美国——[PERSON_NAME]大学 [PERSON_NAME]是[…" at bounding box center [339, 184] width 272 height 238
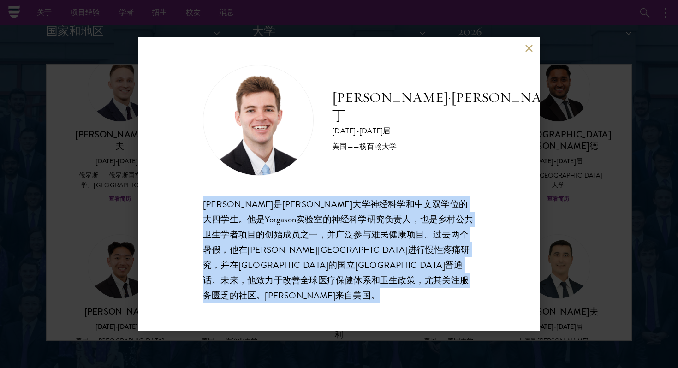
click at [307, 203] on div "[PERSON_NAME]·[PERSON_NAME]丁 [DATE]-[DATE]届 美国——[PERSON_NAME]大学 [PERSON_NAME]是[…" at bounding box center [339, 184] width 272 height 238
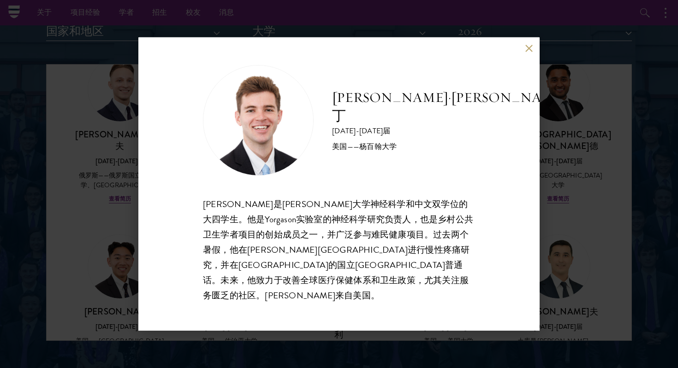
click at [357, 234] on div "[PERSON_NAME]是[PERSON_NAME]大学神经科学和中文双学位的大四学生。他是Yorgason实验室的神经科学研究负责人，也是乡村公共卫生学者…" at bounding box center [339, 250] width 272 height 107
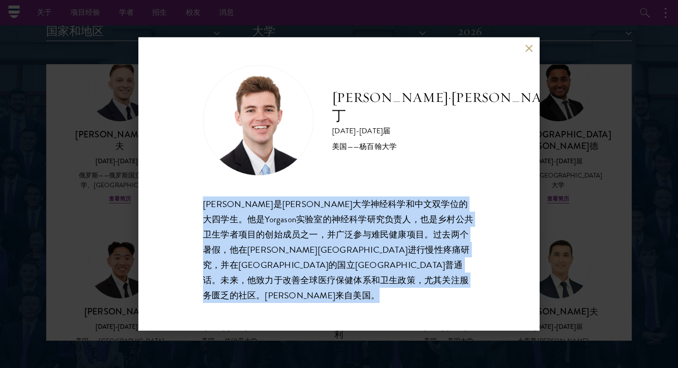
click at [357, 234] on div "[PERSON_NAME]是[PERSON_NAME]大学神经科学和中文双学位的大四学生。他是Yorgason实验室的神经科学研究负责人，也是乡村公共卫生学者…" at bounding box center [339, 250] width 272 height 107
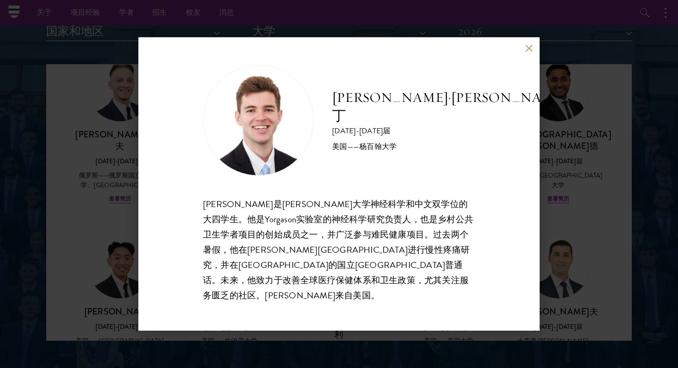
click at [568, 155] on div "[PERSON_NAME]·[PERSON_NAME]丁 [DATE]-[DATE]届 美国——[PERSON_NAME]大学 [PERSON_NAME]是[…" at bounding box center [339, 184] width 678 height 368
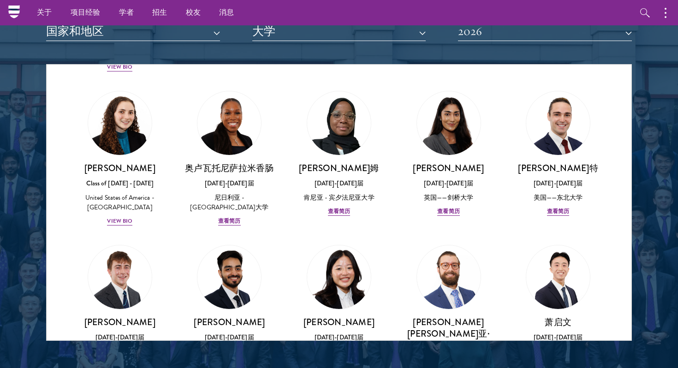
scroll to position [3516, 0]
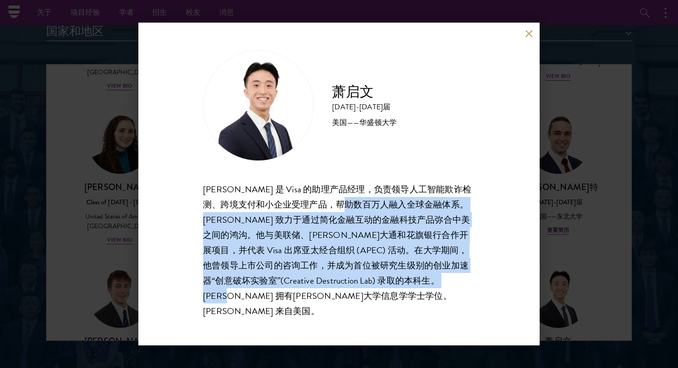
drag, startPoint x: 356, startPoint y: 204, endPoint x: 342, endPoint y: 315, distance: 111.6
click at [342, 315] on div "[PERSON_NAME][DATE]-[DATE]届 美国——[PERSON_NAME]大学 [PERSON_NAME] 是 Visa 的助理产品经理，负责…" at bounding box center [338, 184] width 401 height 323
drag, startPoint x: 408, startPoint y: 295, endPoint x: 383, endPoint y: 205, distance: 93.2
click at [384, 205] on div "[PERSON_NAME] 是 Visa 的助理产品经理，负责领导人工智能欺诈检测、跨境支付和小企业受理产品，帮助数百万人融入全球金融体系。[PERSON_N…" at bounding box center [339, 250] width 272 height 137
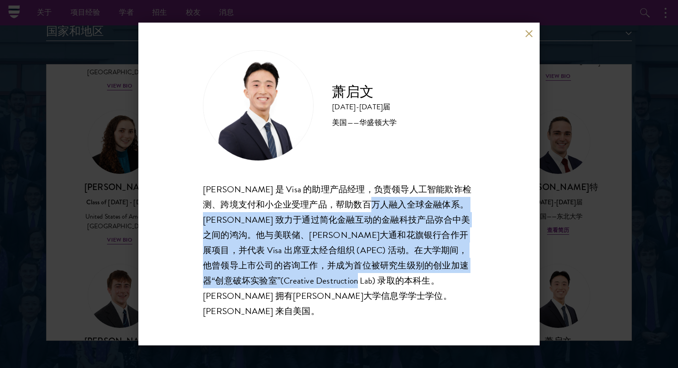
click at [383, 205] on font "[PERSON_NAME] 是 Visa 的助理产品经理，负责领导人工智能欺诈检测、跨境支付和小企业受理产品，帮助数百万人融入全球金融体系。[PERSON_N…" at bounding box center [337, 250] width 269 height 135
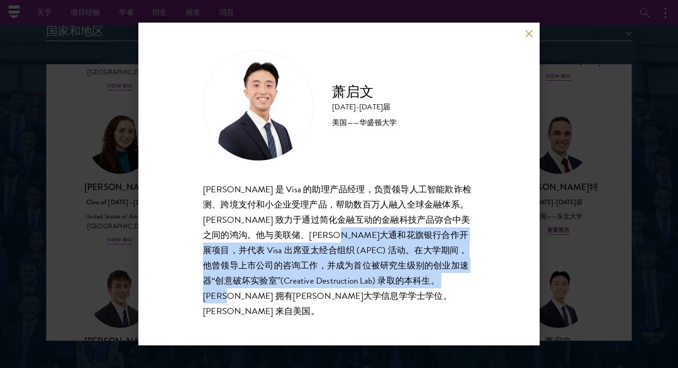
drag, startPoint x: 392, startPoint y: 247, endPoint x: 392, endPoint y: 319, distance: 72.0
click at [392, 319] on div "[PERSON_NAME][DATE]-[DATE]届 美国——[PERSON_NAME]大学 [PERSON_NAME] 是 Visa 的助理产品经理，负责…" at bounding box center [338, 184] width 401 height 323
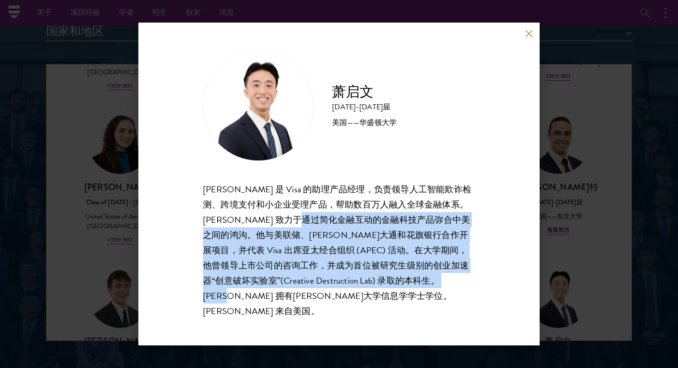
drag, startPoint x: 376, startPoint y: 300, endPoint x: 332, endPoint y: 230, distance: 82.6
click at [332, 230] on div "[PERSON_NAME] 是 Visa 的助理产品经理，负责领导人工智能欺诈检测、跨境支付和小企业受理产品，帮助数百万人融入全球金融体系。[PERSON_N…" at bounding box center [339, 250] width 272 height 137
click at [332, 230] on font "[PERSON_NAME] 是 Visa 的助理产品经理，负责领导人工智能欺诈检测、跨境支付和小企业受理产品，帮助数百万人融入全球金融体系。[PERSON_N…" at bounding box center [337, 250] width 269 height 135
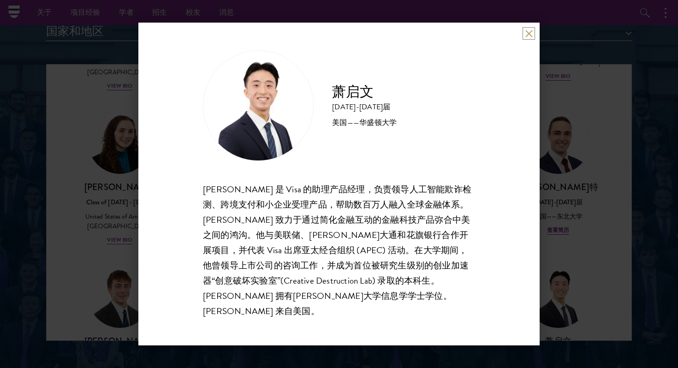
click at [526, 37] on button at bounding box center [529, 34] width 8 height 8
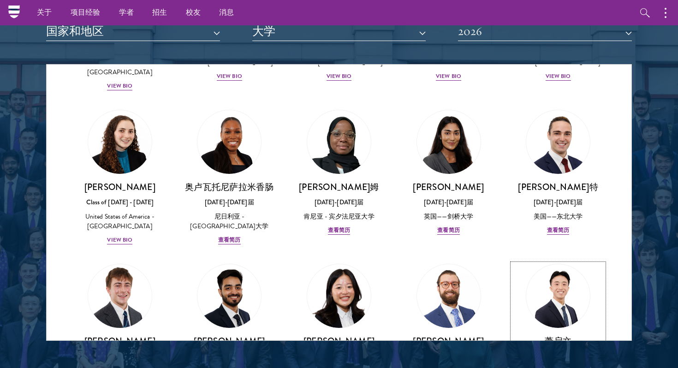
scroll to position [3514, 0]
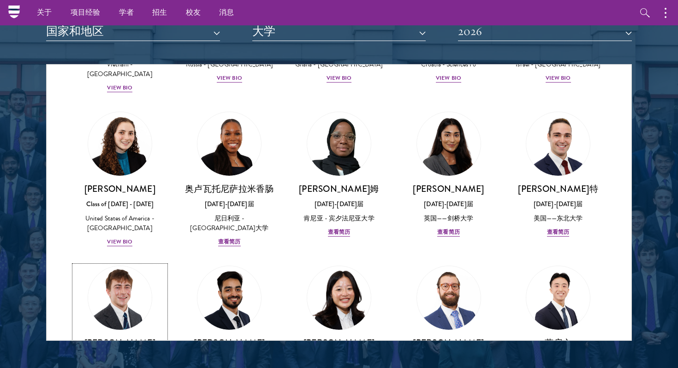
click at [114, 337] on div "[PERSON_NAME] [DATE]-[DATE]届 美国——[GEOGRAPHIC_DATA]分校 查看简历" at bounding box center [119, 369] width 91 height 64
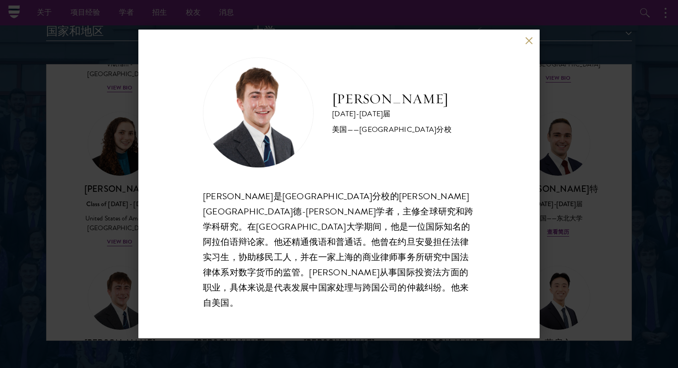
click at [313, 237] on font "[PERSON_NAME]是[GEOGRAPHIC_DATA]分校的[PERSON_NAME][GEOGRAPHIC_DATA]德-[PERSON_NAME]…" at bounding box center [338, 250] width 271 height 120
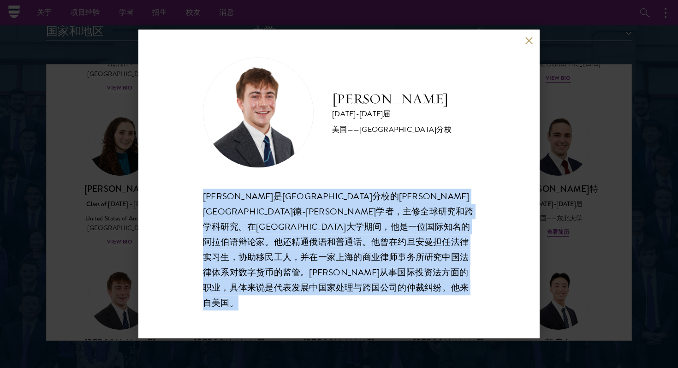
click at [313, 237] on font "[PERSON_NAME]是[GEOGRAPHIC_DATA]分校的[PERSON_NAME][GEOGRAPHIC_DATA]德-[PERSON_NAME]…" at bounding box center [338, 250] width 271 height 120
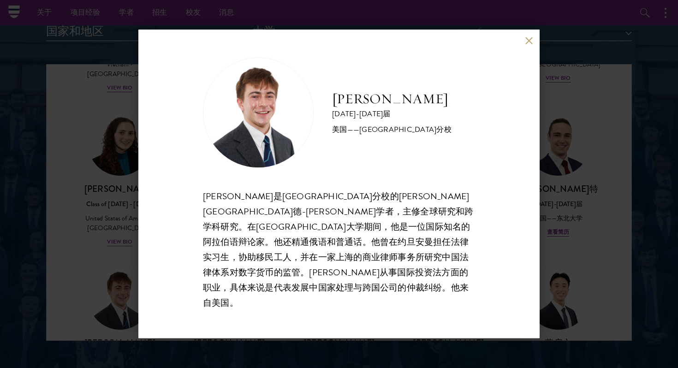
click at [313, 237] on font "[PERSON_NAME]是[GEOGRAPHIC_DATA]分校的[PERSON_NAME][GEOGRAPHIC_DATA]德-[PERSON_NAME]…" at bounding box center [338, 250] width 271 height 120
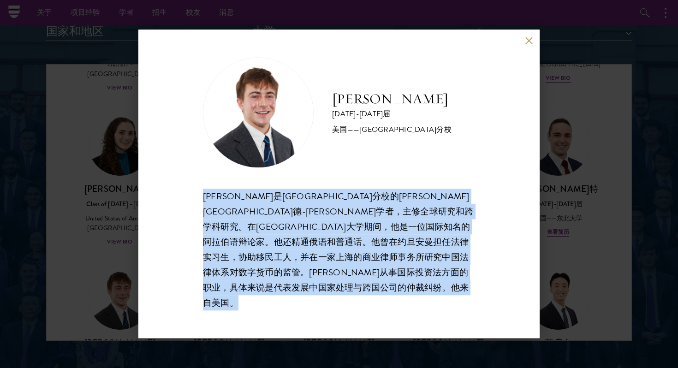
click at [313, 237] on font "[PERSON_NAME]是[GEOGRAPHIC_DATA]分校的[PERSON_NAME][GEOGRAPHIC_DATA]德-[PERSON_NAME]…" at bounding box center [338, 250] width 271 height 120
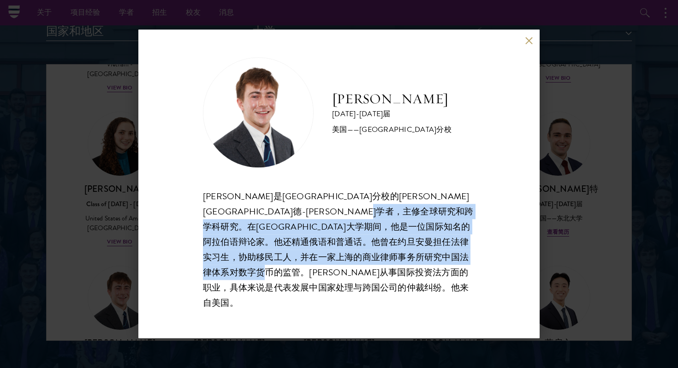
drag, startPoint x: 294, startPoint y: 233, endPoint x: 304, endPoint y: 322, distance: 90.0
click at [304, 322] on div "[PERSON_NAME] [DATE]-[DATE]届 美国——[GEOGRAPHIC_DATA]分校 [PERSON_NAME]是[GEOGRAPHIC_…" at bounding box center [338, 184] width 401 height 309
click at [297, 292] on div "[PERSON_NAME]是[GEOGRAPHIC_DATA]分校的[PERSON_NAME][GEOGRAPHIC_DATA]德-[PERSON_NAME]…" at bounding box center [339, 250] width 272 height 122
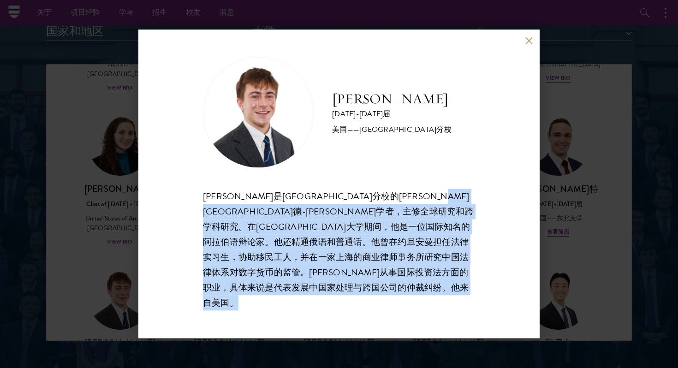
drag, startPoint x: 297, startPoint y: 292, endPoint x: 249, endPoint y: 212, distance: 93.9
click at [249, 212] on div "[PERSON_NAME]是[GEOGRAPHIC_DATA]分校的[PERSON_NAME][GEOGRAPHIC_DATA]德-[PERSON_NAME]…" at bounding box center [339, 250] width 272 height 122
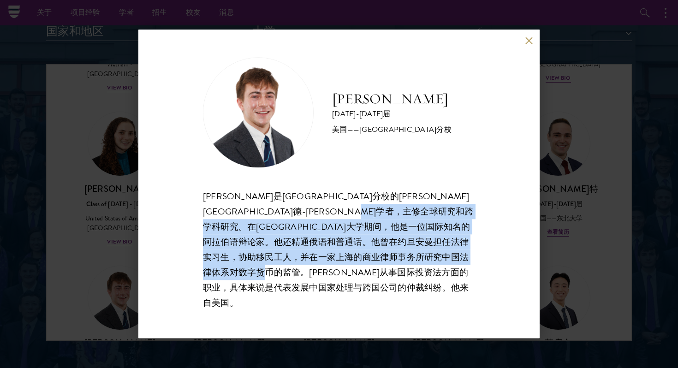
drag, startPoint x: 282, startPoint y: 240, endPoint x: 317, endPoint y: 290, distance: 60.9
click at [317, 290] on div "[PERSON_NAME]是[GEOGRAPHIC_DATA]分校的[PERSON_NAME][GEOGRAPHIC_DATA]德-[PERSON_NAME]…" at bounding box center [339, 250] width 272 height 122
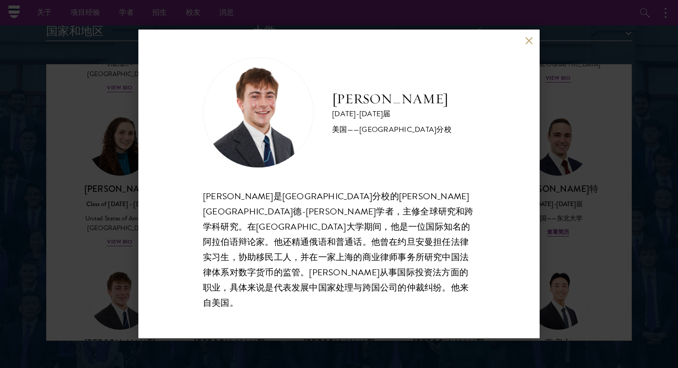
click at [525, 52] on div "[PERSON_NAME] [DATE]-[DATE]届 美国——[GEOGRAPHIC_DATA]分校 [PERSON_NAME]是[GEOGRAPHIC_…" at bounding box center [338, 184] width 401 height 309
click at [531, 44] on button at bounding box center [529, 40] width 8 height 8
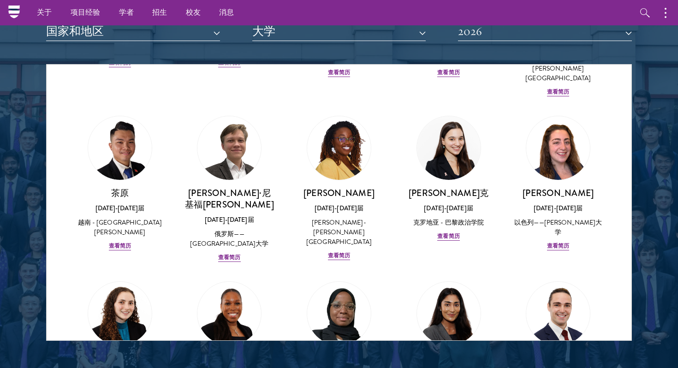
scroll to position [3352, 0]
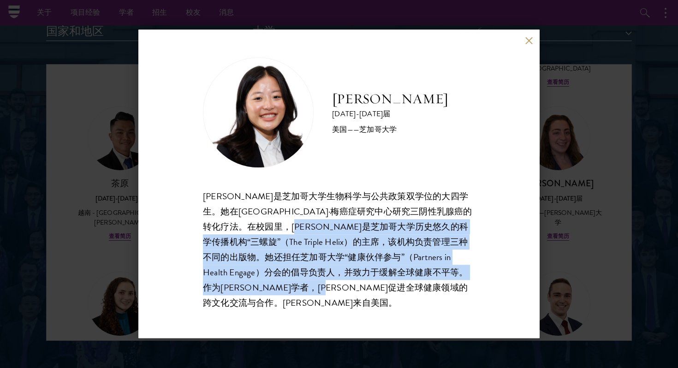
drag, startPoint x: 336, startPoint y: 227, endPoint x: 405, endPoint y: 298, distance: 98.5
click at [400, 294] on div "[PERSON_NAME]是芝加哥大学生物科学与公共政策双学位的大四学生。她在[GEOGRAPHIC_DATA]·梅癌症研究中心研究三阴性乳腺癌的转化疗法。在…" at bounding box center [339, 250] width 272 height 122
click at [405, 298] on div "[PERSON_NAME]是芝加哥大学生物科学与公共政策双学位的大四学生。她在[GEOGRAPHIC_DATA]·梅癌症研究中心研究三阴性乳腺癌的转化疗法。在…" at bounding box center [339, 250] width 272 height 122
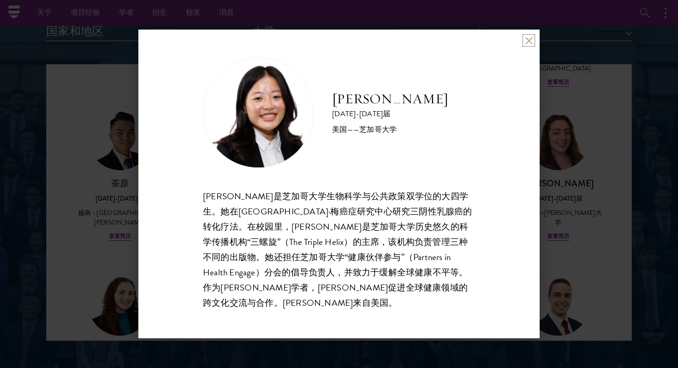
click at [529, 44] on button at bounding box center [529, 40] width 8 height 8
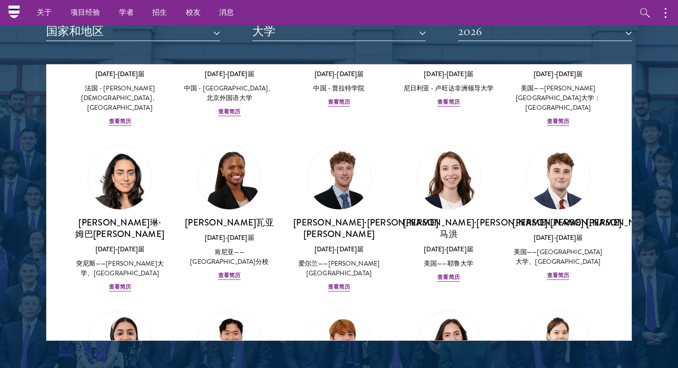
scroll to position [2805, 0]
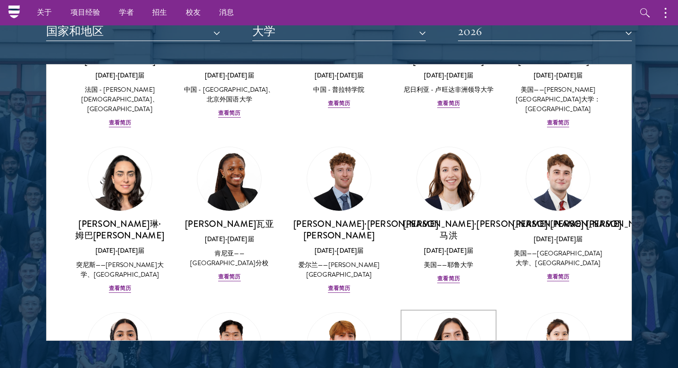
click at [450, 310] on img at bounding box center [449, 345] width 70 height 70
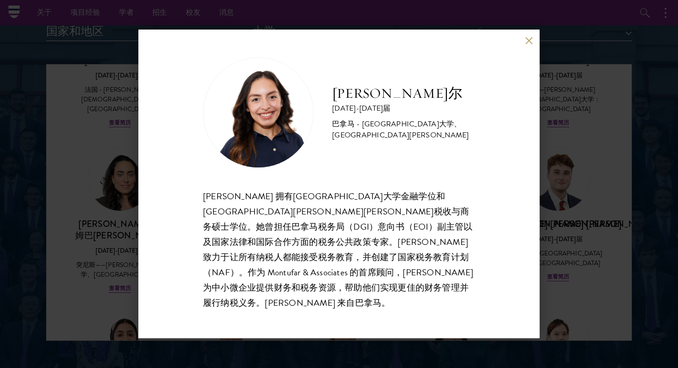
click at [319, 232] on font "[PERSON_NAME] 拥有[GEOGRAPHIC_DATA]大学金融学位和[GEOGRAPHIC_DATA][PERSON_NAME][PERSON_N…" at bounding box center [338, 250] width 270 height 120
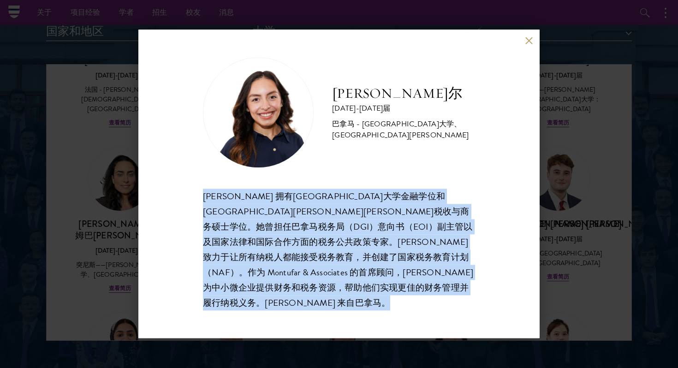
click at [319, 232] on font "[PERSON_NAME] 拥有[GEOGRAPHIC_DATA]大学金融学位和[GEOGRAPHIC_DATA][PERSON_NAME][PERSON_N…" at bounding box center [338, 250] width 270 height 120
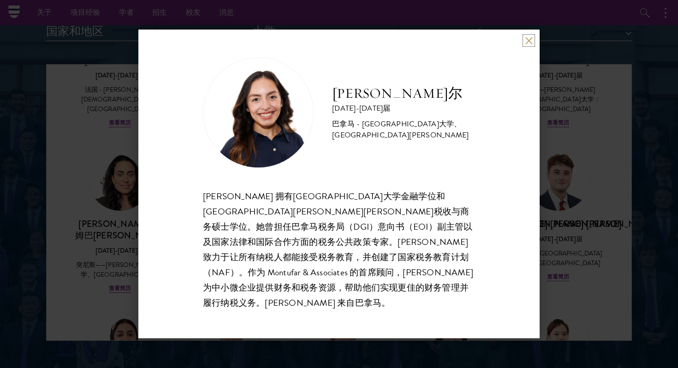
click at [528, 44] on button at bounding box center [529, 40] width 8 height 8
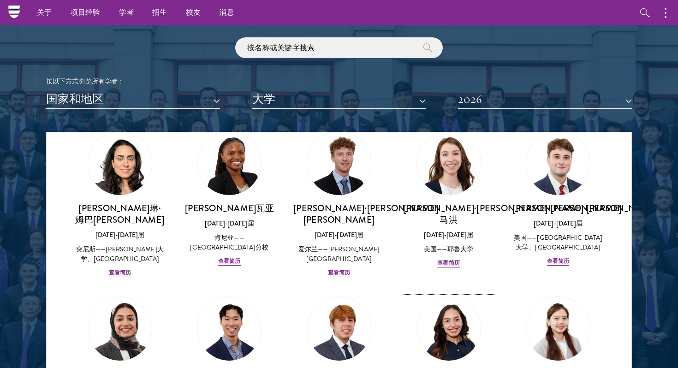
scroll to position [1041, 0]
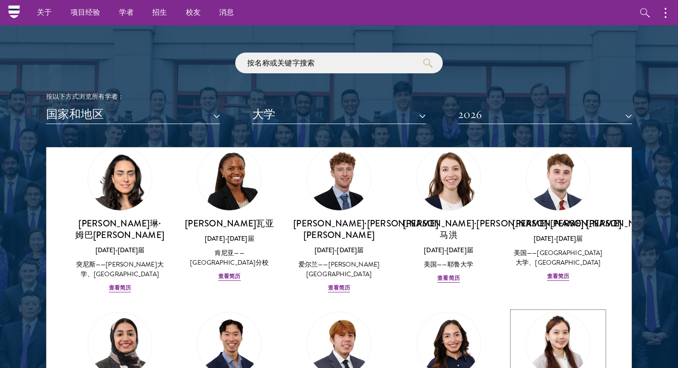
click at [573, 312] on link "[PERSON_NAME]特 [DATE]-[DATE]届 缅甸 - [GEOGRAPHIC_DATA]简历" at bounding box center [558, 375] width 91 height 126
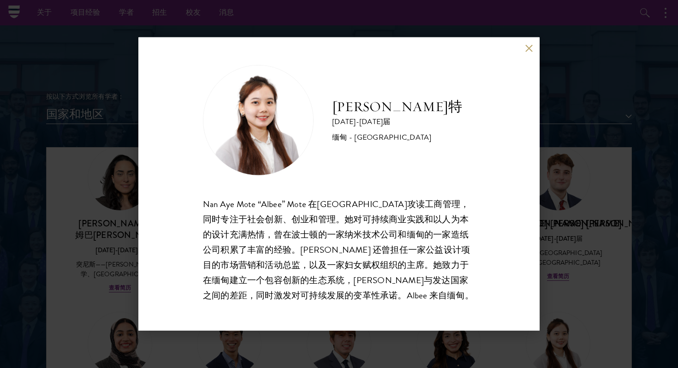
click at [411, 191] on div "[PERSON_NAME]特 [DATE]-[DATE]届 缅甸 - [GEOGRAPHIC_DATA] [PERSON_NAME] “Albee” Mote…" at bounding box center [339, 184] width 272 height 238
click at [409, 195] on div "[PERSON_NAME]特 [DATE]-[DATE]届 缅甸 - [GEOGRAPHIC_DATA] [PERSON_NAME] “Albee” Mote…" at bounding box center [339, 184] width 272 height 238
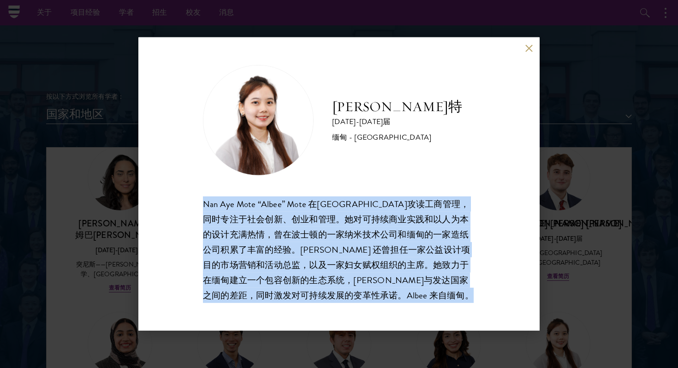
click at [409, 195] on div "[PERSON_NAME]特 [DATE]-[DATE]届 缅甸 - [GEOGRAPHIC_DATA] [PERSON_NAME] “Albee” Mote…" at bounding box center [339, 184] width 272 height 238
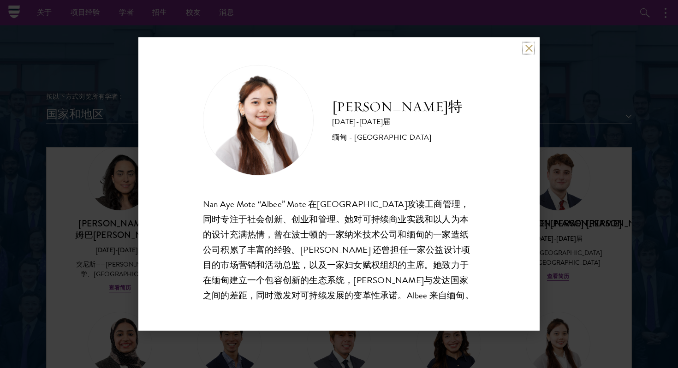
click at [531, 47] on button at bounding box center [529, 48] width 8 height 8
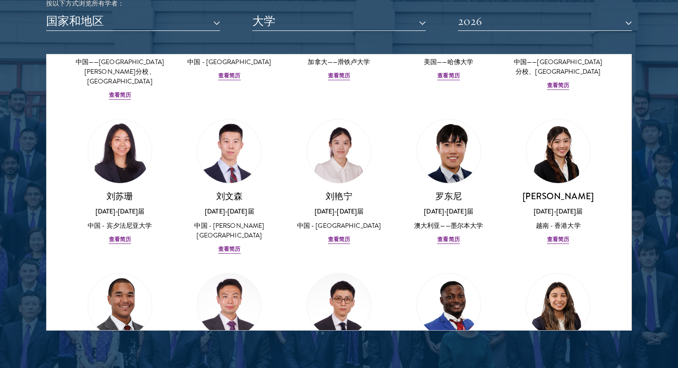
scroll to position [2499, 0]
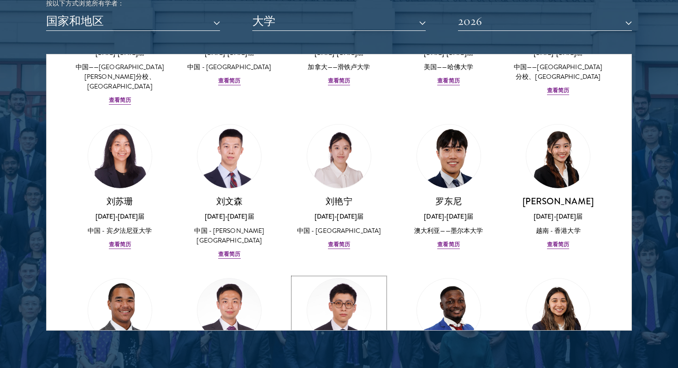
click at [334, 275] on img at bounding box center [339, 310] width 70 height 70
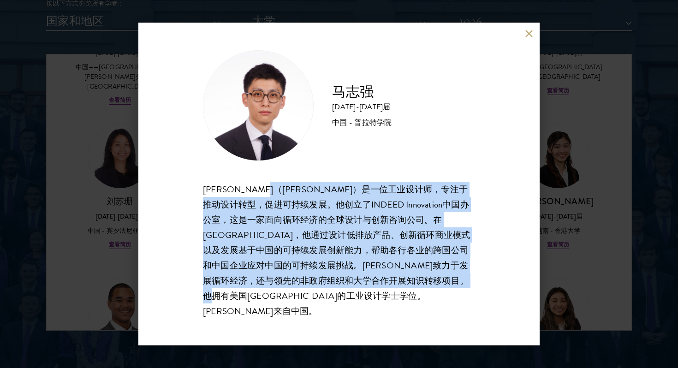
drag, startPoint x: 279, startPoint y: 193, endPoint x: 368, endPoint y: 312, distance: 148.3
click at [367, 315] on div "[PERSON_NAME][DATE]-[DATE]届 中国 - 普拉特学院 [PERSON_NAME]（Dominic）是一位工业设计师，专注于推动设计转型…" at bounding box center [338, 184] width 401 height 323
click at [368, 312] on div "[PERSON_NAME][DATE]-[DATE]届 中国 - 普拉特学院 [PERSON_NAME]（Dominic）是一位工业设计师，专注于推动设计转型…" at bounding box center [338, 184] width 401 height 323
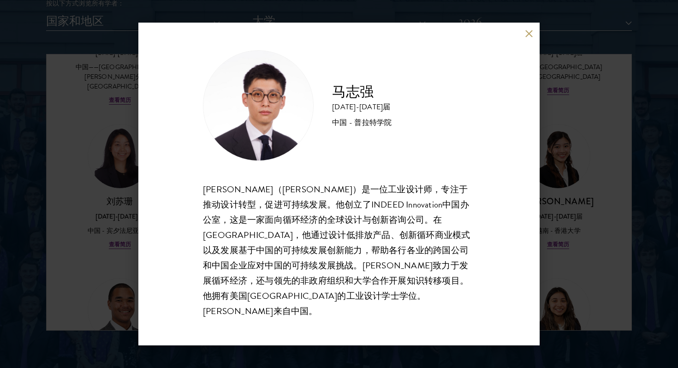
click at [541, 210] on div "[PERSON_NAME][DATE]-[DATE]届 中国 - 普拉特学院 [PERSON_NAME]（Dominic）是一位工业设计师，专注于推动设计转型…" at bounding box center [339, 184] width 678 height 368
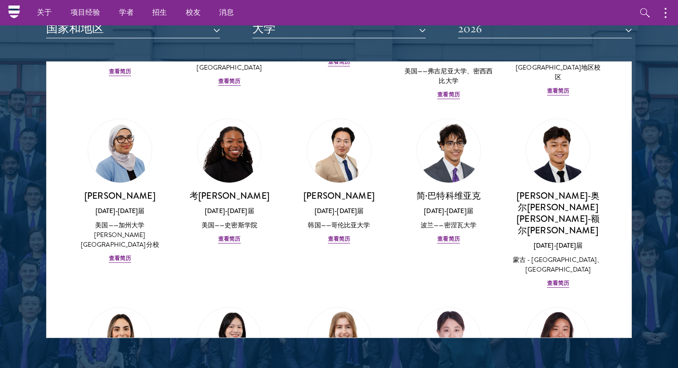
scroll to position [503, 0]
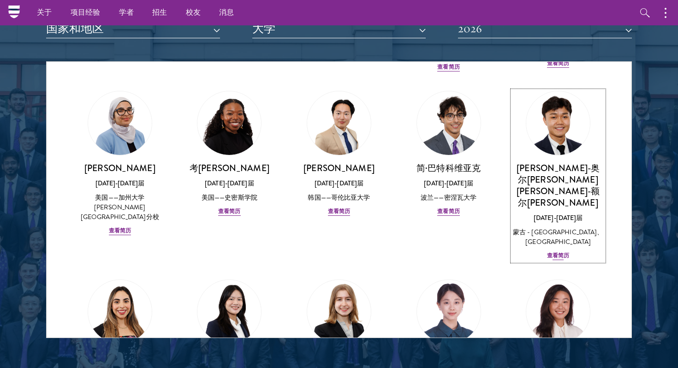
click at [557, 106] on img at bounding box center [558, 123] width 70 height 70
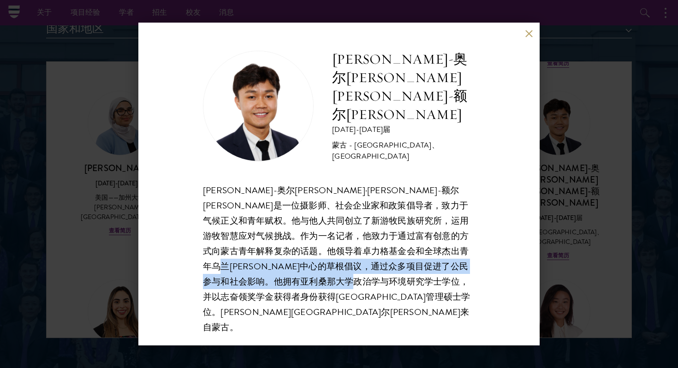
drag, startPoint x: 406, startPoint y: 313, endPoint x: 385, endPoint y: 266, distance: 51.6
click at [385, 266] on div "[PERSON_NAME]-奥尔[PERSON_NAME] [PERSON_NAME]-[GEOGRAPHIC_DATA]尼 [DATE]-[DATE]届 蒙…" at bounding box center [338, 184] width 401 height 323
click at [385, 266] on div "[PERSON_NAME]-奥尔[PERSON_NAME]·[PERSON_NAME]-额尔[PERSON_NAME]是一位摄影师、社会企业家和政策倡导者，致…" at bounding box center [339, 259] width 272 height 152
drag, startPoint x: 267, startPoint y: 274, endPoint x: 317, endPoint y: 312, distance: 62.8
click at [316, 312] on div "[PERSON_NAME]-奥尔[PERSON_NAME] [PERSON_NAME]-[GEOGRAPHIC_DATA]尼 [DATE]-[DATE]届 蒙…" at bounding box center [338, 184] width 401 height 323
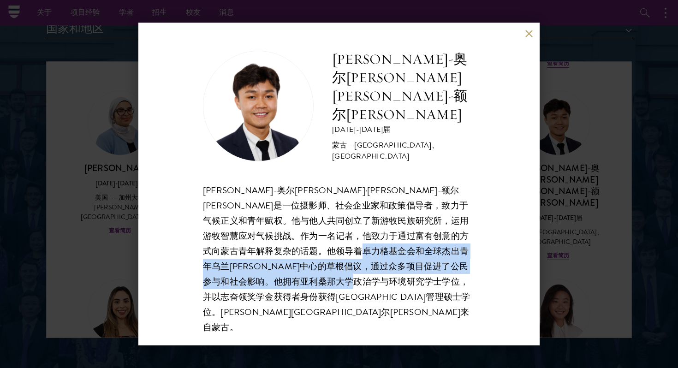
click at [317, 312] on div "[PERSON_NAME]-奥尔[PERSON_NAME] [PERSON_NAME]-[GEOGRAPHIC_DATA]尼 [DATE]-[DATE]届 蒙…" at bounding box center [338, 184] width 401 height 323
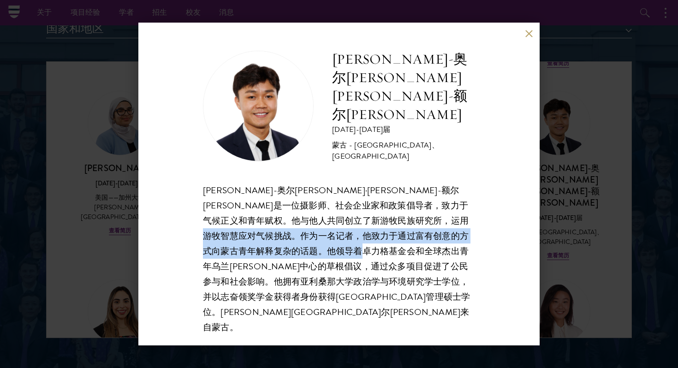
drag, startPoint x: 266, startPoint y: 273, endPoint x: 371, endPoint y: 240, distance: 110.0
click at [371, 240] on font "[PERSON_NAME]-奥尔[PERSON_NAME]·[PERSON_NAME]-额尔[PERSON_NAME]是一位摄影师、社会企业家和政策倡导者，致…" at bounding box center [336, 259] width 267 height 150
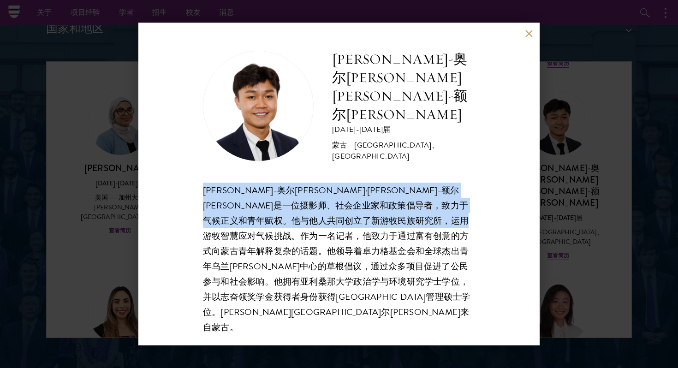
drag, startPoint x: 371, startPoint y: 240, endPoint x: 327, endPoint y: 188, distance: 68.1
click at [327, 188] on div "[PERSON_NAME]-奥尔[PERSON_NAME] [PERSON_NAME]-[GEOGRAPHIC_DATA]尼 [DATE]-[DATE]届 蒙…" at bounding box center [339, 192] width 272 height 285
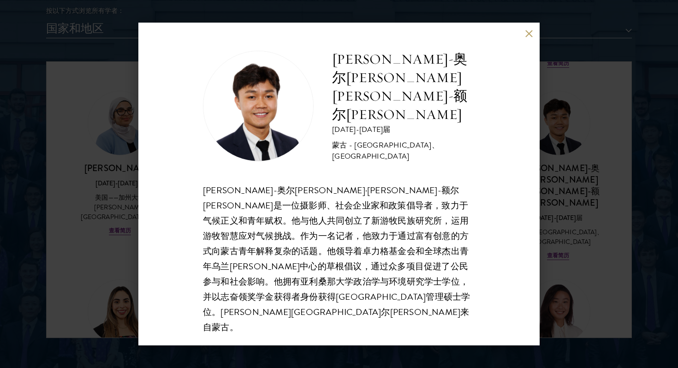
scroll to position [1186, 0]
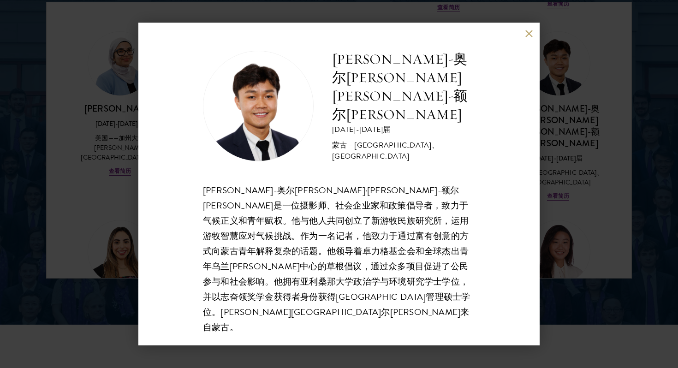
click at [523, 44] on div "[PERSON_NAME]-奥尔[PERSON_NAME] [PERSON_NAME]-[GEOGRAPHIC_DATA]尼 [DATE]-[DATE]届 蒙…" at bounding box center [338, 184] width 401 height 323
click at [526, 37] on button at bounding box center [529, 34] width 8 height 8
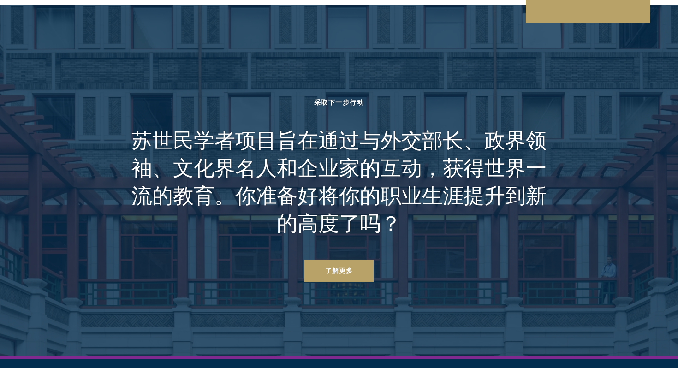
scroll to position [2814, 0]
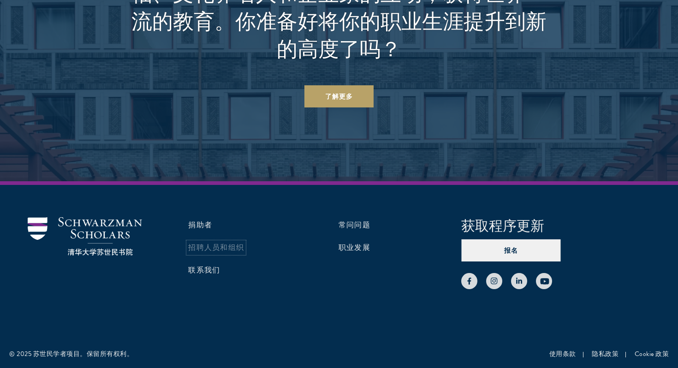
click at [221, 245] on font "招聘人员和组织" at bounding box center [216, 247] width 56 height 11
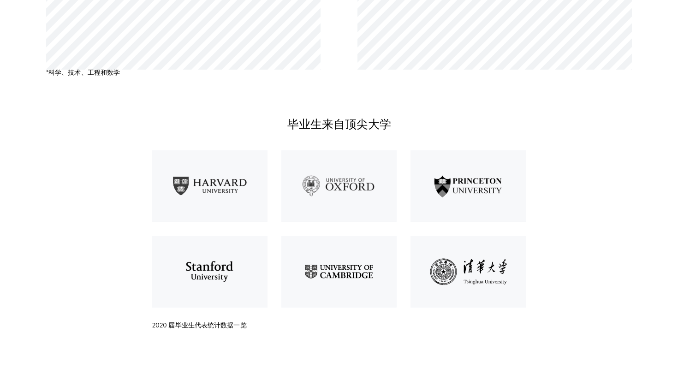
scroll to position [1089, 0]
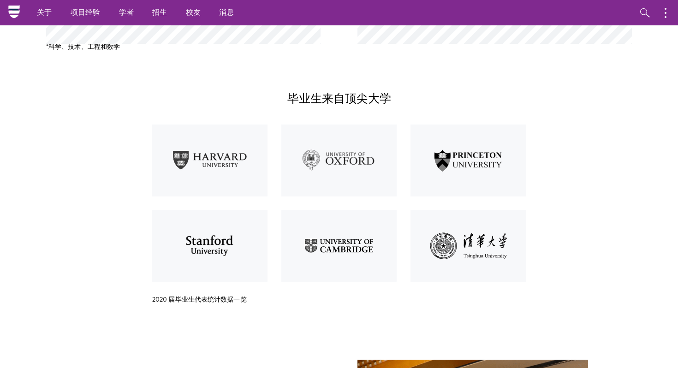
click at [353, 114] on div "毕业生来自顶尖大学 2020 届毕业生代表统计数据一览" at bounding box center [339, 198] width 374 height 214
click at [349, 100] on font "毕业生来自顶尖大学" at bounding box center [339, 98] width 104 height 14
click at [407, 109] on div "毕业生来自顶尖大学 2020 届毕业生代表统计数据一览" at bounding box center [339, 198] width 374 height 214
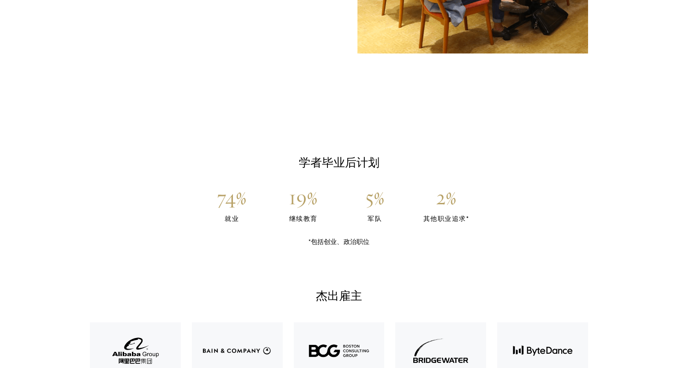
scroll to position [1755, 0]
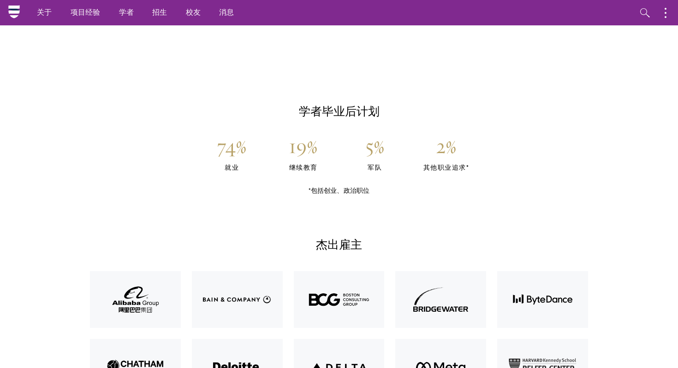
click at [374, 156] on font "5%" at bounding box center [374, 146] width 19 height 26
click at [305, 166] on font "继续教育" at bounding box center [303, 167] width 29 height 9
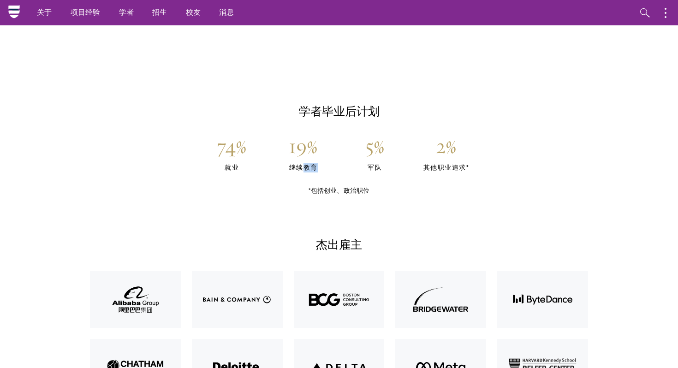
click at [305, 166] on font "继续教育" at bounding box center [303, 167] width 29 height 9
click at [418, 180] on div "学者毕业后计划 74% 就业 19% 继续教育 5% 军队 2% 其他职业追求* *包括创业、政治职位" at bounding box center [339, 150] width 498 height 92
click at [451, 156] on font "2%" at bounding box center [446, 146] width 21 height 26
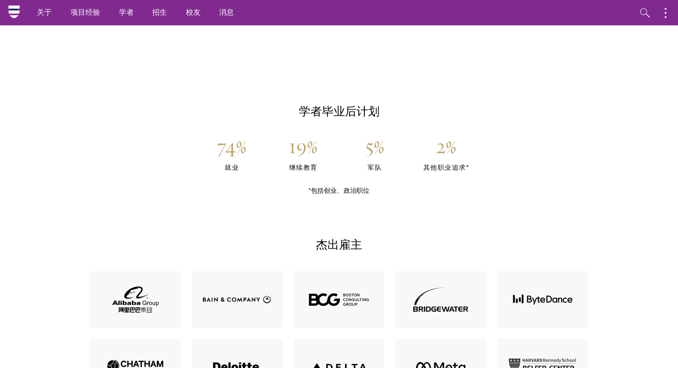
click at [451, 156] on font "2%" at bounding box center [446, 146] width 21 height 26
click at [440, 170] on font "其他职业追求*" at bounding box center [447, 167] width 46 height 9
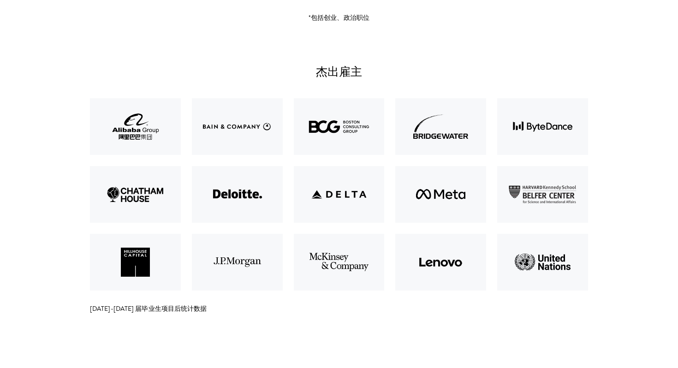
scroll to position [1932, 0]
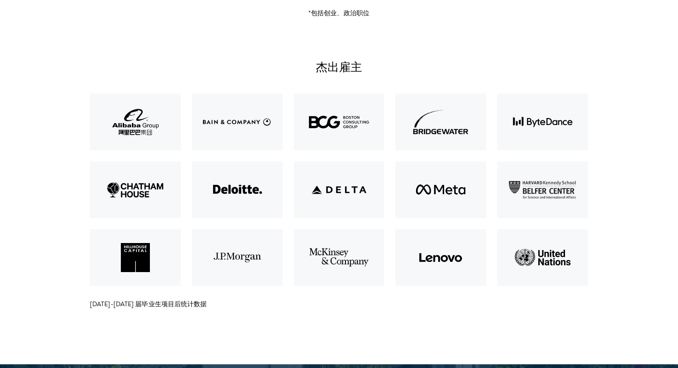
click at [458, 109] on img at bounding box center [441, 122] width 102 height 68
click at [558, 142] on img at bounding box center [543, 122] width 102 height 68
click at [548, 211] on img at bounding box center [543, 190] width 102 height 68
click at [451, 189] on img at bounding box center [441, 190] width 102 height 68
click at [356, 191] on img at bounding box center [339, 190] width 102 height 68
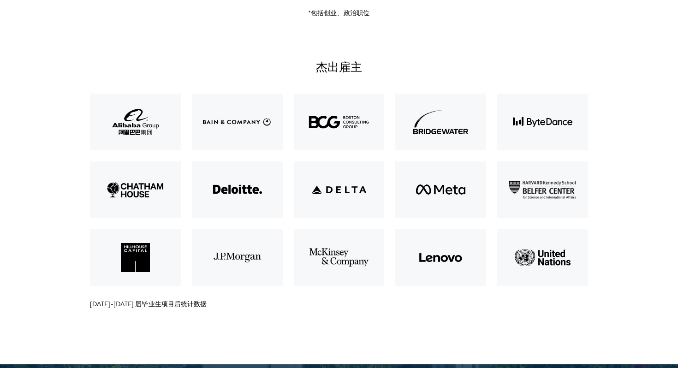
click at [345, 265] on img at bounding box center [339, 258] width 102 height 68
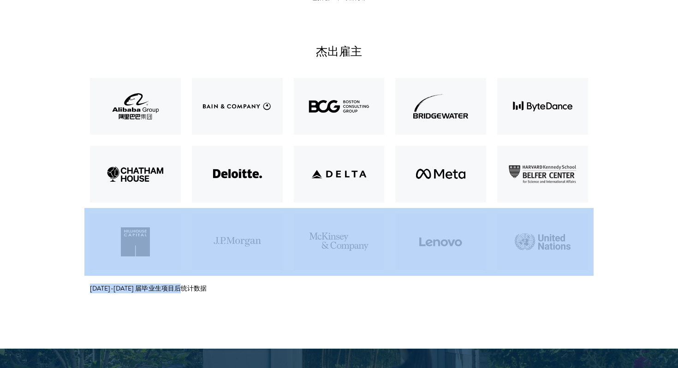
drag, startPoint x: 254, startPoint y: 297, endPoint x: 167, endPoint y: 251, distance: 98.0
click at [167, 251] on section "杰出雇主 2017-2018 届毕业生项目后统计数据" at bounding box center [339, 175] width 678 height 346
click at [167, 251] on img at bounding box center [135, 242] width 102 height 68
click at [132, 246] on img at bounding box center [135, 242] width 102 height 68
click at [239, 313] on section "杰出雇主 2017-2018 届毕业生项目后统计数据" at bounding box center [339, 175] width 678 height 346
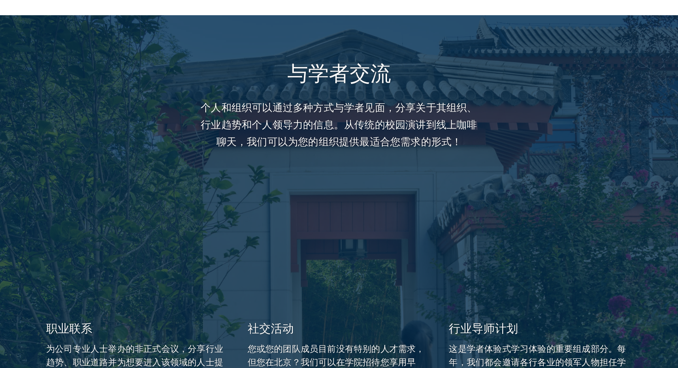
scroll to position [2284, 0]
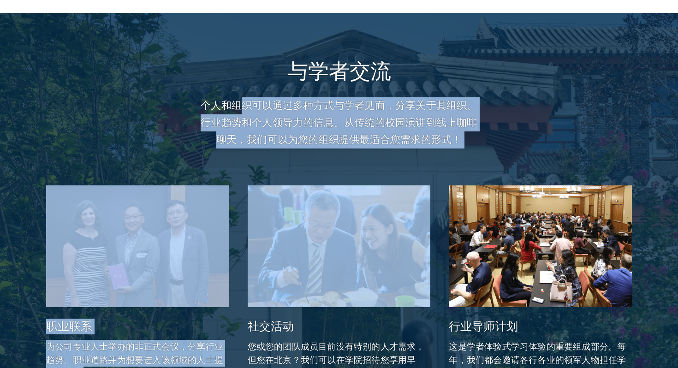
drag, startPoint x: 240, startPoint y: 100, endPoint x: 412, endPoint y: 192, distance: 194.9
click at [412, 192] on div "与学者交流 个人和组织可以通过多种方式与学者见面，分享关于其组织、行业趋势和个人领导力的信息。从传统的校园演讲到线上咖啡聊天，我们可以为您的组织提供最适合您需…" at bounding box center [339, 337] width 586 height 557
click at [412, 192] on img at bounding box center [339, 247] width 194 height 130
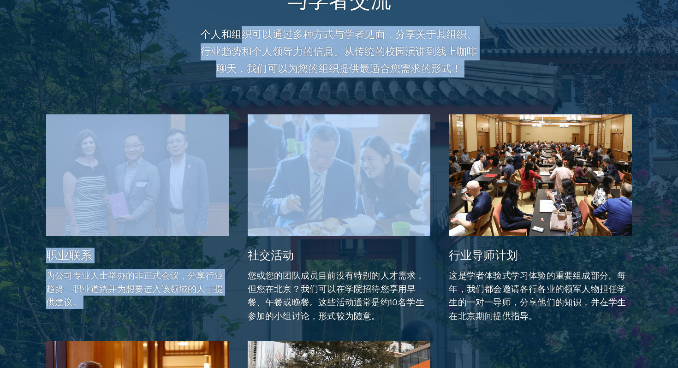
scroll to position [2364, 0]
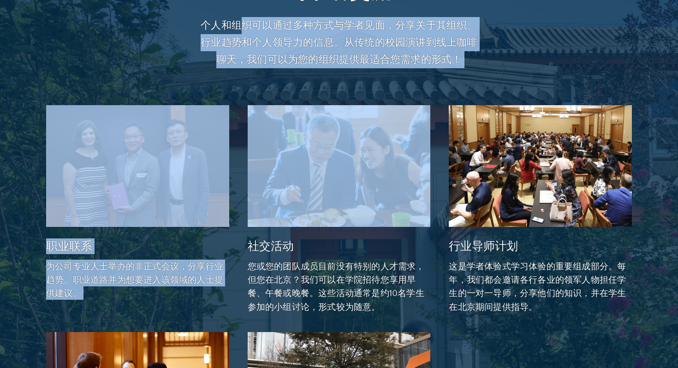
click at [385, 71] on div "与学者交流 个人和组织可以通过多种方式与学者见面，分享关于其组织、行业趋势和个人领导力的信息。从传统的校园演讲到线上咖啡聊天，我们可以为您的组织提供最适合您需…" at bounding box center [339, 257] width 586 height 557
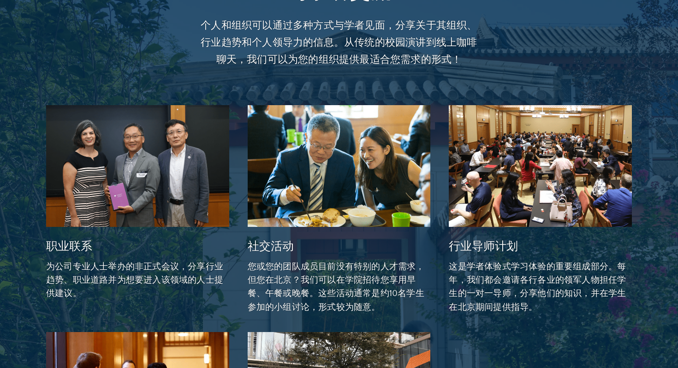
click at [163, 290] on p "为公司专业人士举办的非正式会议，分享行业趋势、职业道路并为想要进入该领域的人士提供建议。" at bounding box center [137, 280] width 183 height 40
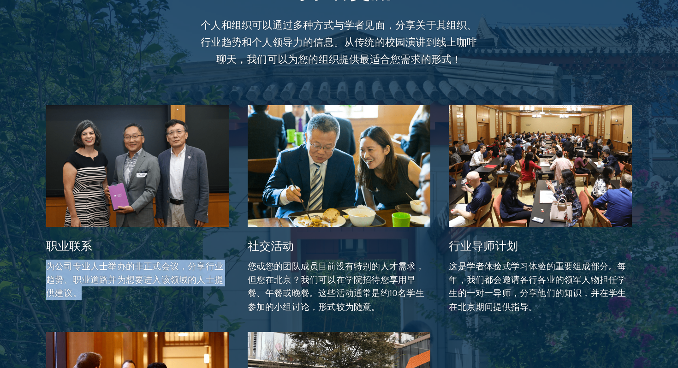
click at [362, 304] on font "您或您的团队成员目前没有特别的人才需求，但您在北京？我们可以在学院招待您享用早餐、午餐或晚餐。这些活动通常是约10名学生参加的小组讨论，形式较为随意。" at bounding box center [336, 287] width 177 height 54
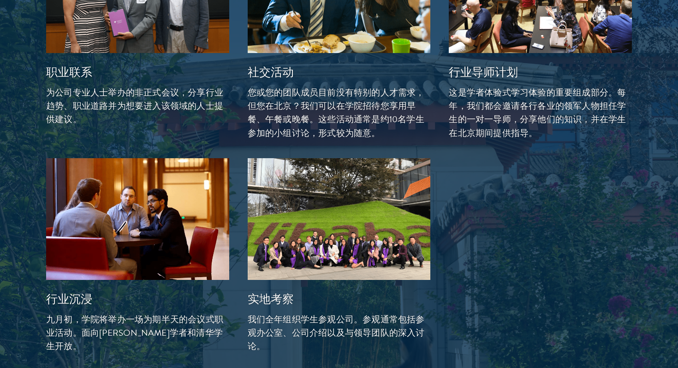
scroll to position [2557, 0]
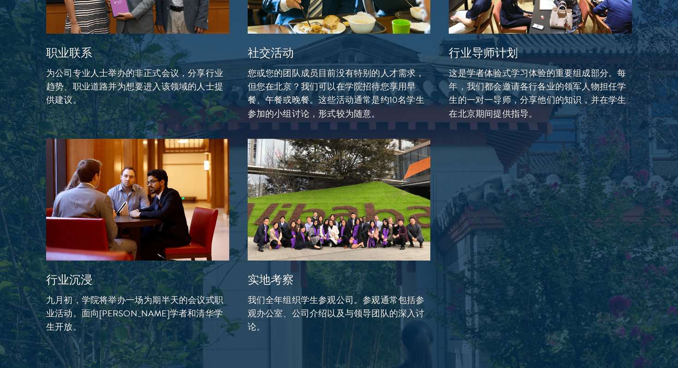
click at [338, 311] on font "我们全年组织学生参观公司。参观通常包括参观办公室、公司介绍以及与领导团队的深入讨论。" at bounding box center [336, 313] width 177 height 40
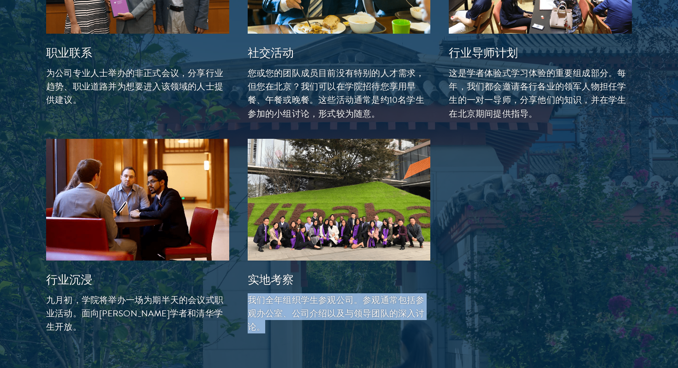
click at [338, 311] on font "我们全年组织学生参观公司。参观通常包括参观办公室、公司介绍以及与领导团队的深入讨论。" at bounding box center [336, 313] width 177 height 40
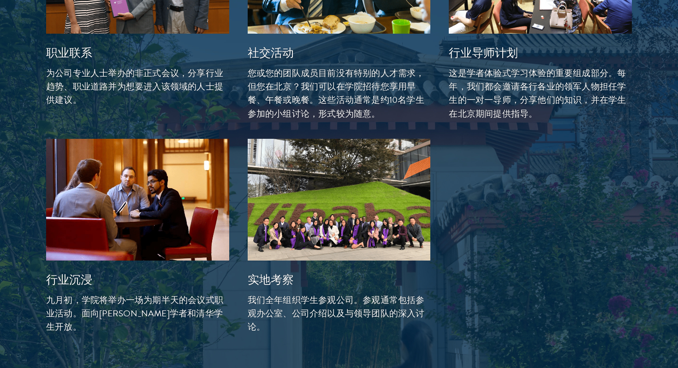
click at [150, 312] on font "九月初，学院将举办一场为期半天的会议式职业活动。面向苏世民学者和清华学生开放。" at bounding box center [134, 313] width 177 height 40
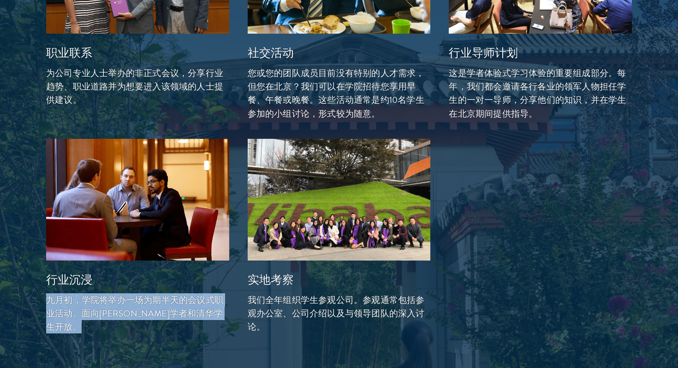
click at [150, 312] on font "九月初，学院将举办一场为期半天的会议式职业活动。面向苏世民学者和清华学生开放。" at bounding box center [134, 313] width 177 height 40
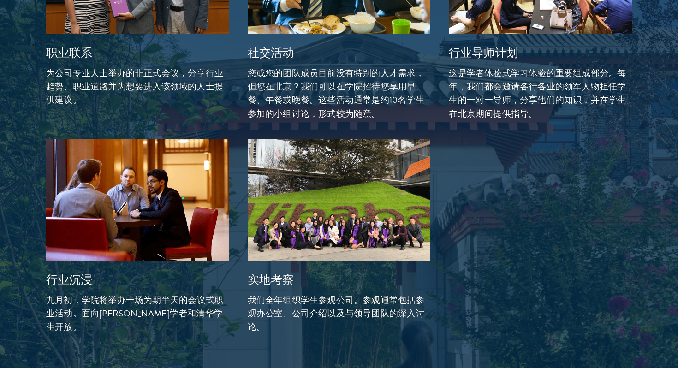
click at [150, 312] on font "九月初，学院将举办一场为期半天的会议式职业活动。面向苏世民学者和清华学生开放。" at bounding box center [134, 313] width 177 height 40
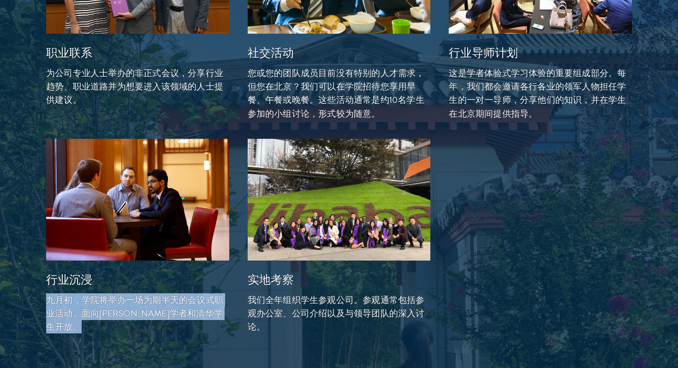
click at [150, 312] on font "九月初，学院将举办一场为期半天的会议式职业活动。面向苏世民学者和清华学生开放。" at bounding box center [134, 313] width 177 height 40
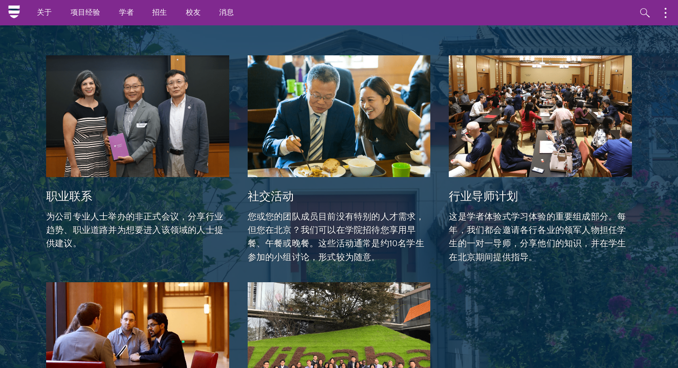
click at [125, 261] on div "职业联系 为公司专业人士举办的非正式会议，分享行业趋势、职业道路并为想要进入该领域的人士提供建议。" at bounding box center [138, 159] width 202 height 227
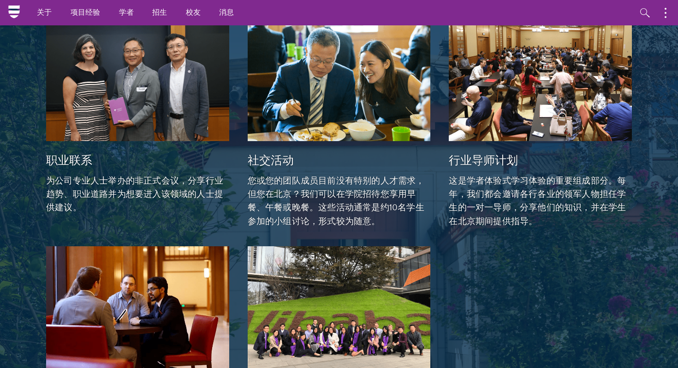
scroll to position [2428, 0]
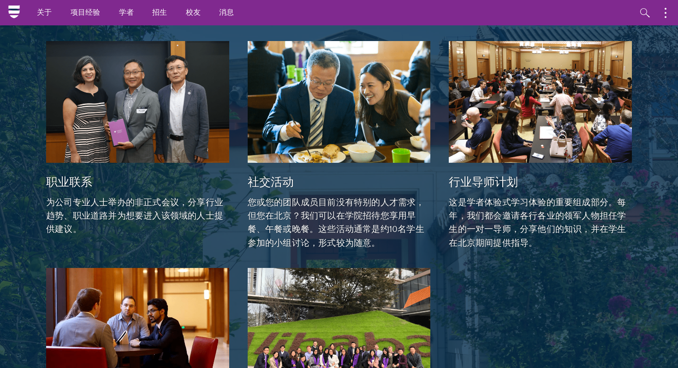
click at [130, 192] on div "职业联系 为公司专业人士举办的非正式会议，分享行业趋势、职业道路并为想要进入该领域的人士提供建议。" at bounding box center [137, 199] width 183 height 73
click at [394, 222] on p "您或您的团队成员目前没有特别的人才需求，但您在北京？我们可以在学院招待您享用早餐、午餐或晚餐。这些活动通常是约10名学生参加的小组讨论，形式较为随意。" at bounding box center [339, 223] width 183 height 54
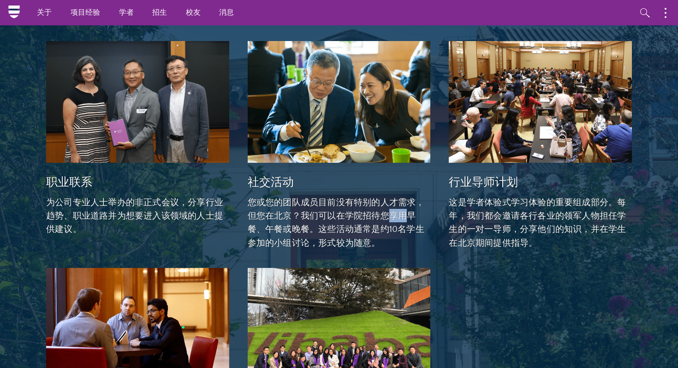
click at [394, 222] on p "您或您的团队成员目前没有特别的人才需求，但您在北京？我们可以在学院招待您享用早餐、午餐或晚餐。这些活动通常是约10名学生参加的小组讨论，形式较为随意。" at bounding box center [339, 223] width 183 height 54
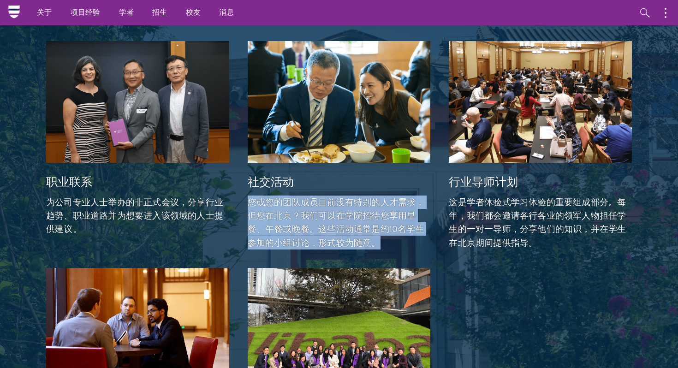
click at [129, 227] on p "为公司专业人士举办的非正式会议，分享行业趋势、职业道路并为想要进入该领域的人士提供建议。" at bounding box center [137, 216] width 183 height 40
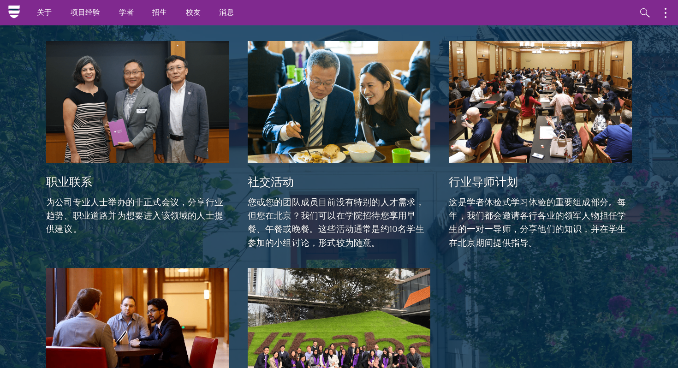
click at [129, 227] on p "为公司专业人士举办的非正式会议，分享行业趋势、职业道路并为想要进入该领域的人士提供建议。" at bounding box center [137, 216] width 183 height 40
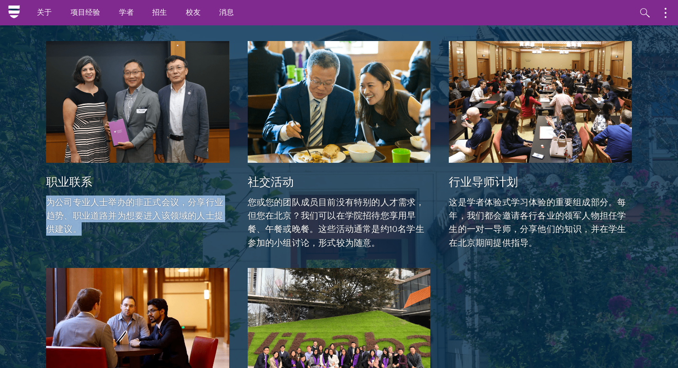
click at [543, 247] on p "这是学者体验式学习体验的重要组成部分。每年，我们都会邀请各行各业的领军人物担任学生的一对一导师，分享他们的知识，并在学生在北京期间提供指导。" at bounding box center [540, 223] width 183 height 54
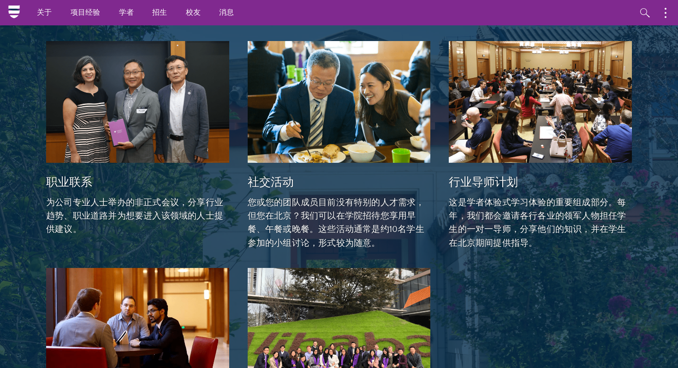
click at [543, 247] on p "这是学者体验式学习体验的重要组成部分。每年，我们都会邀请各行各业的领军人物担任学生的一对一导师，分享他们的知识，并在学生在北京期间提供指导。" at bounding box center [540, 223] width 183 height 54
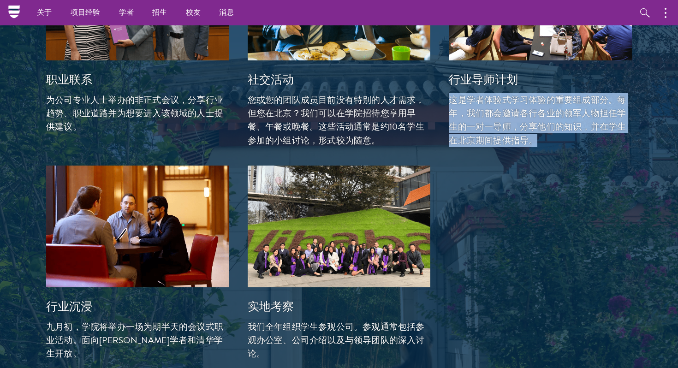
scroll to position [2521, 0]
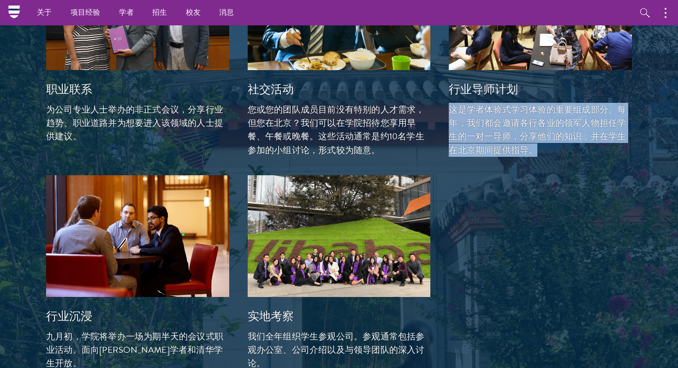
click at [370, 121] on font "您或您的团队成员目前没有特别的人才需求，但您在北京？我们可以在学院招待您享用早餐、午餐或晚餐。这些活动通常是约10名学生参加的小组讨论，形式较为随意。" at bounding box center [336, 130] width 177 height 54
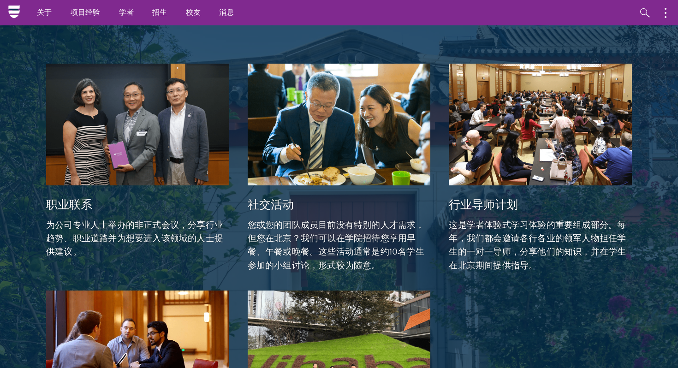
scroll to position [2404, 0]
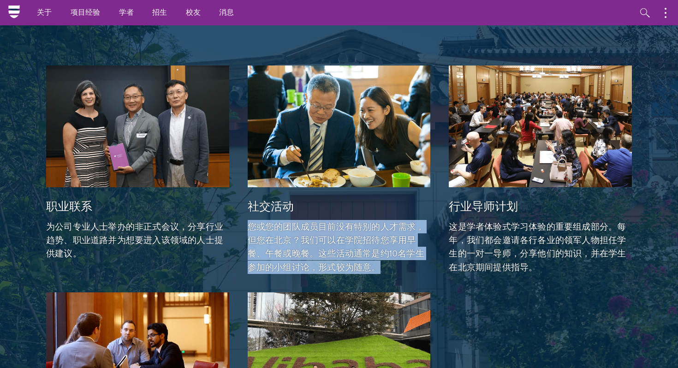
drag, startPoint x: 394, startPoint y: 273, endPoint x: 359, endPoint y: 217, distance: 65.7
click at [359, 217] on div "社交活动 您或您的团队成员目前没有特别的人才需求，但您在北京？我们可以在学院招待您享用早餐、午餐或晚餐。这些活动通常是约10名学生参加的小组讨论，形式较为随意。" at bounding box center [339, 230] width 183 height 86
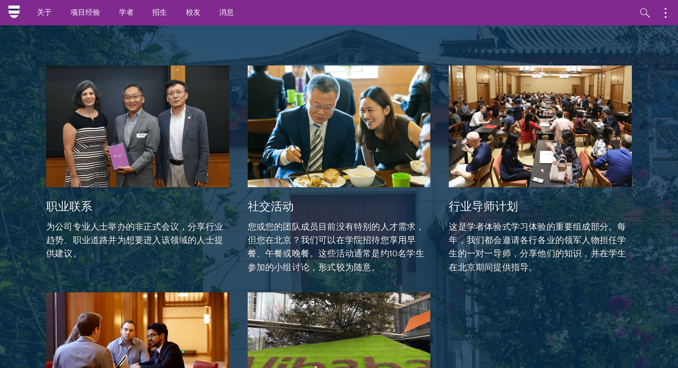
click at [362, 254] on font "您或您的团队成员目前没有特别的人才需求，但您在北京？我们可以在学院招待您享用早餐、午餐或晚餐。这些活动通常是约10名学生参加的小组讨论，形式较为随意。" at bounding box center [336, 247] width 177 height 54
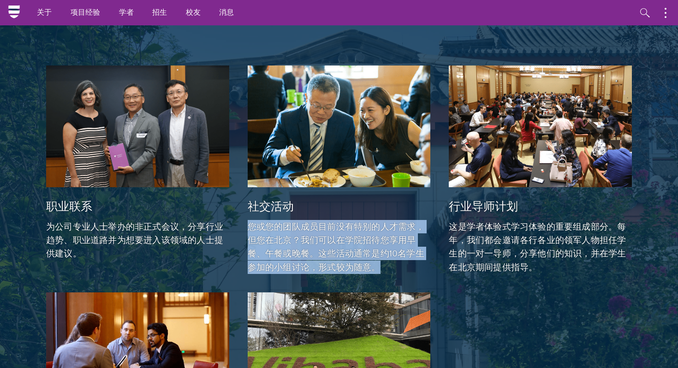
click at [362, 254] on font "您或您的团队成员目前没有特别的人才需求，但您在北京？我们可以在学院招待您享用早餐、午餐或晚餐。这些活动通常是约10名学生参加的小组讨论，形式较为随意。" at bounding box center [336, 247] width 177 height 54
drag, startPoint x: 329, startPoint y: 231, endPoint x: 406, endPoint y: 265, distance: 84.1
click at [406, 265] on p "您或您的团队成员目前没有特别的人才需求，但您在北京？我们可以在学院招待您享用早餐、午餐或晚餐。这些活动通常是约10名学生参加的小组讨论，形式较为随意。" at bounding box center [339, 247] width 183 height 54
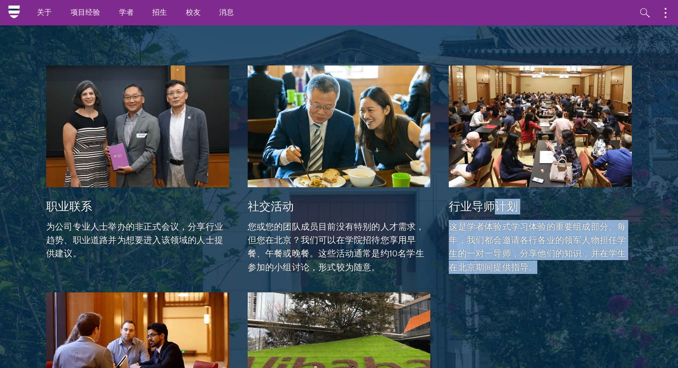
drag, startPoint x: 562, startPoint y: 263, endPoint x: 495, endPoint y: 203, distance: 89.8
click at [495, 203] on div "行业导师计划 这是学者体验式学习体验的重要组成部分。每年，我们都会邀请各行各业的领军人物担任学生的一对一导师，分享他们的知识，并在学生在北京期间提供指导。" at bounding box center [540, 230] width 183 height 86
click at [167, 245] on font "为公司专业人士举办的非正式会议，分享行业趋势、职业道路并为想要进入该领域的人士提供建议。" at bounding box center [134, 240] width 177 height 40
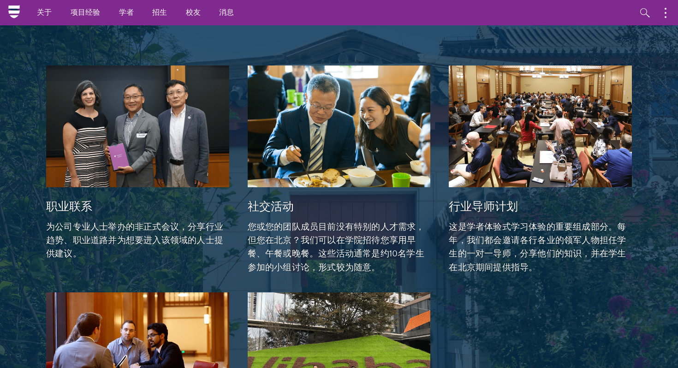
click at [167, 245] on font "为公司专业人士举办的非正式会议，分享行业趋势、职业道路并为想要进入该领域的人士提供建议。" at bounding box center [134, 240] width 177 height 40
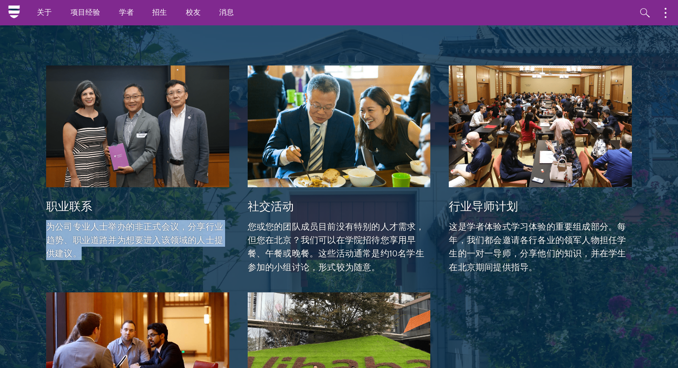
click at [167, 245] on font "为公司专业人士举办的非正式会议，分享行业趋势、职业道路并为想要进入该领域的人士提供建议。" at bounding box center [134, 240] width 177 height 40
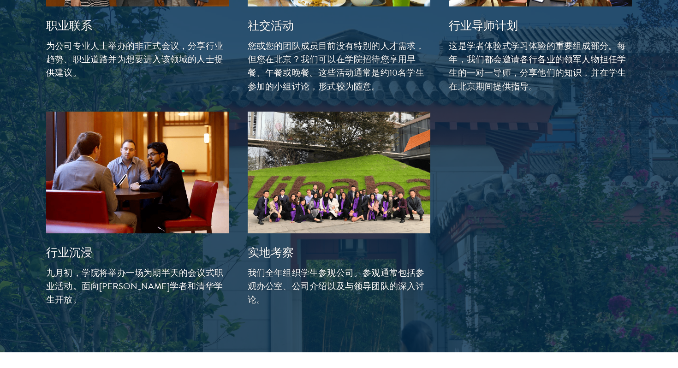
scroll to position [2597, 0]
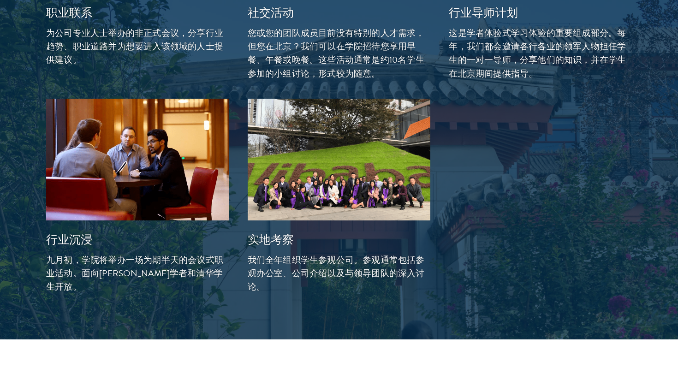
click at [169, 256] on font "九月初，学院将举办一场为期半天的会议式职业活动。面向苏世民学者和清华学生开放。" at bounding box center [134, 273] width 177 height 40
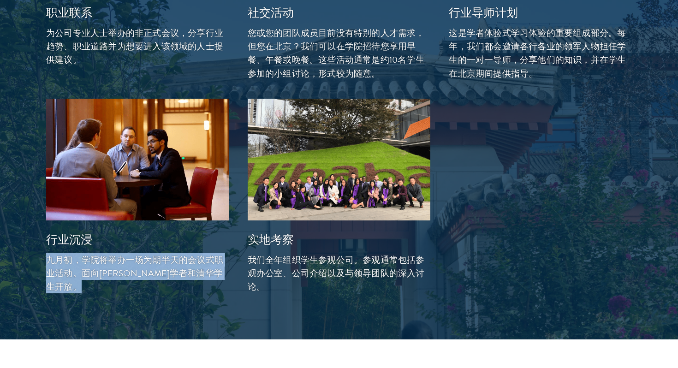
click at [308, 268] on font "我们全年组织学生参观公司。参观通常包括参观办公室、公司介绍以及与领导团队的深入讨论。" at bounding box center [336, 273] width 177 height 40
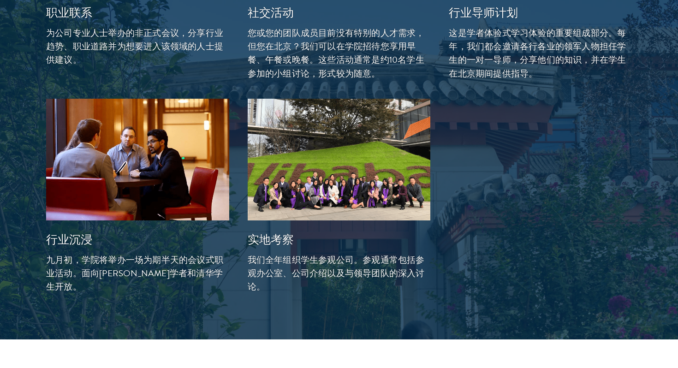
click at [308, 268] on font "我们全年组织学生参观公司。参观通常包括参观办公室、公司介绍以及与领导团队的深入讨论。" at bounding box center [336, 273] width 177 height 40
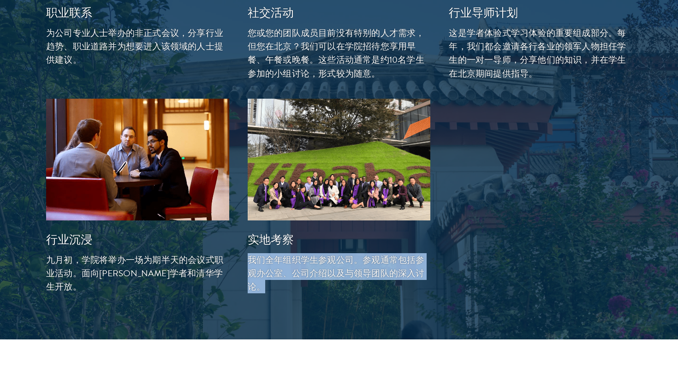
click at [291, 308] on div at bounding box center [339, 19] width 678 height 640
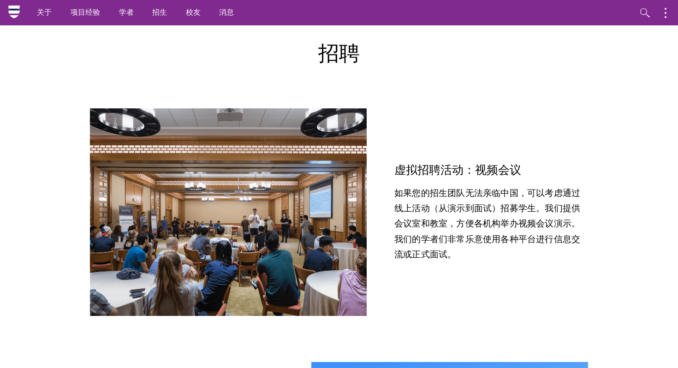
scroll to position [2943, 0]
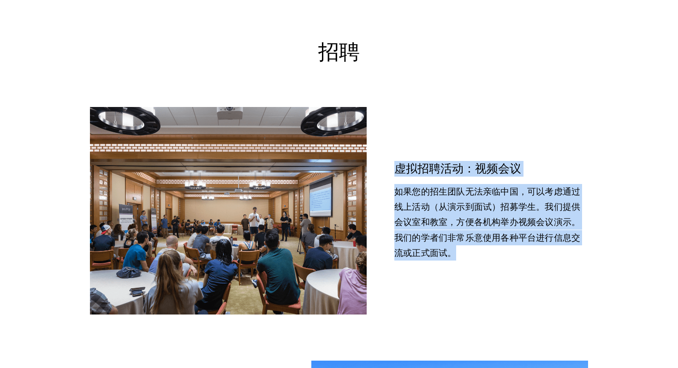
drag, startPoint x: 491, startPoint y: 246, endPoint x: 424, endPoint y: 141, distance: 125.3
click at [424, 141] on div "虚拟招聘活动：视频会议 如果您的招生团队无法亲临中国，可以考虑通过线上活动（从演示到面试）招募学生。我们提供会议室和教室，方便各机构举办视频会议演示。我们的学…" at bounding box center [339, 211] width 498 height 208
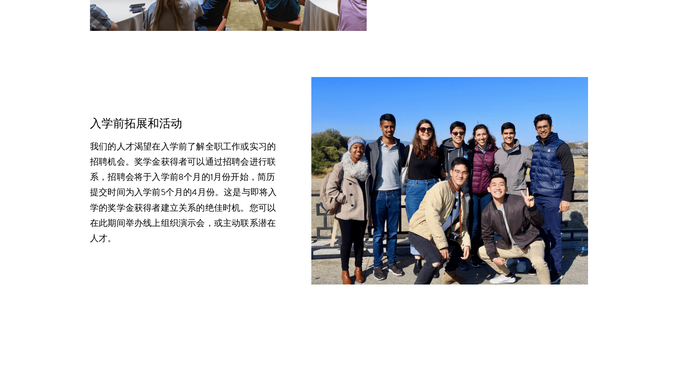
scroll to position [3230, 0]
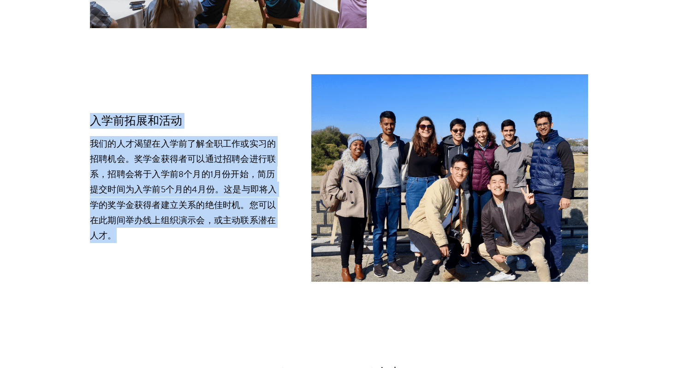
drag, startPoint x: 251, startPoint y: 242, endPoint x: 200, endPoint y: 105, distance: 146.4
click at [200, 105] on div "入学前拓展和活动 我们的人才渴望在入学前了解全职工作或实习的招聘机会。奖学金获得者可以通过招聘会进行联系，招聘会将于入学前8个月的1月份开始，简历提交时间为入…" at bounding box center [339, 178] width 498 height 208
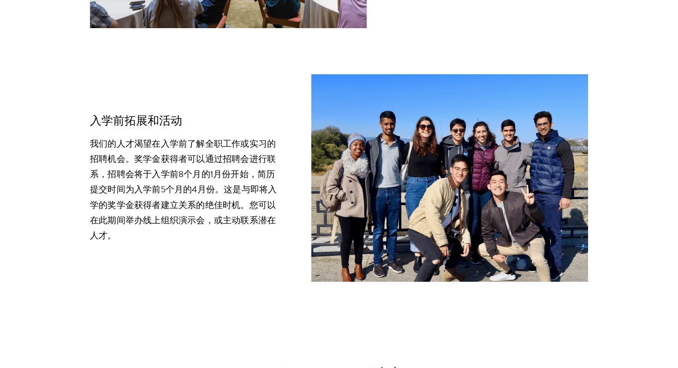
scroll to position [3314, 0]
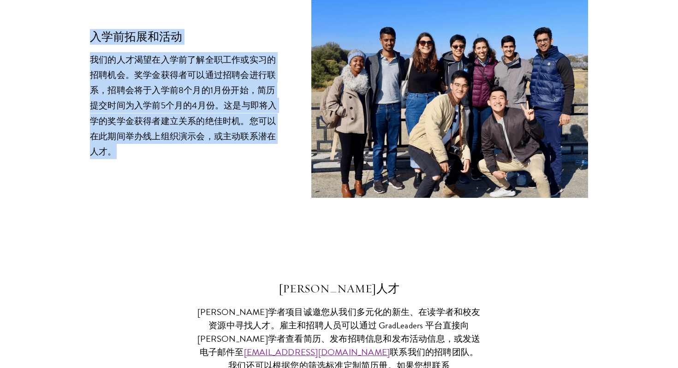
drag, startPoint x: 146, startPoint y: 156, endPoint x: 66, endPoint y: 12, distance: 164.8
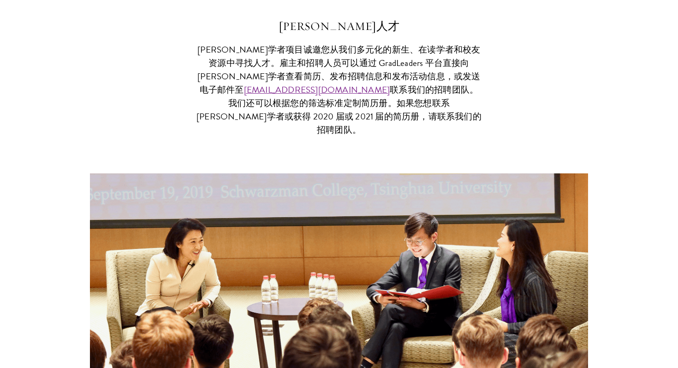
scroll to position [3582, 0]
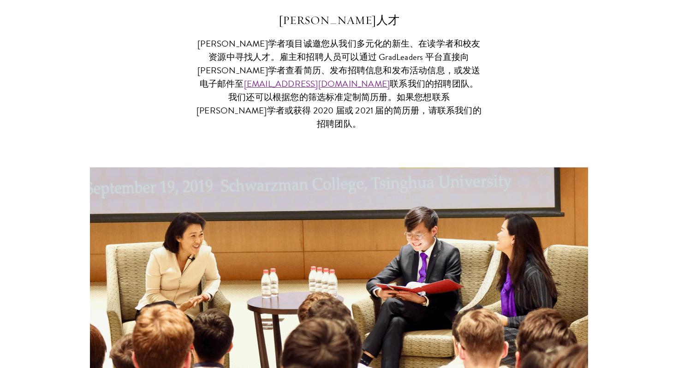
click at [363, 90] on font "联系我们的招聘团队。我们还可以根据您的筛选标准定制简历册。如果您想联系苏世民学者或获得 2020 届或 2021 届的简历册，请联系我们的招聘团队。" at bounding box center [339, 104] width 285 height 54
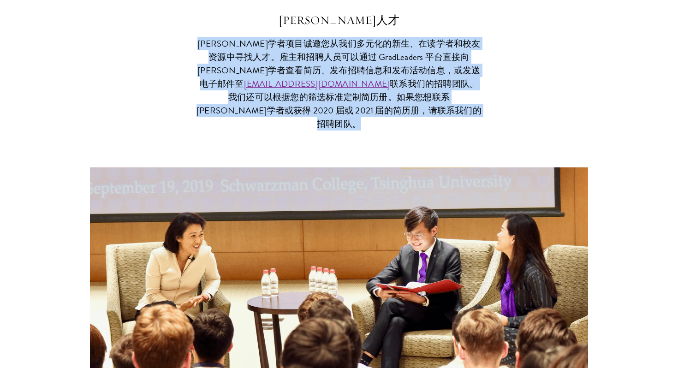
click at [363, 90] on font "联系我们的招聘团队。我们还可以根据您的筛选标准定制简历册。如果您想联系苏世民学者或获得 2020 届或 2021 届的简历册，请联系我们的招聘团队。" at bounding box center [339, 104] width 285 height 54
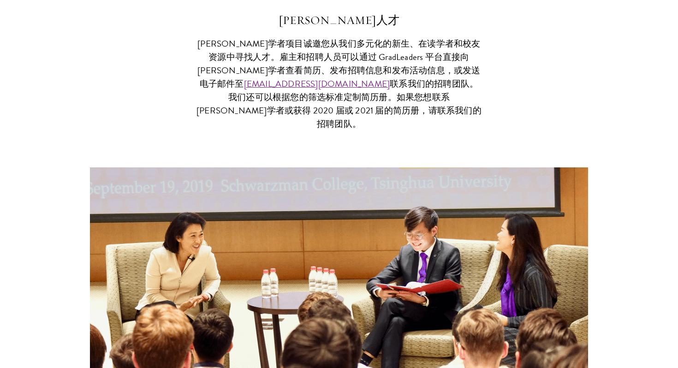
click at [351, 68] on font "苏世民学者项目诚邀您从我们多元化的新生、在读学者和校友资源中寻找人才。雇主和招聘人员可以通过 GradLeaders 平台直接向苏世民学者查看简历、发布招聘信…" at bounding box center [338, 64] width 283 height 54
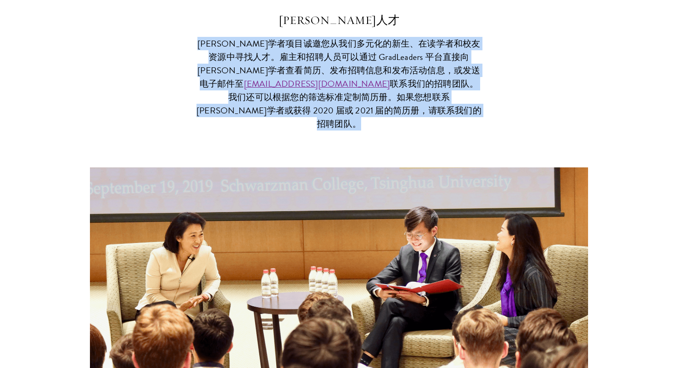
click at [351, 68] on font "苏世民学者项目诚邀您从我们多元化的新生、在读学者和校友资源中寻找人才。雇主和招聘人员可以通过 GradLeaders 平台直接向苏世民学者查看简历、发布招聘信…" at bounding box center [338, 64] width 283 height 54
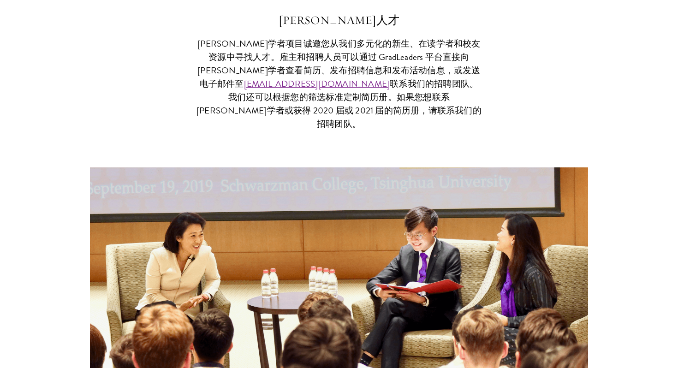
click at [347, 58] on font "苏世民学者项目诚邀您从我们多元化的新生、在读学者和校友资源中寻找人才。雇主和招聘人员可以通过 GradLeaders 平台直接向苏世民学者查看简历、发布招聘信…" at bounding box center [338, 64] width 283 height 54
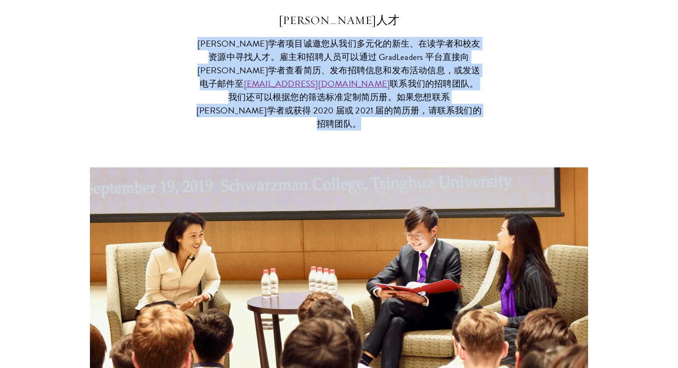
click at [347, 58] on font "苏世民学者项目诚邀您从我们多元化的新生、在读学者和校友资源中寻找人才。雇主和招聘人员可以通过 GradLeaders 平台直接向苏世民学者查看简历、发布招聘信…" at bounding box center [338, 64] width 283 height 54
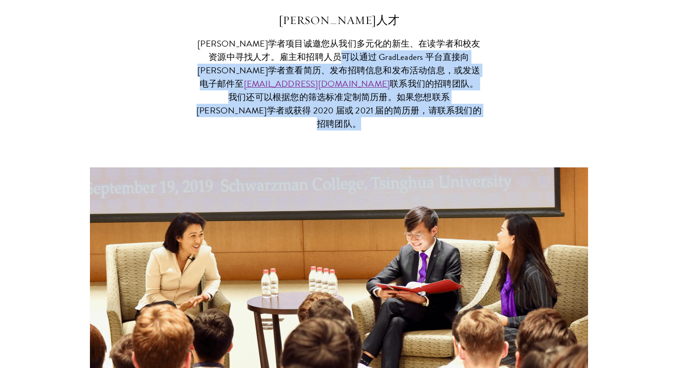
drag, startPoint x: 349, startPoint y: 54, endPoint x: 425, endPoint y: 129, distance: 106.7
click at [425, 129] on div "苏世民人才 苏世民学者项目诚邀您从我们多元化的新生、在读学者和校友资源中寻找人才。雇主和招聘人员可以通过 GradLeaders 平台直接向苏世民学者查看简历…" at bounding box center [339, 202] width 498 height 380
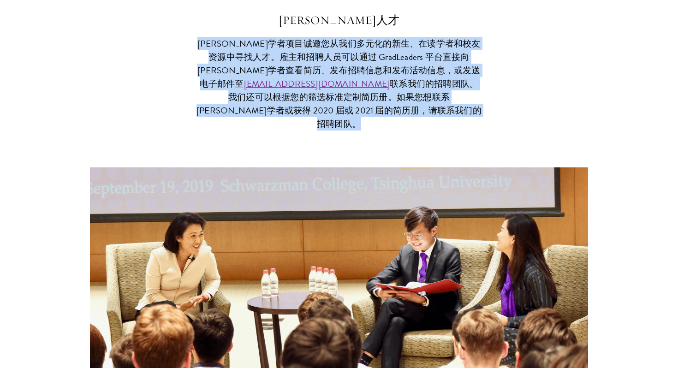
drag, startPoint x: 424, startPoint y: 114, endPoint x: 364, endPoint y: 28, distance: 105.5
click at [364, 28] on div "苏世民人才 苏世民学者项目诚邀您从我们多元化的新生、在读学者和校友资源中寻找人才。雇主和招聘人员可以通过 GradLeaders 平台直接向苏世民学者查看简历…" at bounding box center [339, 202] width 498 height 380
click at [364, 28] on h5 "苏世民人才" at bounding box center [339, 20] width 286 height 16
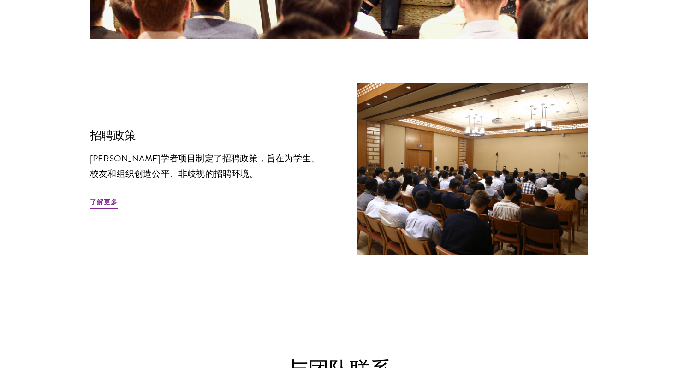
scroll to position [3945, 0]
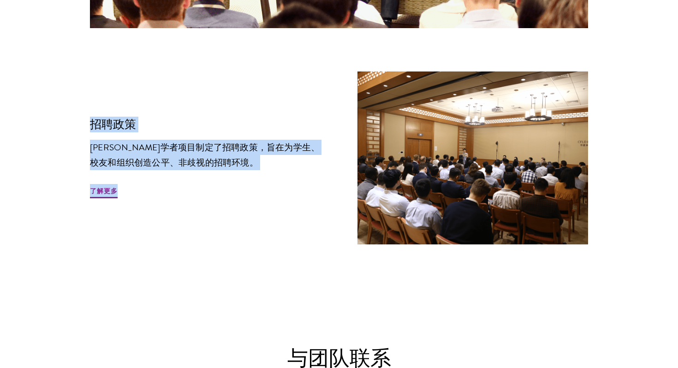
drag, startPoint x: 257, startPoint y: 160, endPoint x: 193, endPoint y: 94, distance: 91.4
click at [193, 95] on div "招聘政策 苏世民学者项目制定了招聘政策，旨在为学生、校友和组织创造公平、非歧视的招聘环境。 了解更多" at bounding box center [339, 158] width 498 height 173
click at [193, 94] on div "招聘政策 苏世民学者项目制定了招聘政策，旨在为学生、校友和组织创造公平、非歧视的招聘环境。 了解更多" at bounding box center [339, 158] width 498 height 173
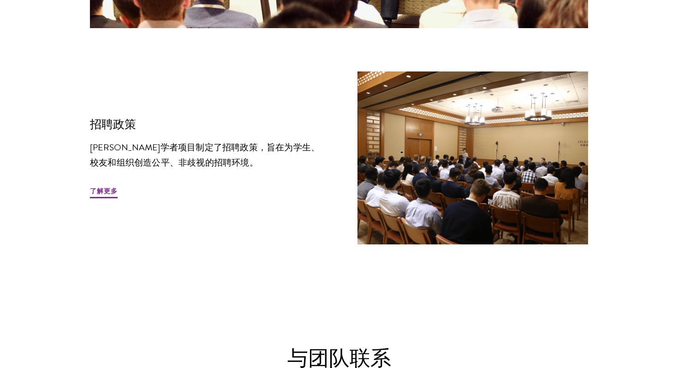
click at [193, 147] on font "苏世民学者项目制定了招聘政策，旨在为学生、校友和组织创造公平、非歧视的招聘环境。" at bounding box center [205, 155] width 230 height 29
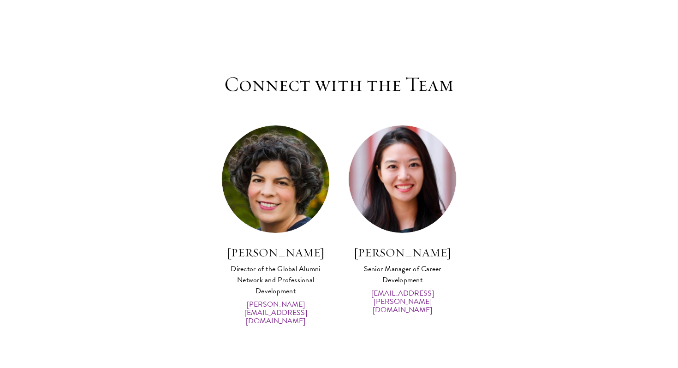
scroll to position [4540, 0]
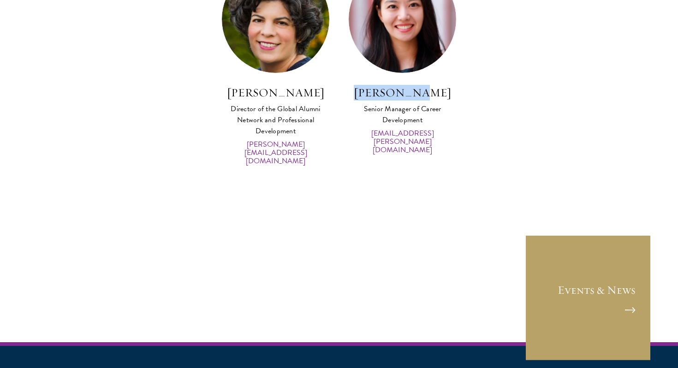
drag, startPoint x: 370, startPoint y: 77, endPoint x: 456, endPoint y: 77, distance: 85.8
click at [456, 85] on h3 "[PERSON_NAME]" at bounding box center [402, 93] width 108 height 16
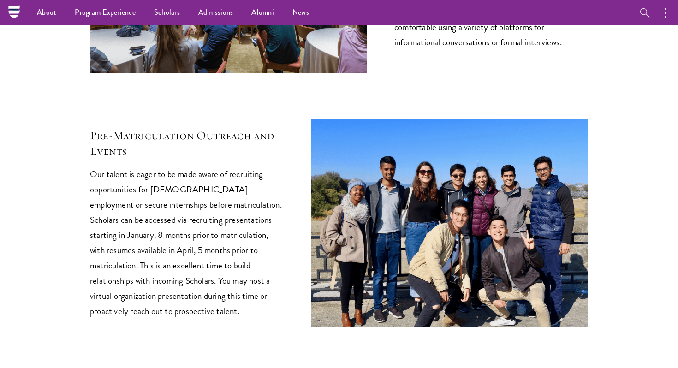
scroll to position [3281, 0]
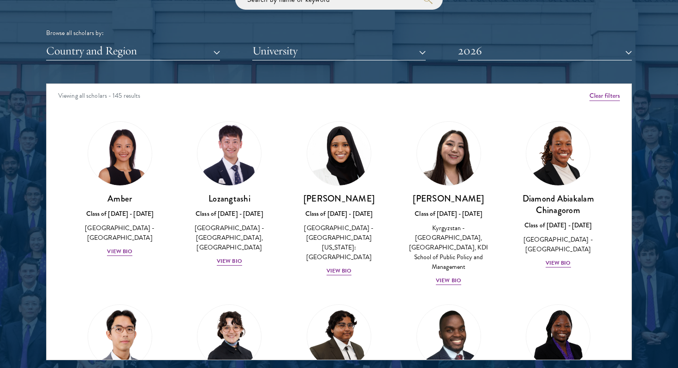
scroll to position [10, 0]
